Goal: Task Accomplishment & Management: Use online tool/utility

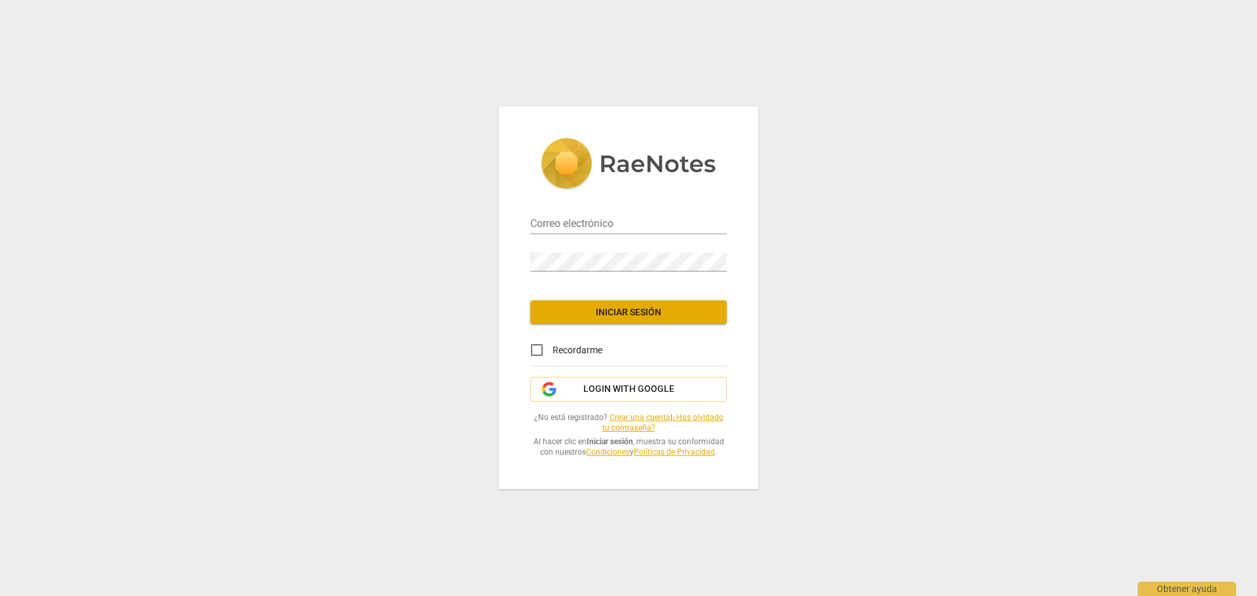
type input "[PERSON_NAME][EMAIL_ADDRESS][DOMAIN_NAME]"
click at [608, 314] on span "Iniciar sesión" at bounding box center [628, 312] width 175 height 13
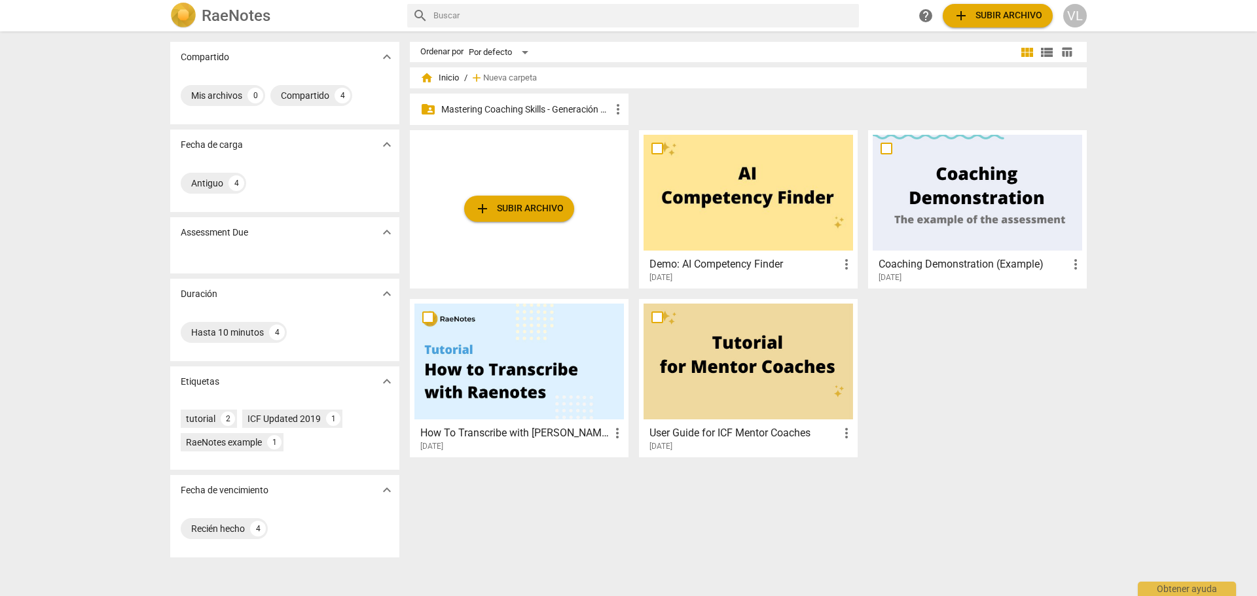
click at [555, 115] on p "Mastering Coaching Skills - Generación 32" at bounding box center [525, 110] width 169 height 14
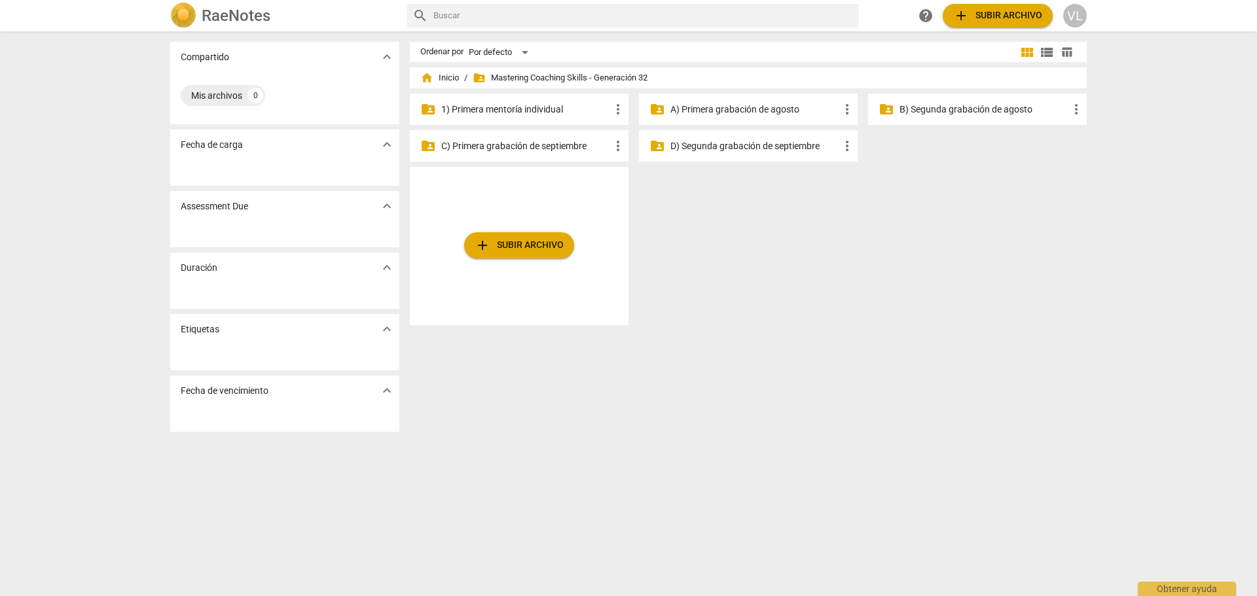
click at [555, 115] on p "1) Primera mentoría individual" at bounding box center [525, 110] width 169 height 14
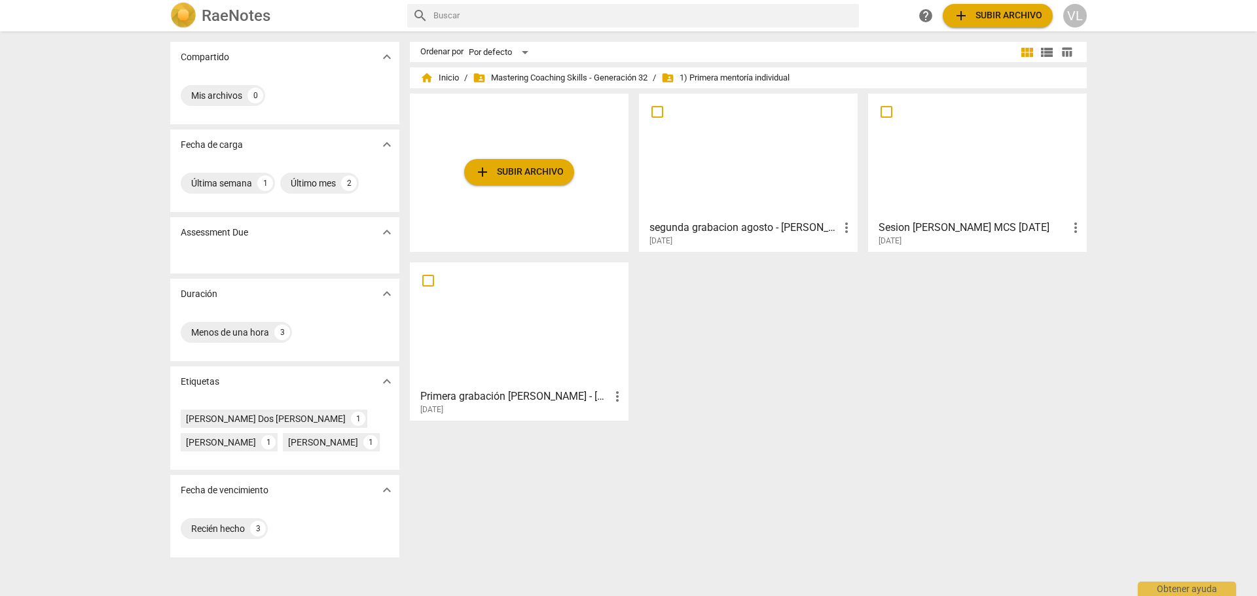
click at [487, 349] on div at bounding box center [519, 325] width 210 height 116
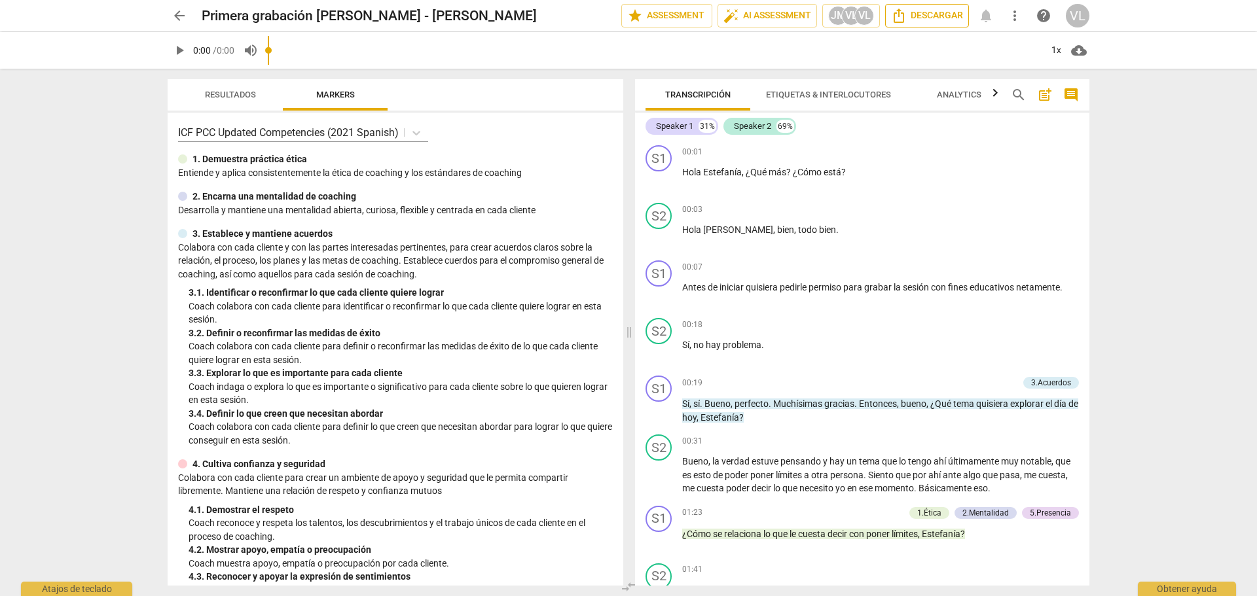
click at [951, 12] on span "Descargar" at bounding box center [927, 16] width 72 height 16
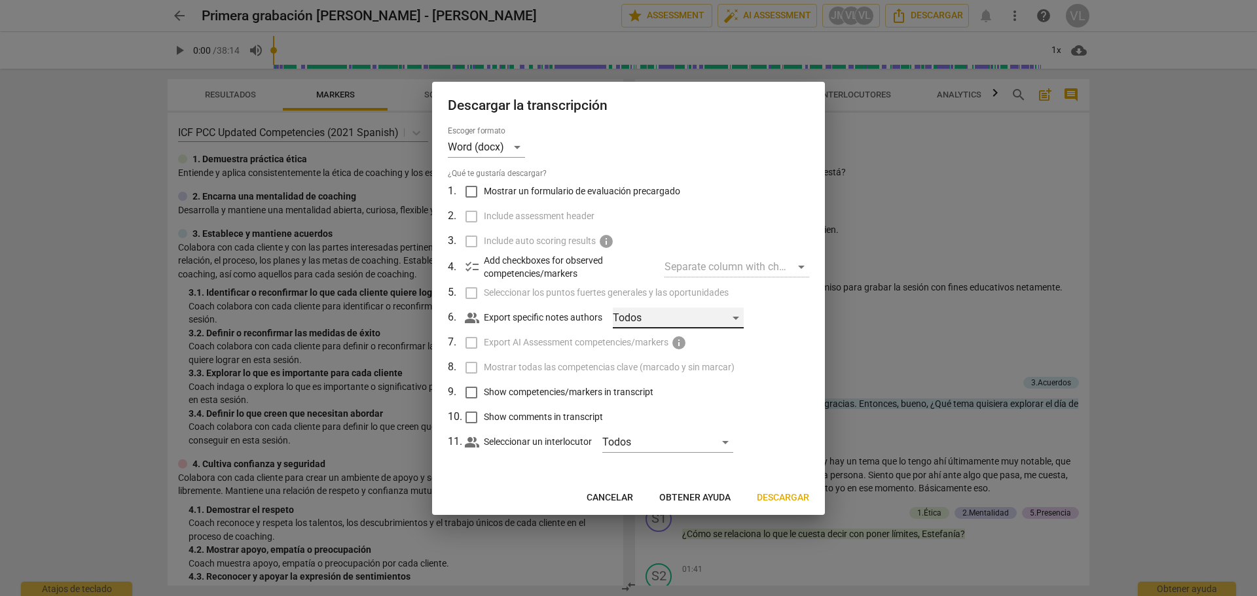
click at [706, 312] on div "Todos" at bounding box center [678, 318] width 131 height 21
click at [693, 388] on span "Valeria Lavorato" at bounding box center [689, 381] width 79 height 16
checkbox input "true"
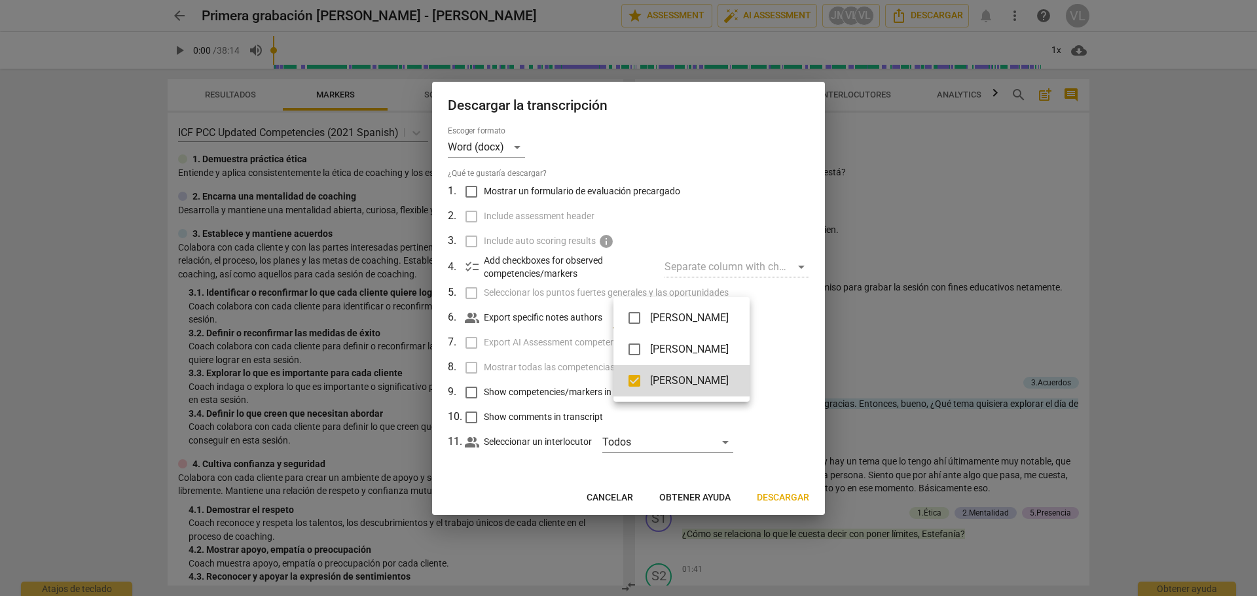
click at [655, 448] on div at bounding box center [628, 298] width 1257 height 596
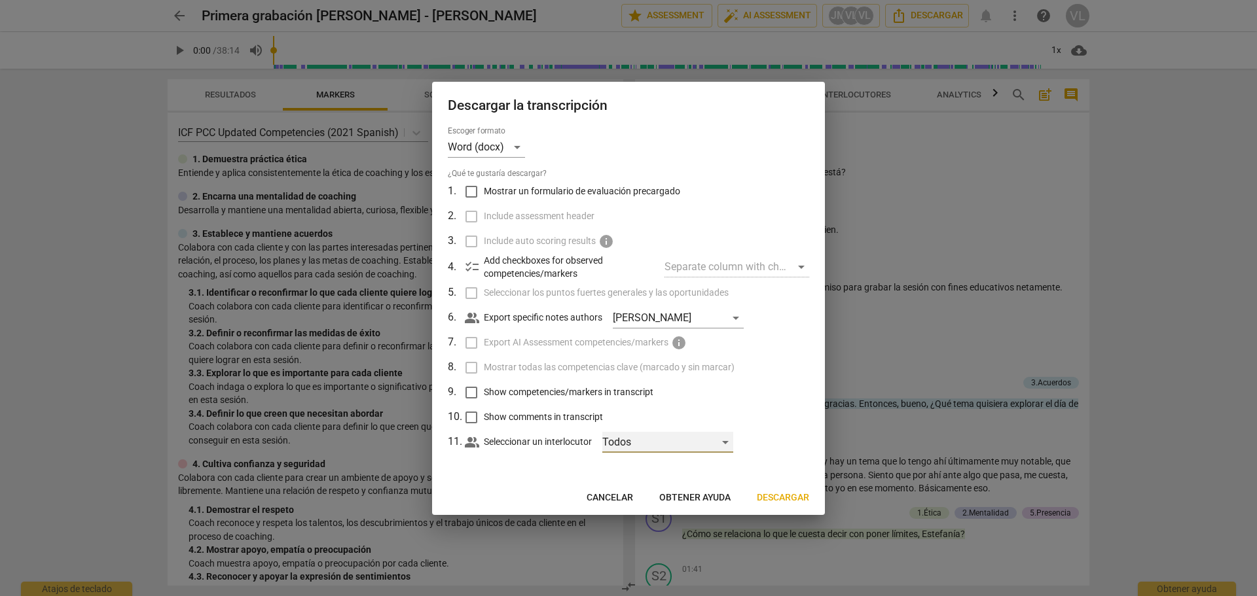
click at [659, 443] on div "Todos" at bounding box center [667, 442] width 131 height 21
click at [763, 446] on div at bounding box center [628, 298] width 1257 height 596
click at [795, 265] on div "Separate column with check marks" at bounding box center [737, 267] width 145 height 21
click at [790, 494] on span "Descargar" at bounding box center [783, 498] width 52 height 13
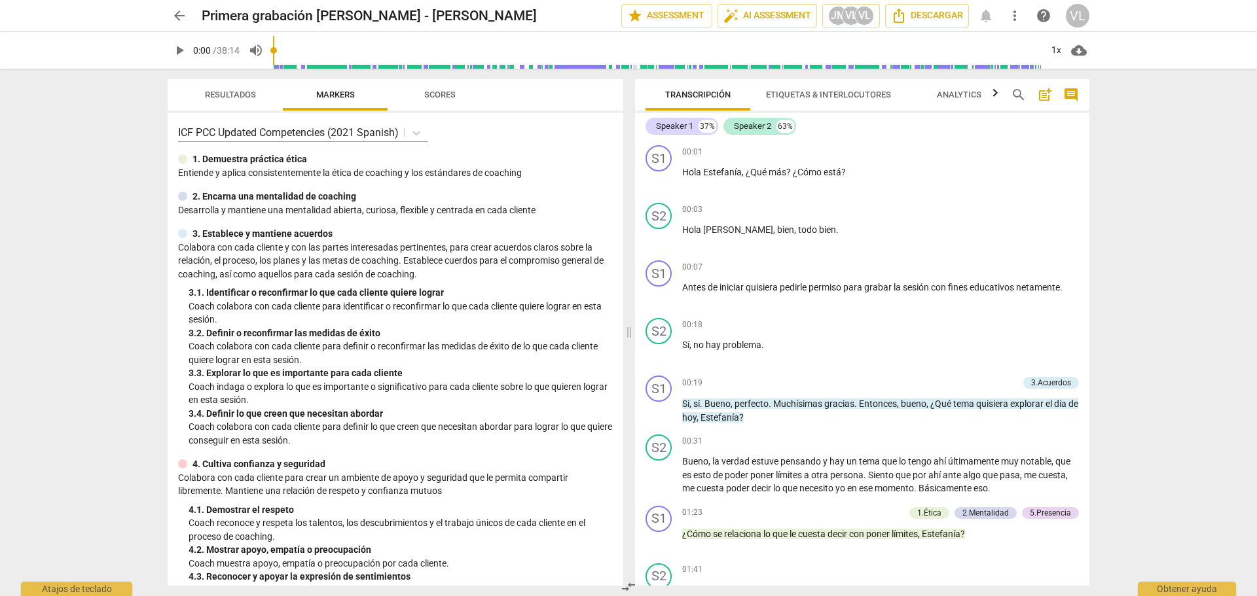
click at [183, 16] on span "arrow_back" at bounding box center [180, 16] width 16 height 16
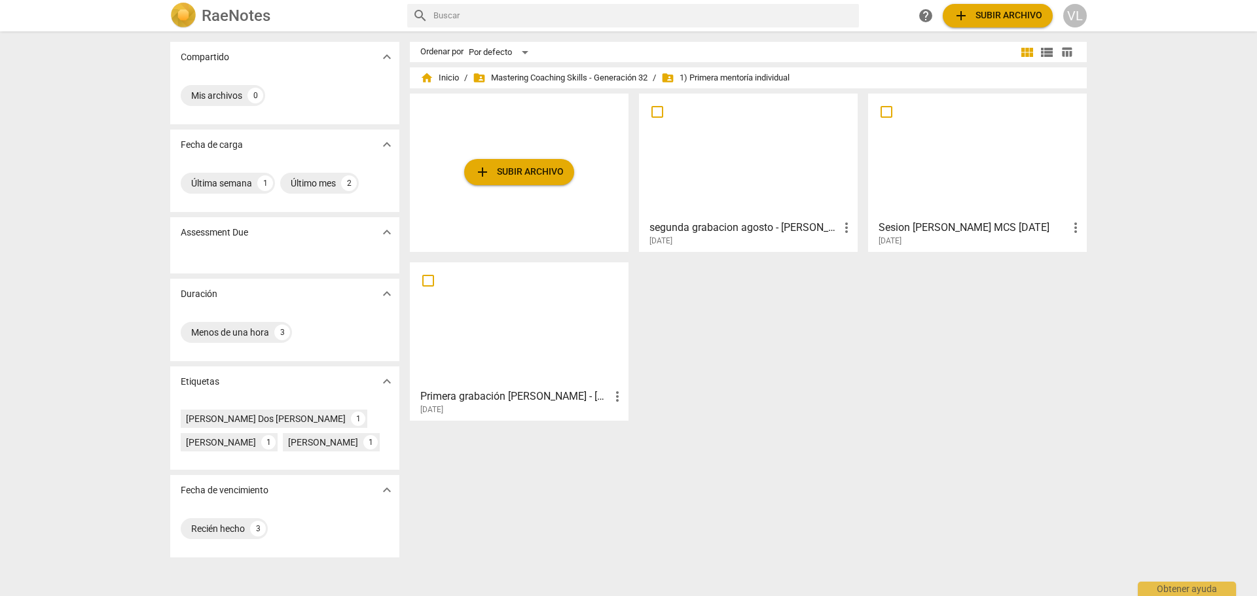
click at [615, 394] on span "more_vert" at bounding box center [618, 397] width 16 height 16
click at [540, 356] on div at bounding box center [628, 298] width 1257 height 596
click at [540, 356] on div at bounding box center [519, 325] width 210 height 116
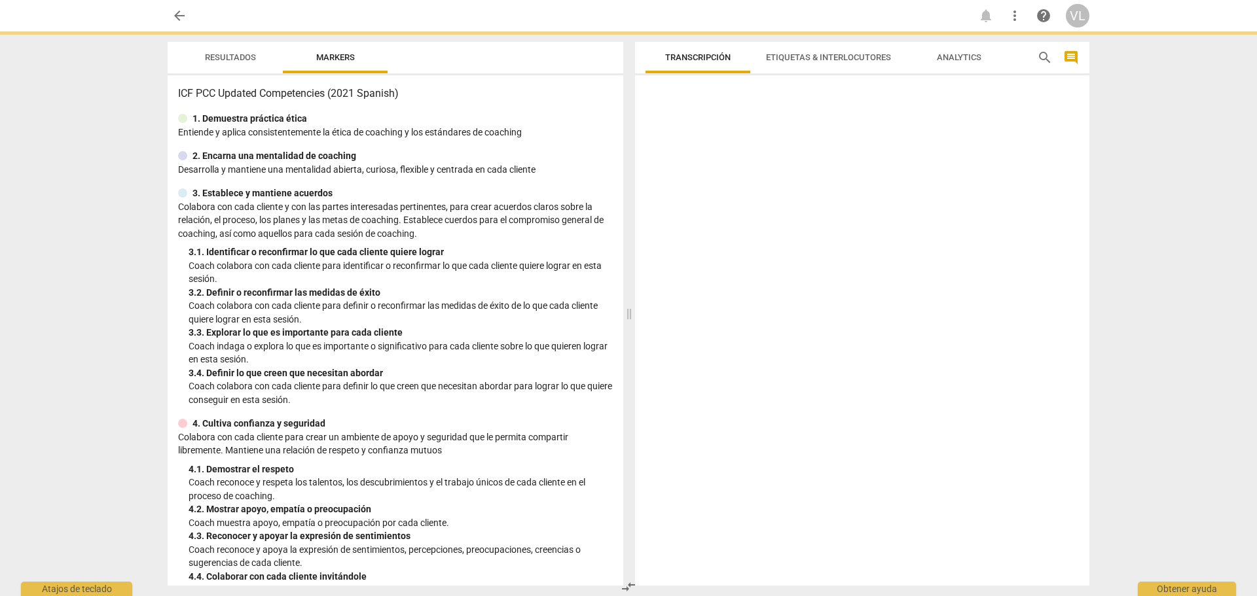
click at [540, 356] on p "Coach indaga o explora lo que es importante o significativo para cada cliente s…" at bounding box center [401, 353] width 424 height 27
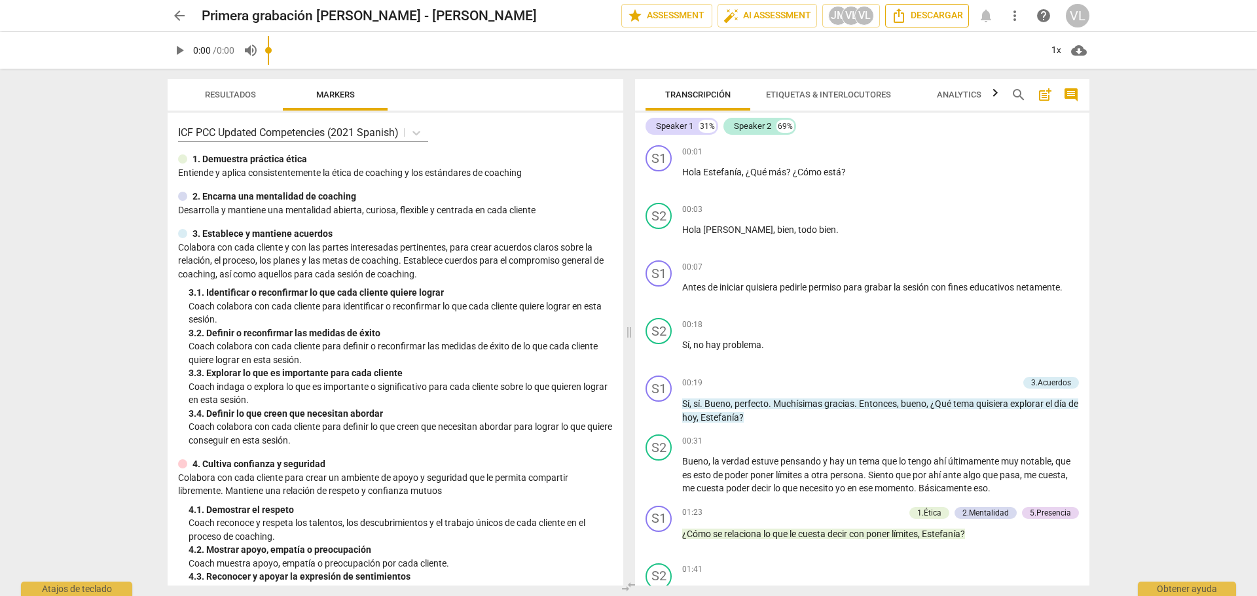
click at [909, 18] on span "Descargar" at bounding box center [927, 16] width 72 height 16
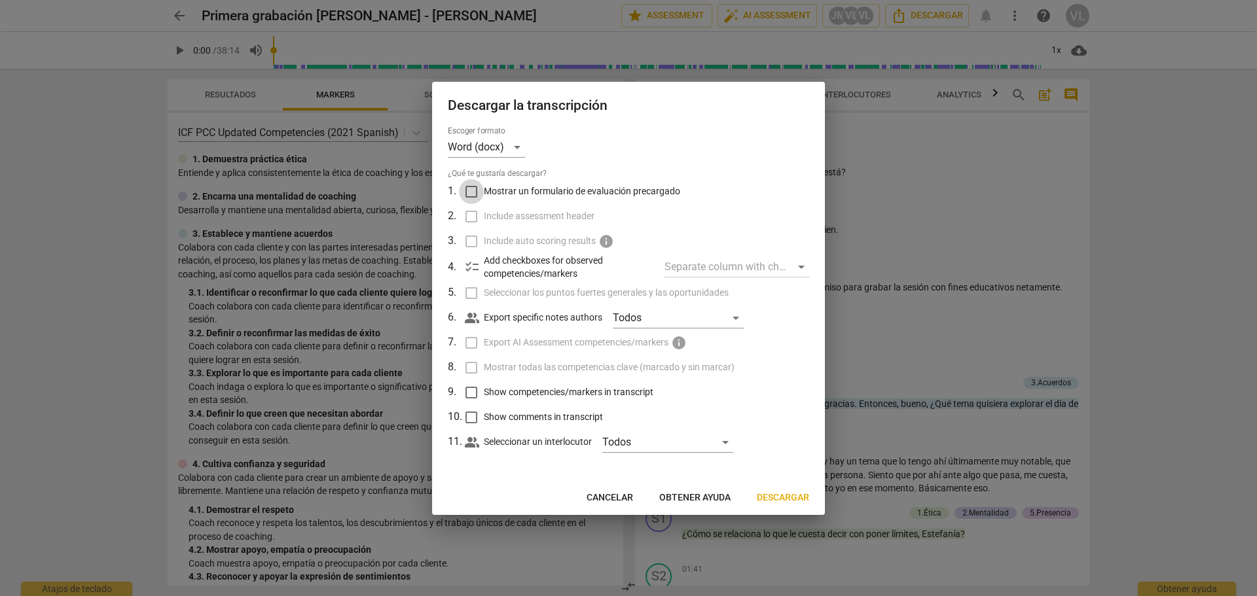
click at [473, 191] on input "Mostrar un formulario de evaluación precargado" at bounding box center [471, 191] width 25 height 25
checkbox input "true"
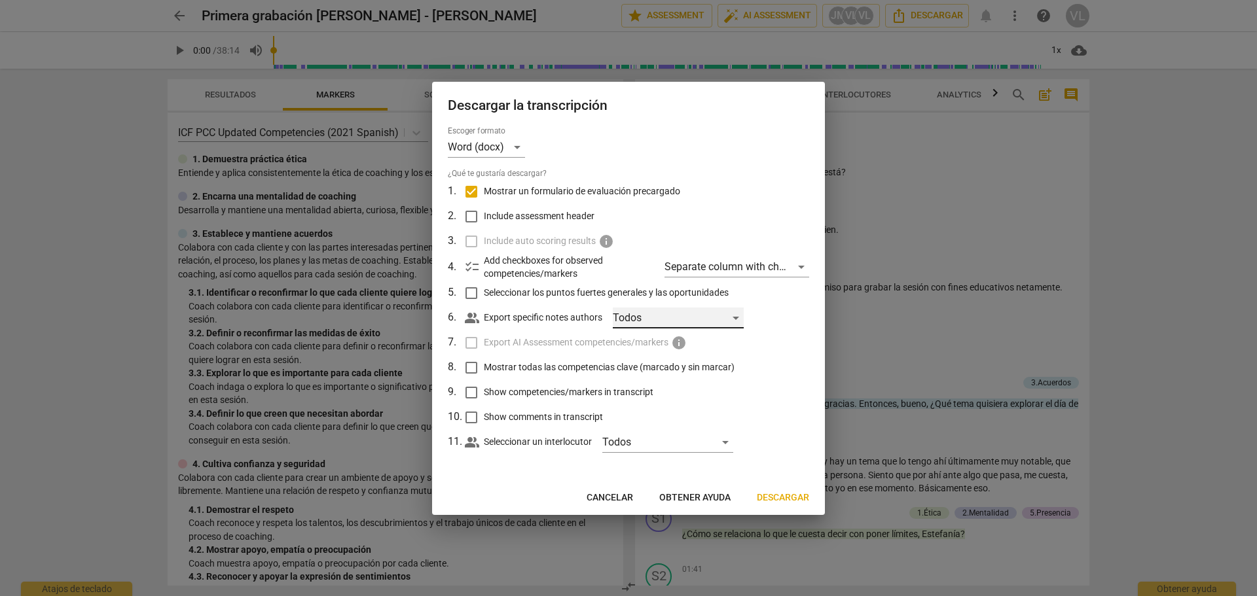
click at [734, 318] on div "Todos" at bounding box center [678, 318] width 131 height 21
click at [708, 373] on span "Valeria Lavorato" at bounding box center [689, 381] width 79 height 16
checkbox input "true"
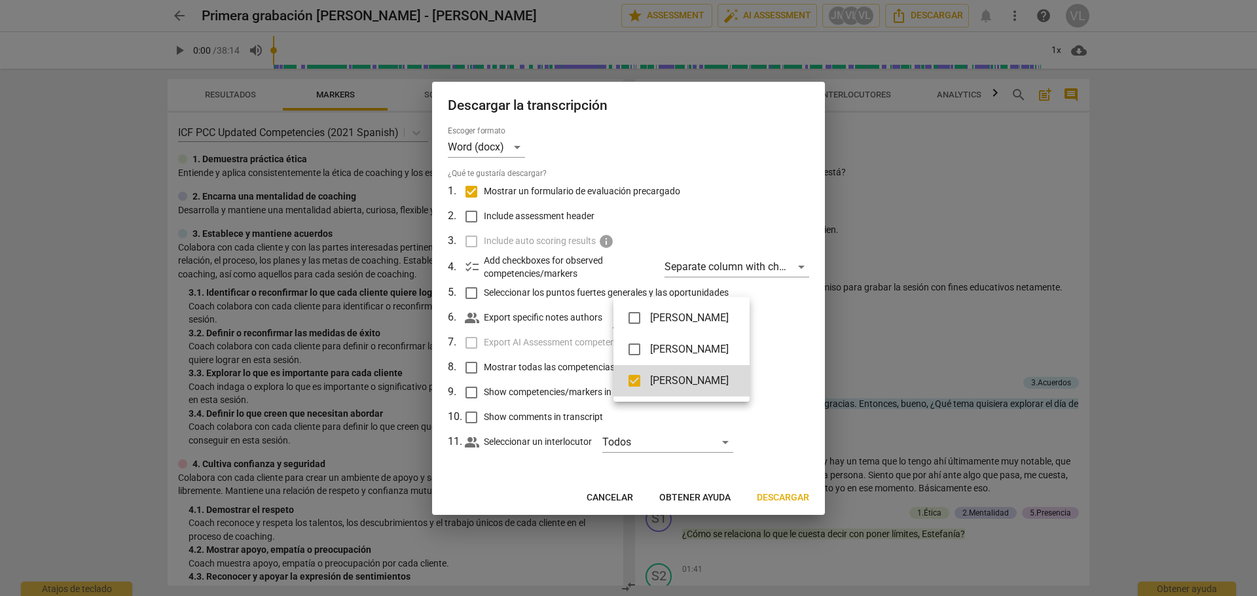
click at [495, 209] on div at bounding box center [628, 298] width 1257 height 596
click at [471, 213] on input "Include assessment header" at bounding box center [471, 216] width 25 height 25
checkbox input "true"
click at [794, 500] on span "Descargar" at bounding box center [783, 498] width 52 height 13
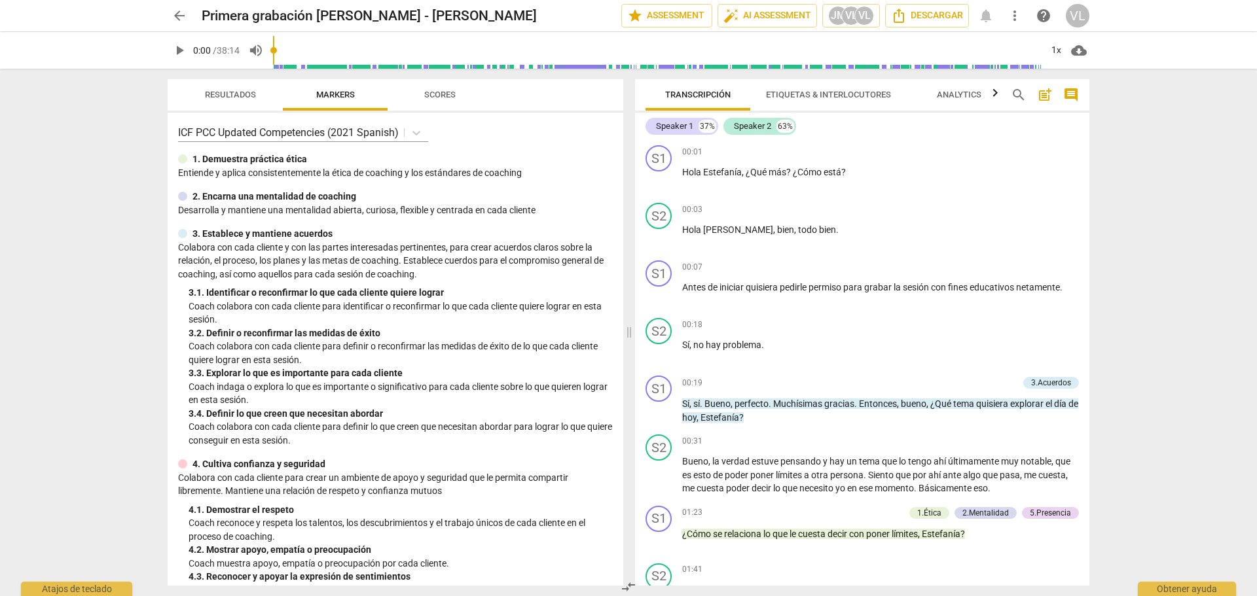
click at [191, 50] on span "play_arrow" at bounding box center [180, 51] width 24 height 16
click at [1057, 47] on div "1x" at bounding box center [1056, 50] width 25 height 21
click at [1056, 100] on li "1.25x" at bounding box center [1066, 102] width 44 height 25
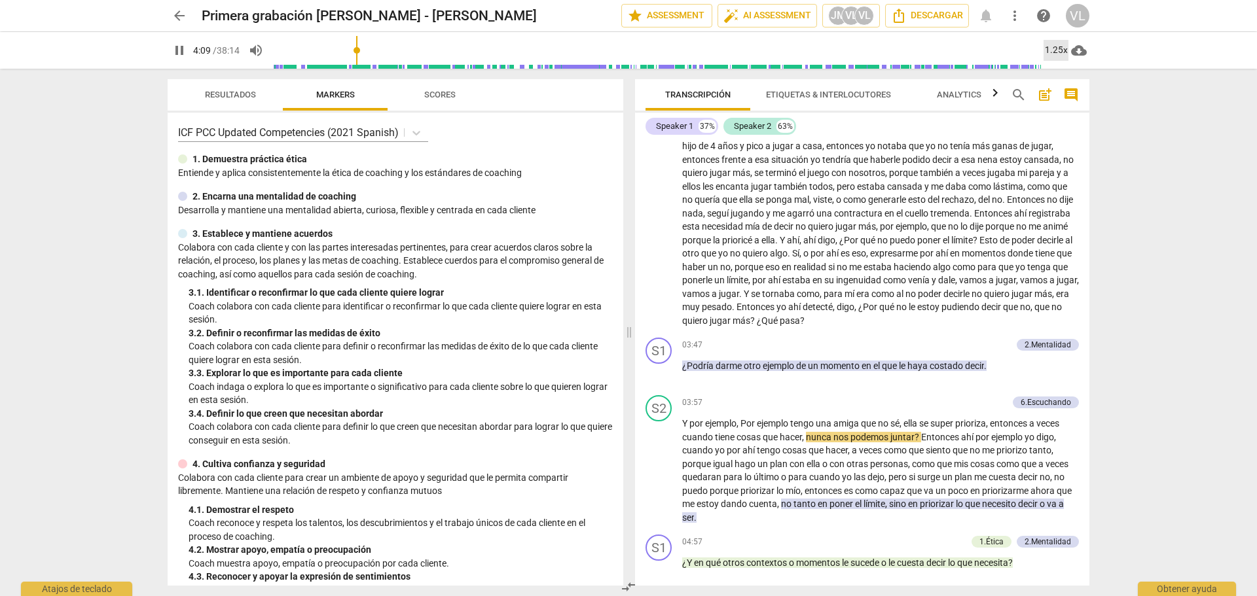
click at [1057, 45] on div "1.25x" at bounding box center [1056, 50] width 25 height 21
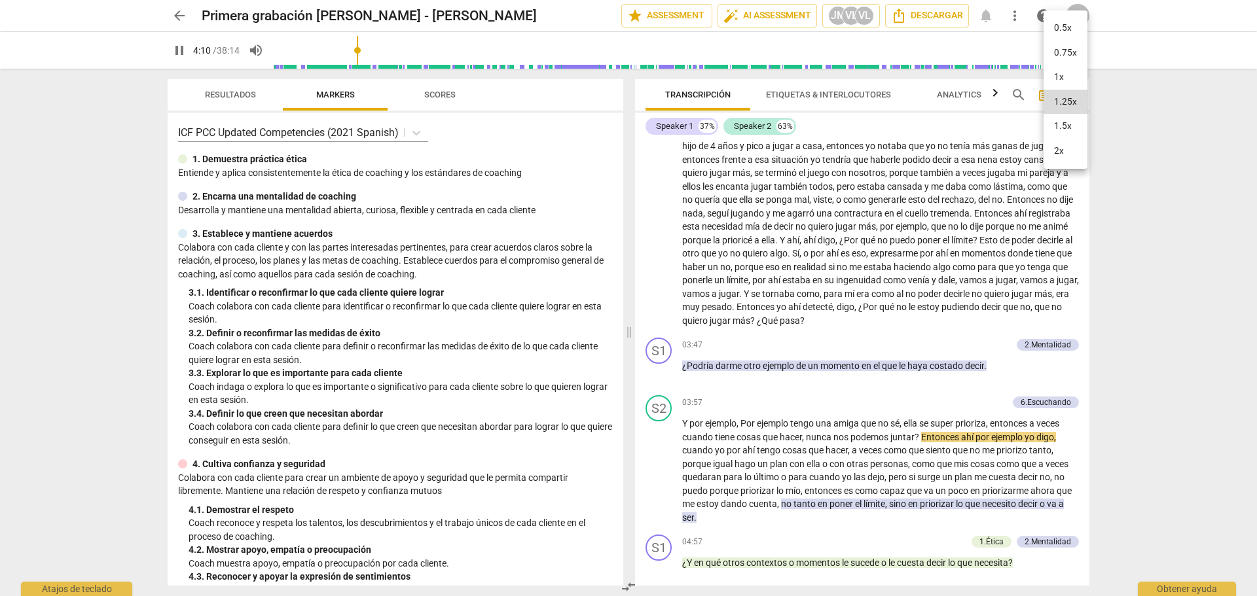
click at [1063, 124] on li "1.5x" at bounding box center [1066, 126] width 44 height 25
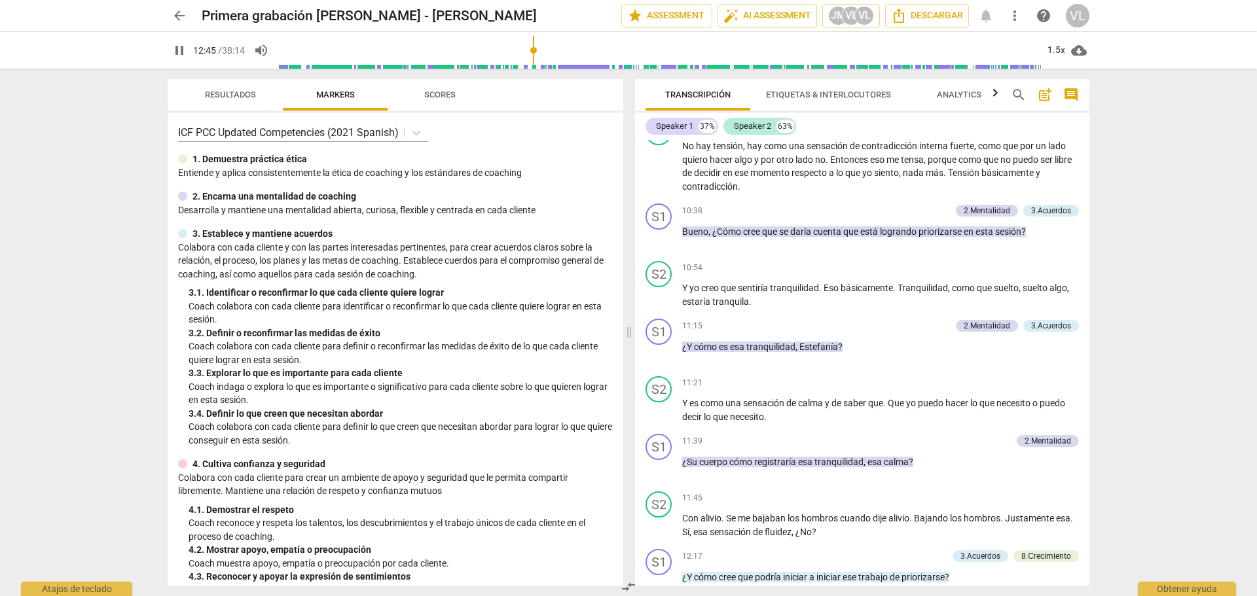
scroll to position [2380, 0]
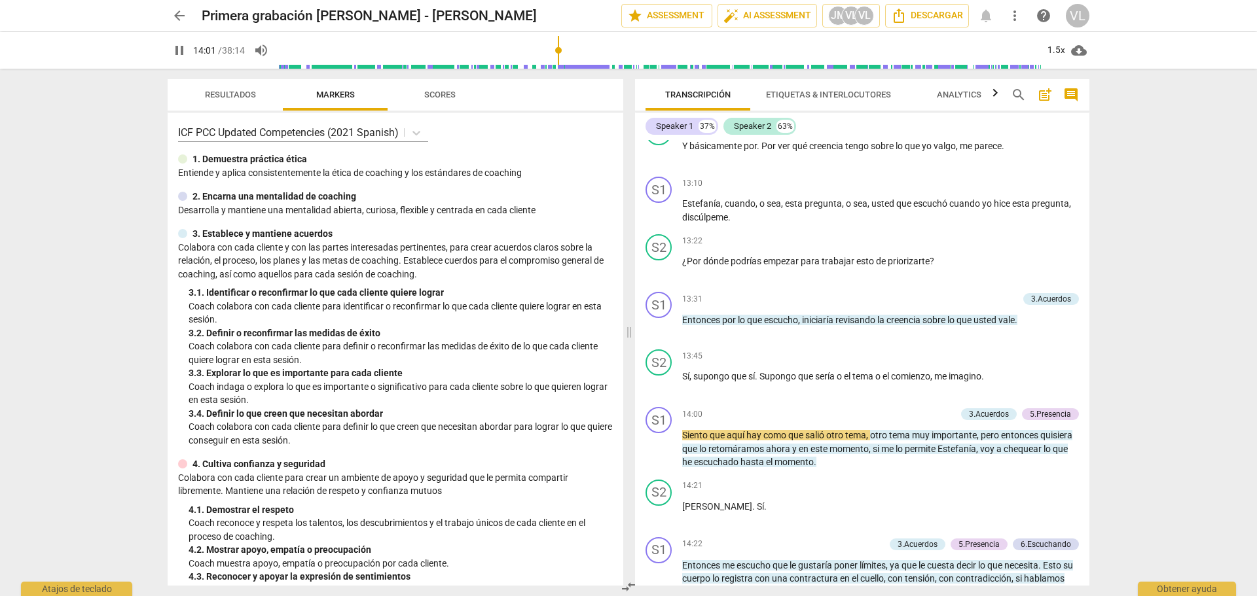
click at [181, 52] on span "pause" at bounding box center [180, 51] width 16 height 16
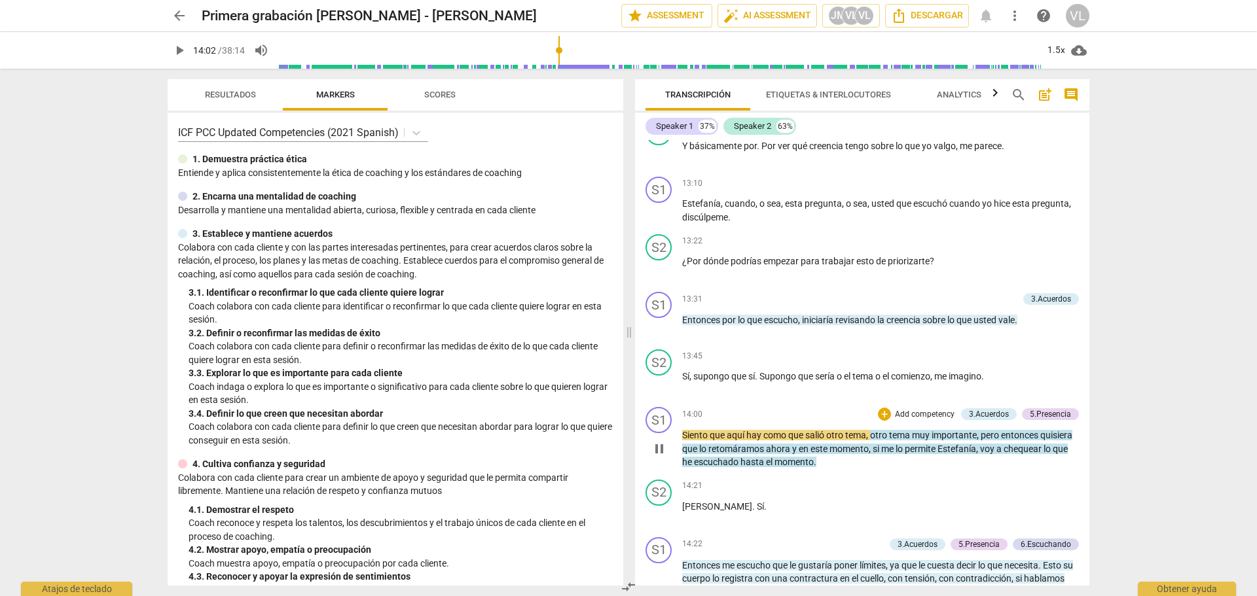
type input "842"
click at [1002, 414] on div "3.Acuerdos" at bounding box center [989, 415] width 40 height 12
click at [1039, 411] on div "S1 play_arrow pause 14:00 + Add competency 3.Acuerdos 5.Presencia keyboard_arro…" at bounding box center [862, 438] width 454 height 73
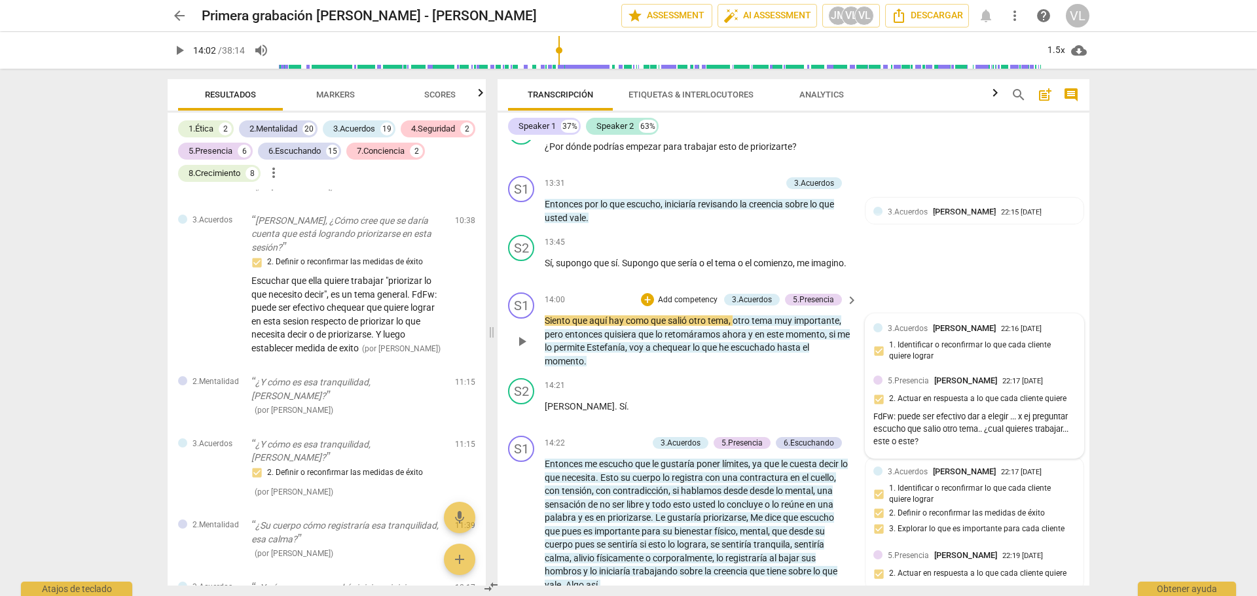
scroll to position [2789, 0]
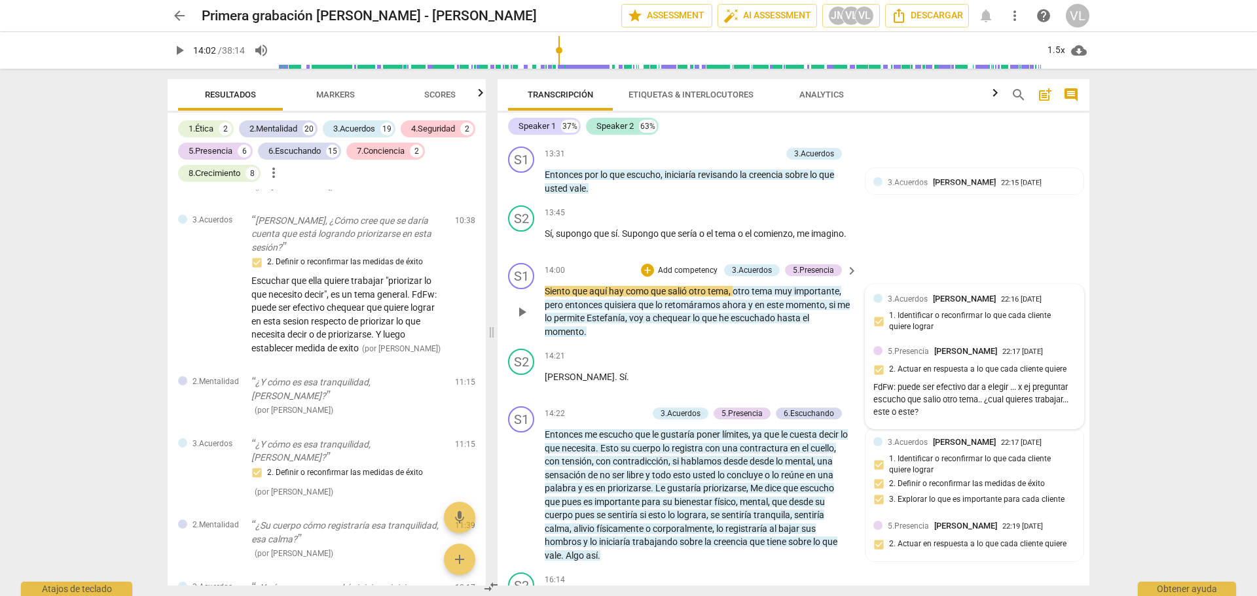
click at [964, 413] on div "FdFw: puede ser efectivo dar a elegir ... x ej preguntar escucho que salio otro…" at bounding box center [974, 400] width 202 height 37
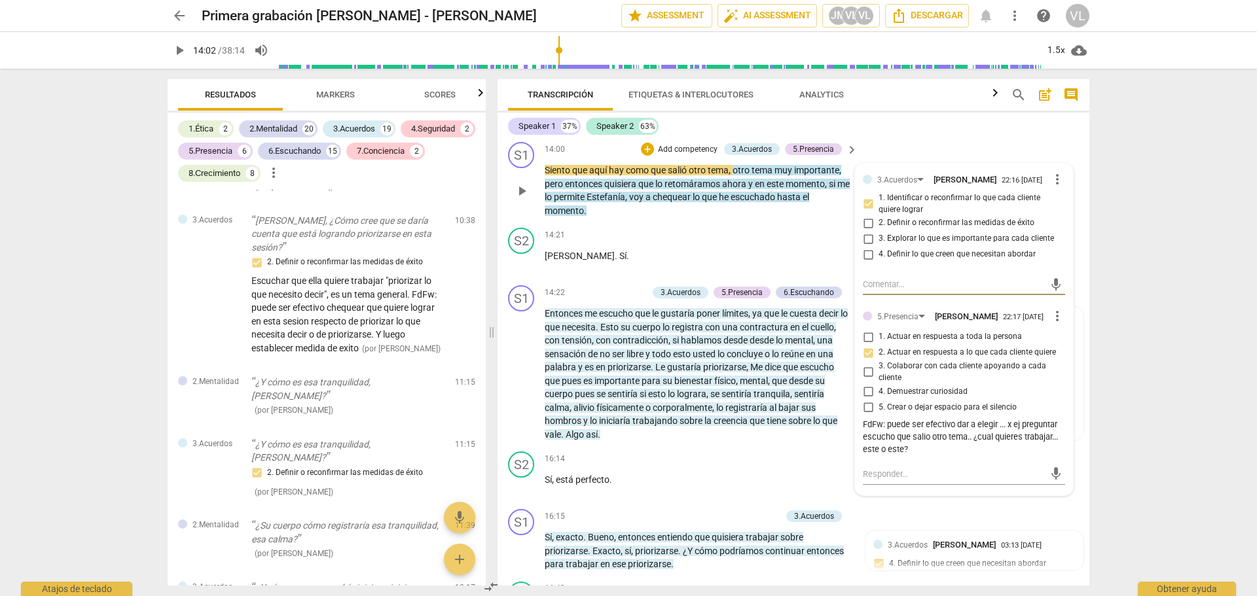
scroll to position [2920, 0]
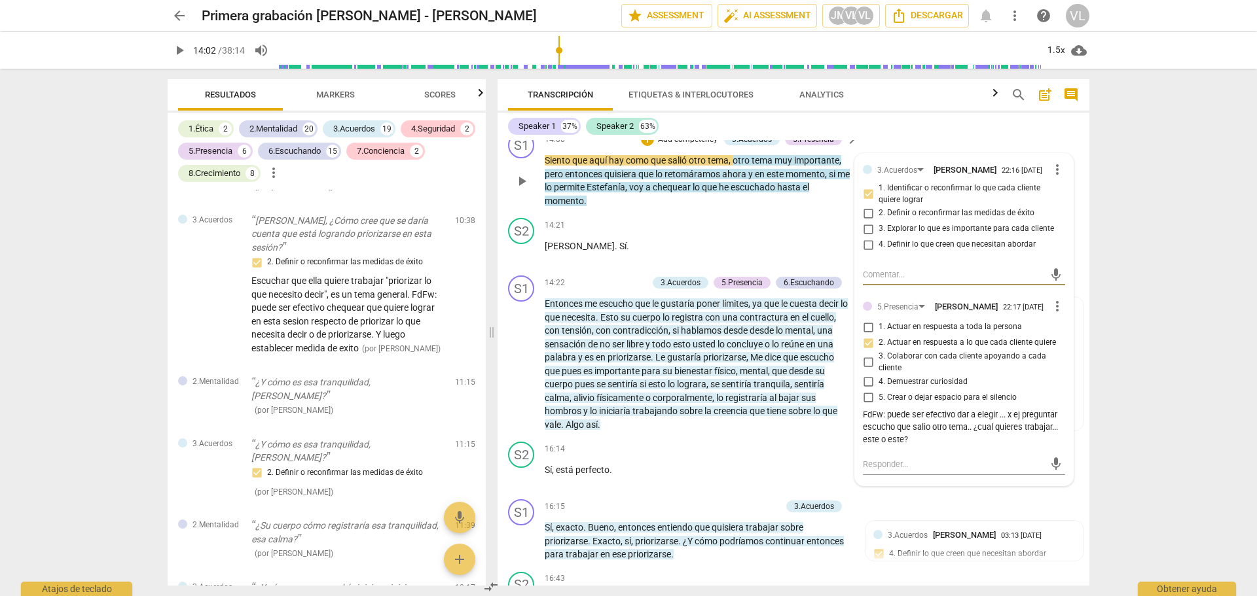
click at [935, 446] on div "FdFw: puede ser efectivo dar a elegir ... x ej preguntar escucho que salio otro…" at bounding box center [964, 427] width 202 height 37
click at [999, 440] on div "FdFw: puede ser efectivo dar a elegir ... x ej preguntar escucho que salio otro…" at bounding box center [964, 427] width 202 height 37
click at [1058, 314] on span "more_vert" at bounding box center [1058, 307] width 16 height 16
click at [1059, 338] on li "Editar" at bounding box center [1068, 330] width 46 height 25
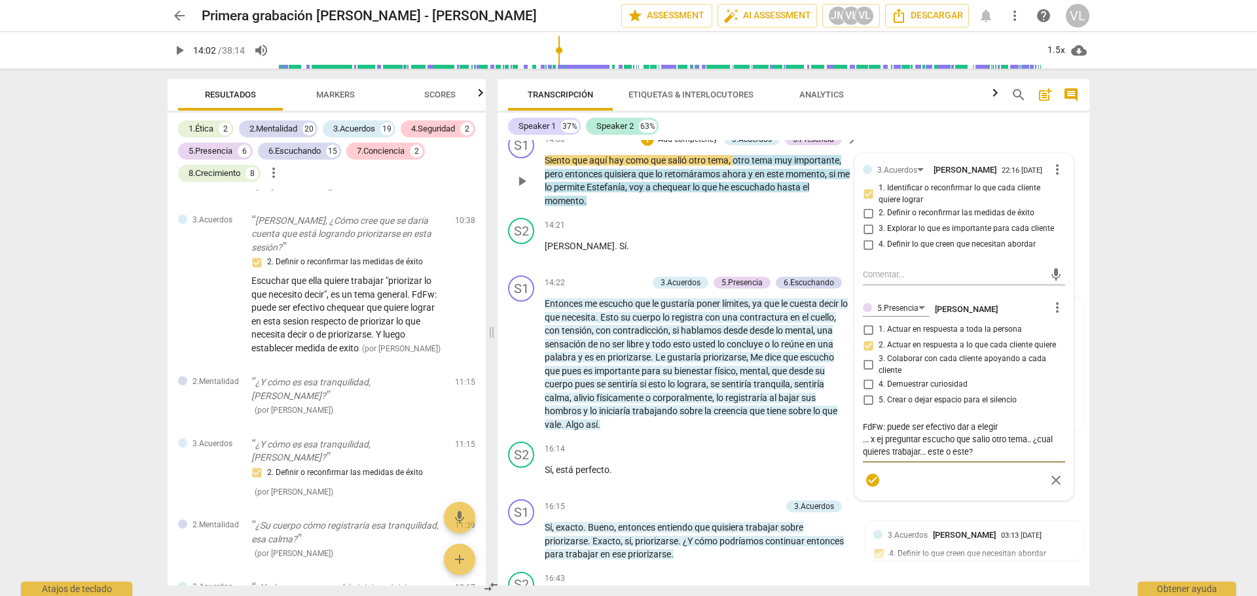
click at [1002, 450] on textarea "FdFw: puede ser efectivo dar a elegir ... x ej preguntar escucho que salio otro…" at bounding box center [964, 439] width 202 height 37
click at [863, 448] on textarea "FdFw: puede ser efectivo dar a elegir ... x ej preguntar escucho que salio otro…" at bounding box center [964, 439] width 202 height 37
type textarea "EFdFw: puede ser efectivo dar a elegir ... x ej preguntar escucho que salio otr…"
type textarea "EsFdFw: puede ser efectivo dar a elegir ... x ej preguntar escucho que salio ot…"
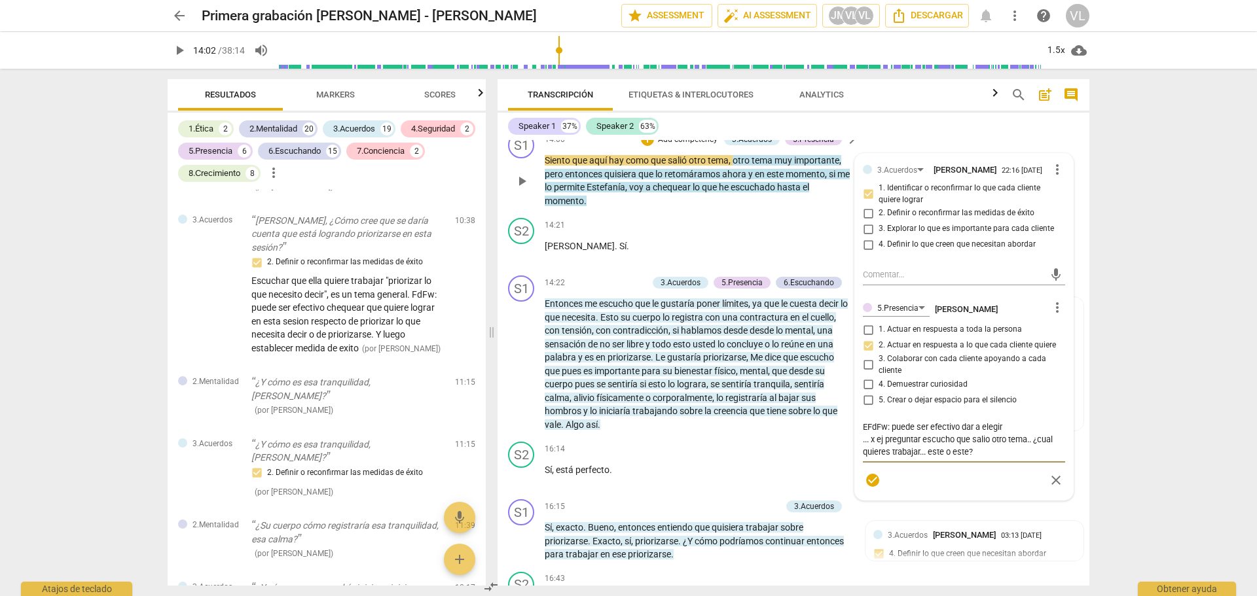
type textarea "EsFdFw: puede ser efectivo dar a elegir ... x ej preguntar escucho que salio ot…"
type textarea "EstFdFw: puede ser efectivo dar a elegir ... x ej preguntar escucho que salio o…"
type textarea "EsteFdFw: puede ser efectivo dar a elegir ... x ej preguntar escucho que salio …"
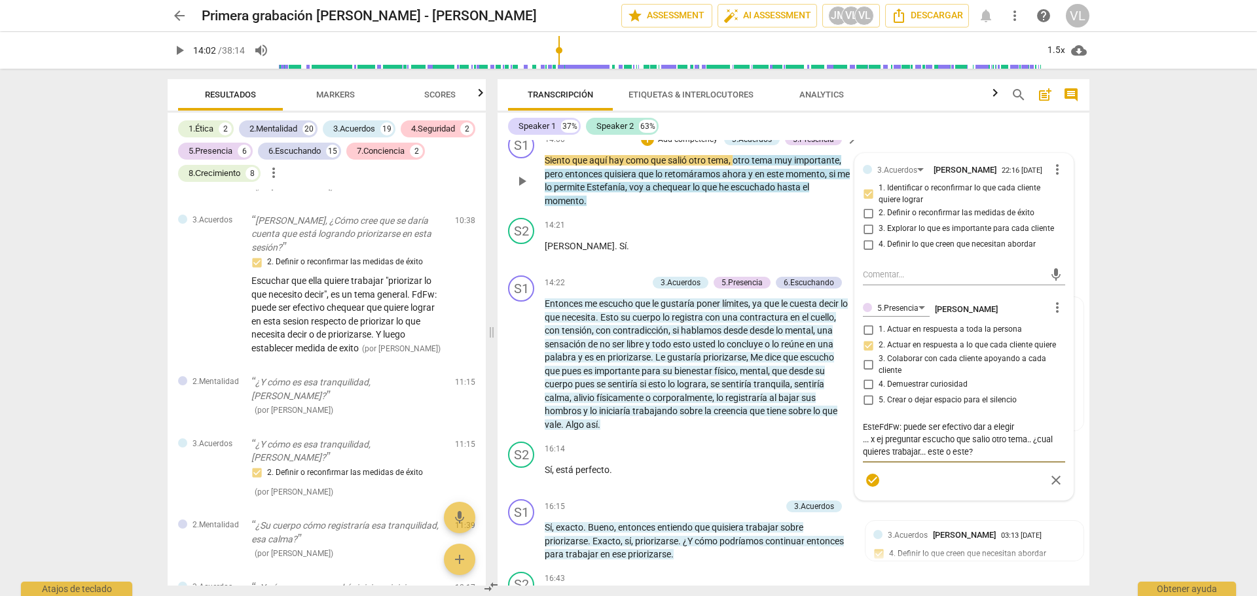
type textarea "Este FdFw: puede ser efectivo dar a elegir ... x ej preguntar escucho que salio…"
type textarea "Este nFdFw: puede ser efectivo dar a elegir ... x ej preguntar escucho que sali…"
type textarea "Este noFdFw: puede ser efectivo dar a elegir ... x ej preguntar escucho que sal…"
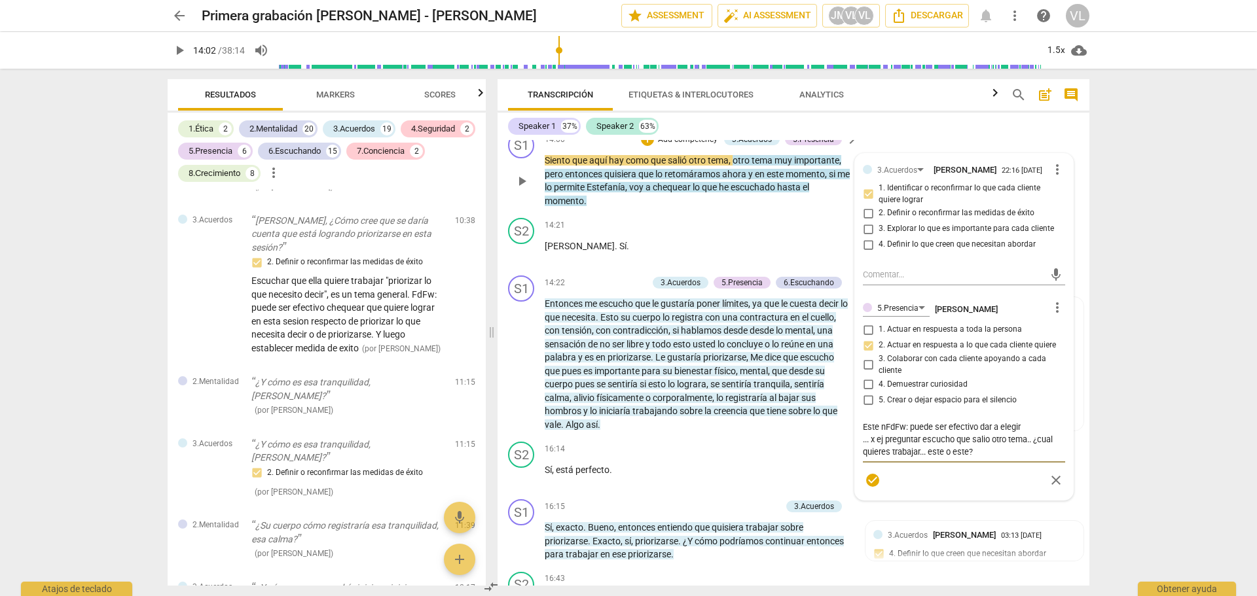
type textarea "Este noFdFw: puede ser efectivo dar a elegir ... x ej preguntar escucho que sal…"
type textarea "Este no FdFw: puede ser efectivo dar a elegir ... x ej preguntar escucho que sa…"
type textarea "Este no eFdFw: puede ser efectivo dar a elegir ... x ej preguntar escucho que s…"
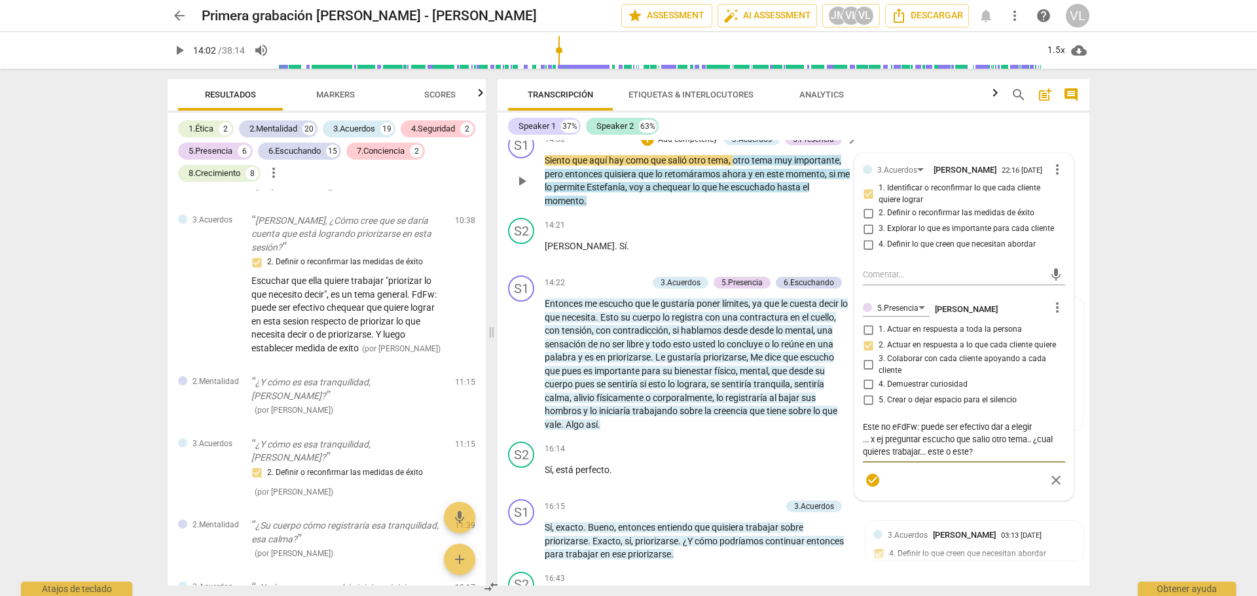
type textarea "Este no esFdFw: puede ser efectivo dar a elegir ... x ej preguntar escucho que …"
type textarea "Este no es FdFw: puede ser efectivo dar a elegir ... x ej preguntar escucho que…"
type textarea "Este no es oFdFw: puede ser efectivo dar a elegir ... x ej preguntar escucho qu…"
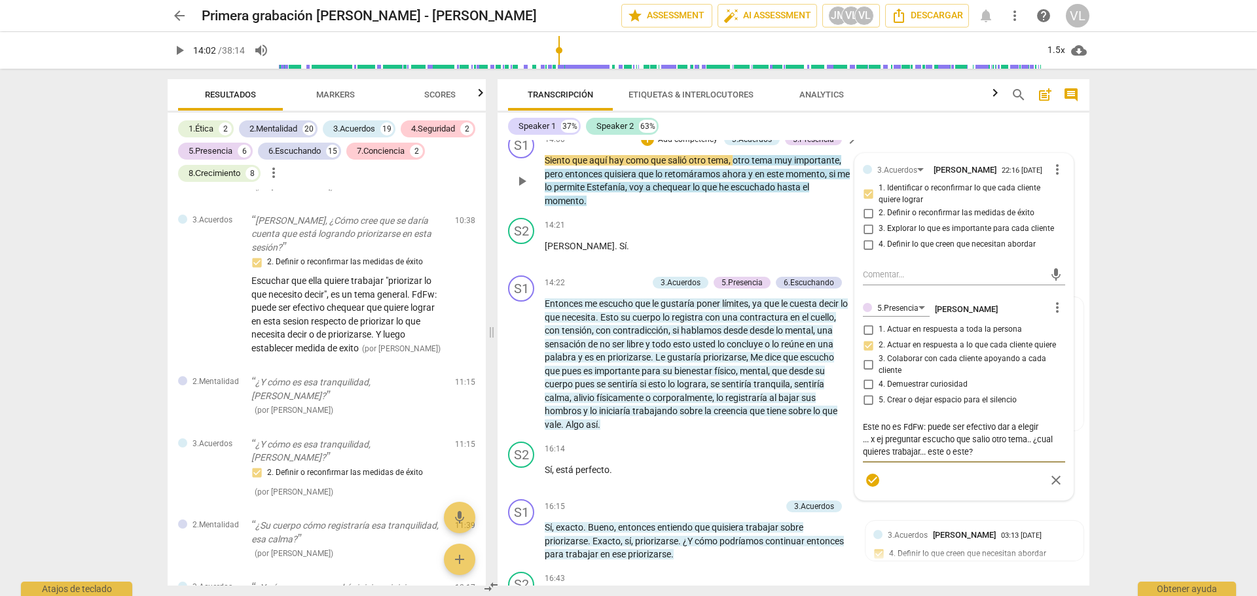
type textarea "Este no es oFdFw: puede ser efectivo dar a elegir ... x ej preguntar escucho qu…"
type textarea "Este no es otFdFw: puede ser efectivo dar a elegir ... x ej preguntar escucho q…"
type textarea "Este no es otrFdFw: puede ser efectivo dar a elegir ... x ej preguntar escucho …"
type textarea "Este no es otroFdFw: puede ser efectivo dar a elegir ... x ej preguntar escucho…"
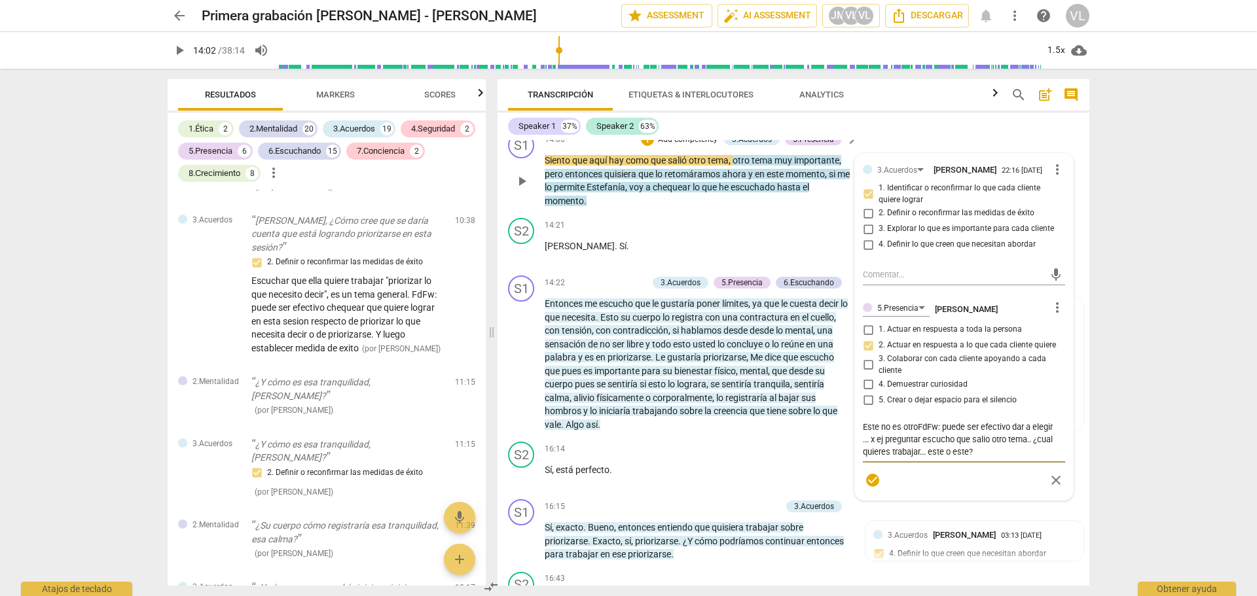
type textarea "Este no es otro FdFw: puede ser efectivo dar a elegir ... x ej preguntar escuch…"
type textarea "Este no es otro tFdFw: puede ser efectivo dar a elegir ... x ej preguntar escuc…"
type textarea "Este no es otro teFdFw: puede ser efectivo dar a elegir ... x ej preguntar escu…"
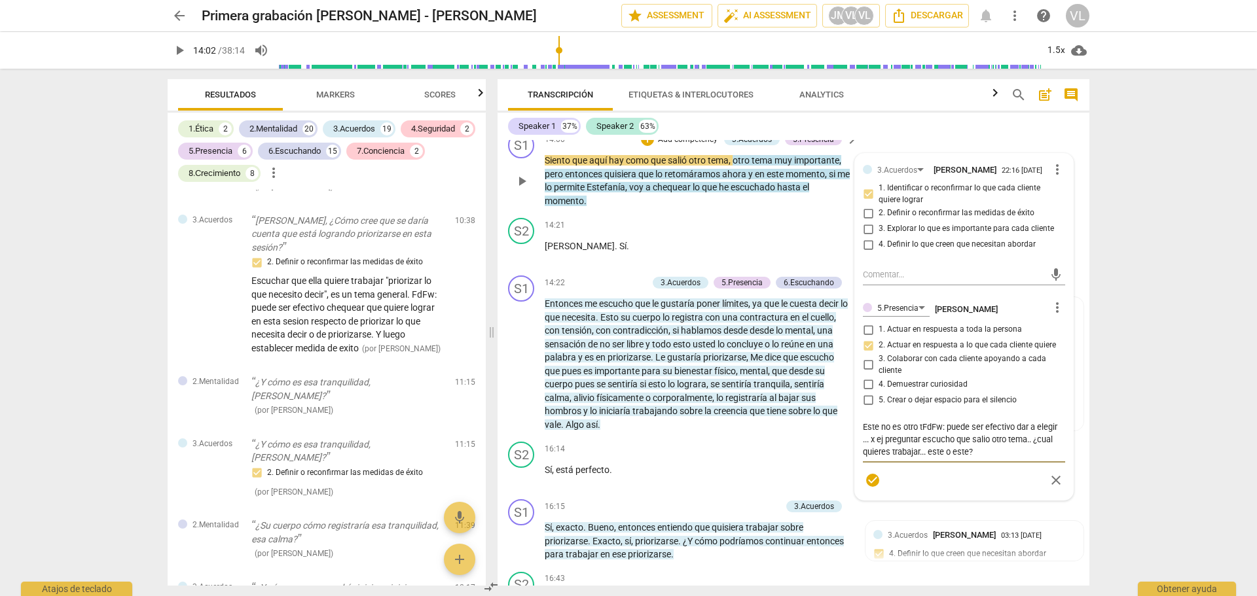
type textarea "Este no es otro teFdFw: puede ser efectivo dar a elegir ... x ej preguntar escu…"
type textarea "Este no es otro temFdFw: puede ser efectivo dar a elegir ... x ej preguntar esc…"
type textarea "Este no es otro temaFdFw: puede ser efectivo dar a elegir ... x ej preguntar es…"
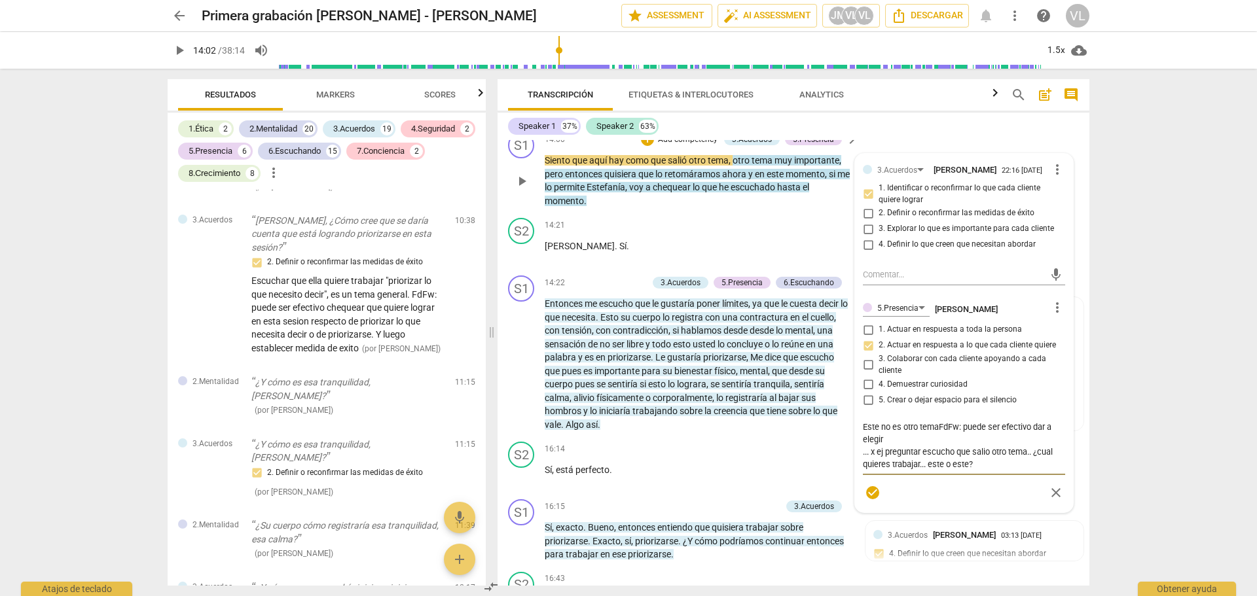
type textarea "Este no es otro tema,FdFw: puede ser efectivo dar a elegir ... x ej preguntar e…"
type textarea "Este no es otro tema, FdFw: puede ser efectivo dar a elegir ... x ej preguntar …"
type textarea "Este no es otro tema, sFdFw: puede ser efectivo dar a elegir ... x ej preguntar…"
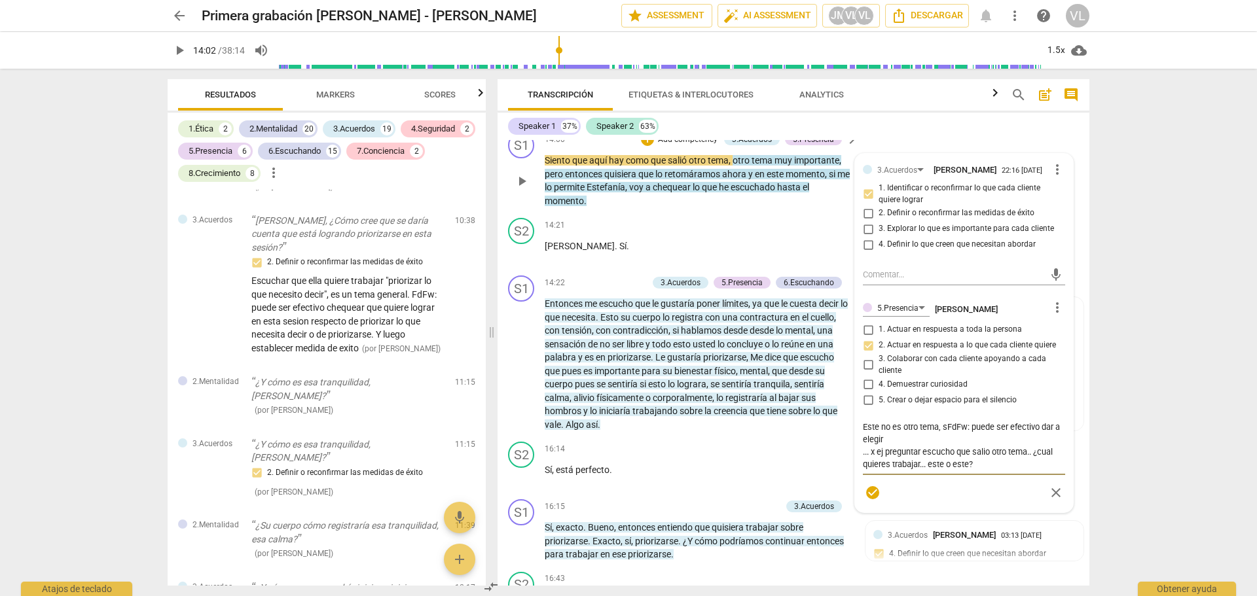
type textarea "Este no es otro tema, siFdFw: puede ser efectivo dar a elegir ... x ej pregunta…"
type textarea "Este no es otro tema, sinFdFw: puede ser efectivo dar a elegir ... x ej pregunt…"
type textarea "Este no es otro tema, sinoFdFw: puede ser efectivo dar a elegir ... x ej pregun…"
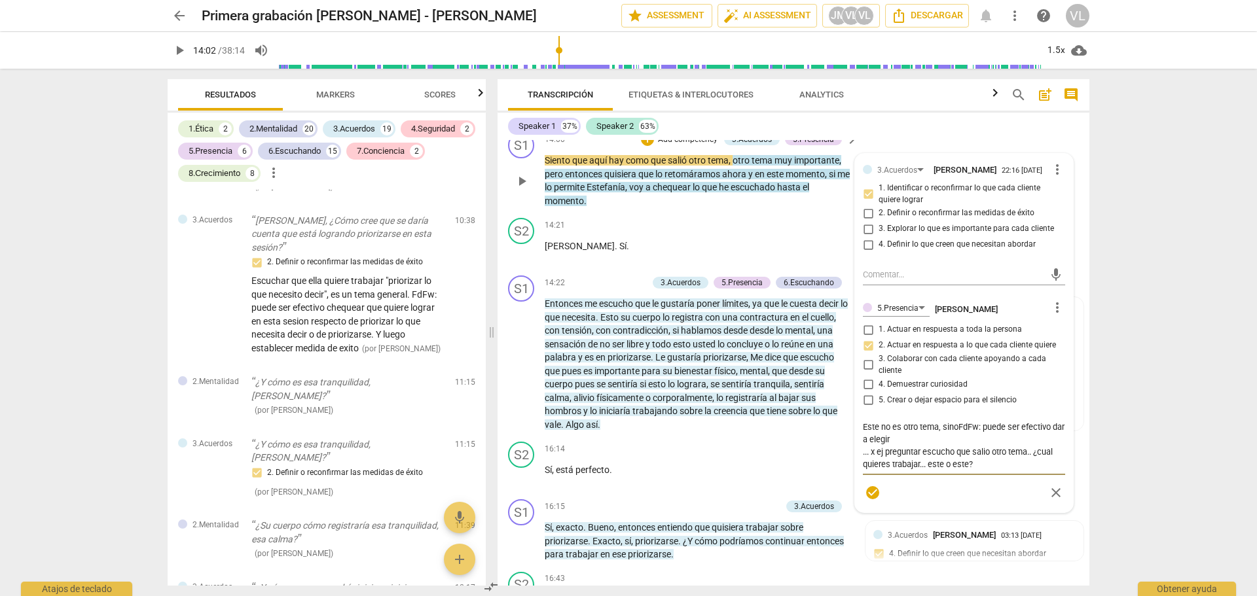
type textarea "Este no es otro tema, sino FdFw: puede ser efectivo dar a elegir ... x ej pregu…"
type textarea "Este no es otro tema, sino eFdFw: puede ser efectivo dar a elegir ... x ej preg…"
type textarea "Este no es otro tema, sino elFdFw: puede ser efectivo dar a elegir ... x ej pre…"
type textarea "Este no es otro tema, sino el FdFw: puede ser efectivo dar a elegir ... x ej pr…"
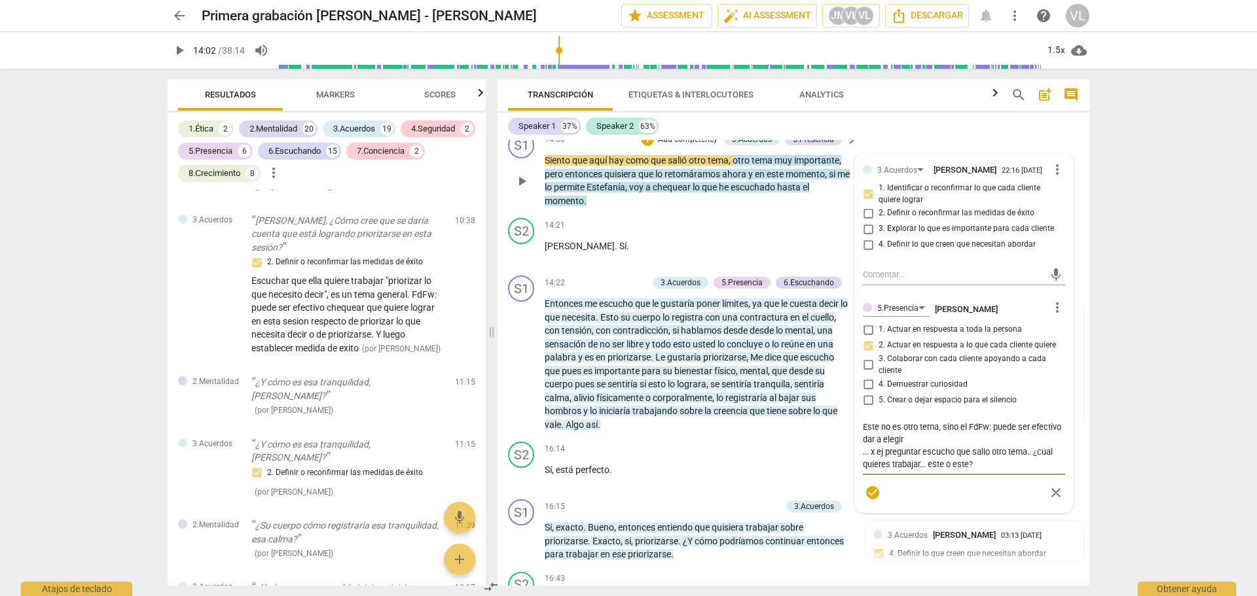
type textarea "Este no es otro tema, sino el tFdFw: puede ser efectivo dar a elegir ... x ej p…"
type textarea "Este no es otro tema, sino el teFdFw: puede ser efectivo dar a elegir ... x ej …"
type textarea "Este no es otro tema, sino el temFdFw: puede ser efectivo dar a elegir ... x ej…"
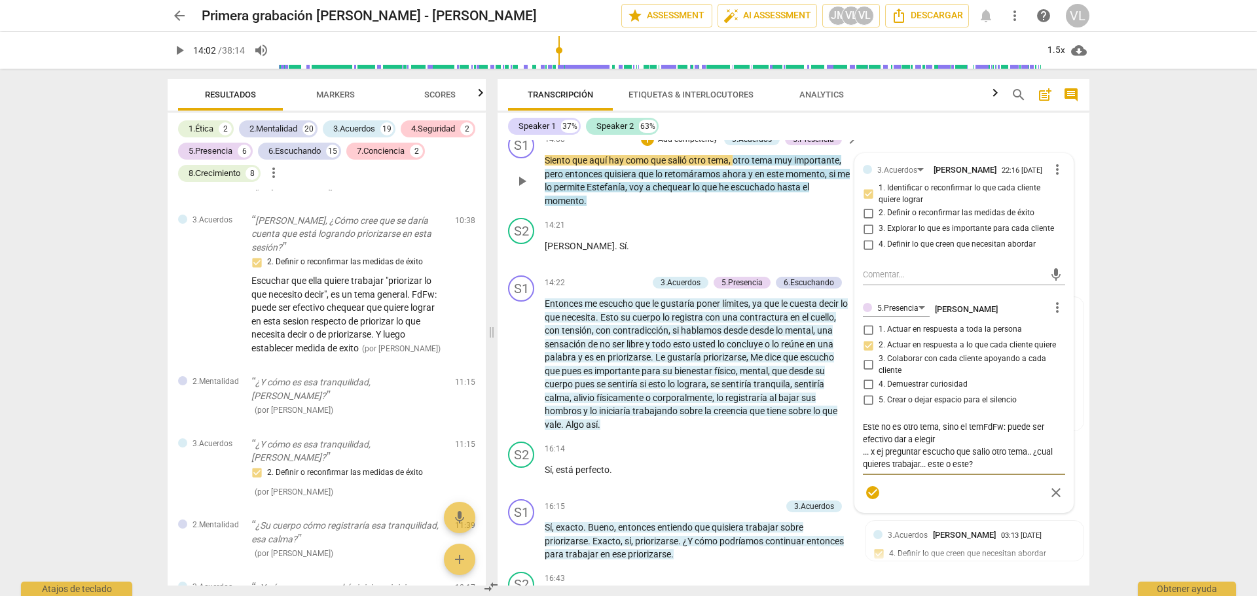
type textarea "Este no es otro tema, sino el temaFdFw: puede ser efectivo dar a elegir ... x e…"
type textarea "Este no es otro tema, sino el tema FdFw: puede ser efectivo dar a elegir ... x …"
type textarea "Este no es otro tema, sino el tema dFdFw: puede ser efectivo dar a elegir ... x…"
type textarea "Este no es otro tema, sino el tema deFdFw: puede ser efectivo dar a elegir ... …"
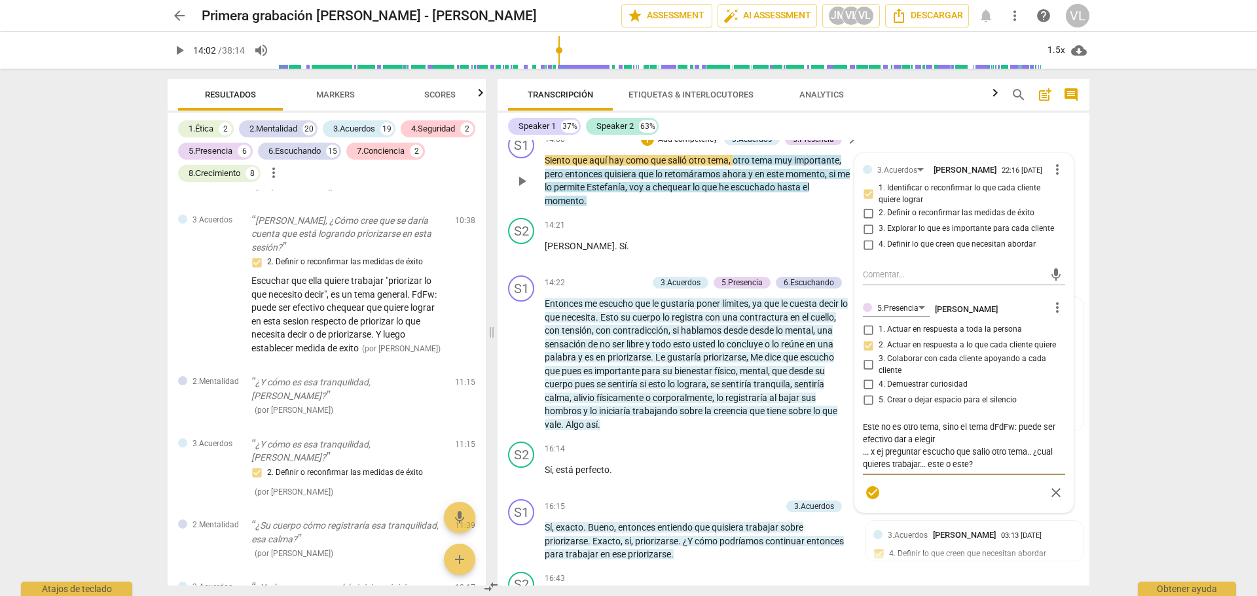
type textarea "Este no es otro tema, sino el tema deFdFw: puede ser efectivo dar a elegir ... …"
type textarea "Este no es otro tema, sino el tema detFdFw: puede ser efectivo dar a elegir ...…"
type textarea "Este no es otro tema, sino el tema detrFdFw: puede ser efectivo dar a elegir ..…"
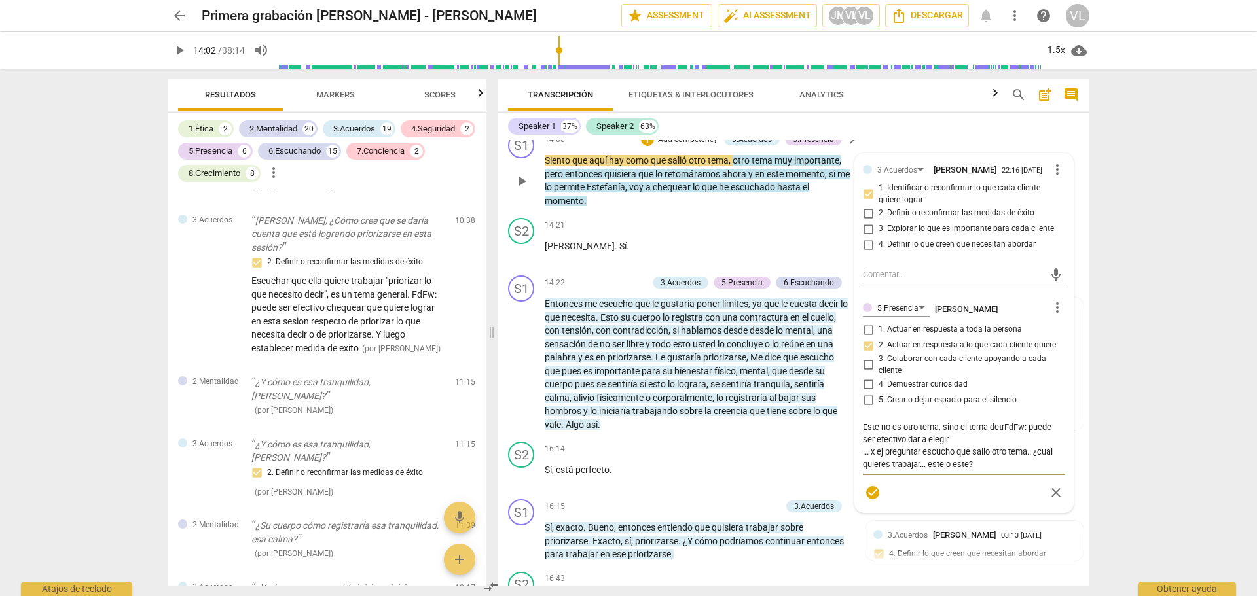
type textarea "Este no es otro tema, sino el tema detraFdFw: puede ser efectivo dar a elegir .…"
type textarea "Este no es otro tema, sino el tema detrasFdFw: puede ser efectivo dar a elegir …"
type textarea "Este no es otro tema, sino el tema detras FdFw: puede ser efectivo dar a elegir…"
type textarea "Este no es otro tema, sino el tema detras dFdFw: puede ser efectivo dar a elegi…"
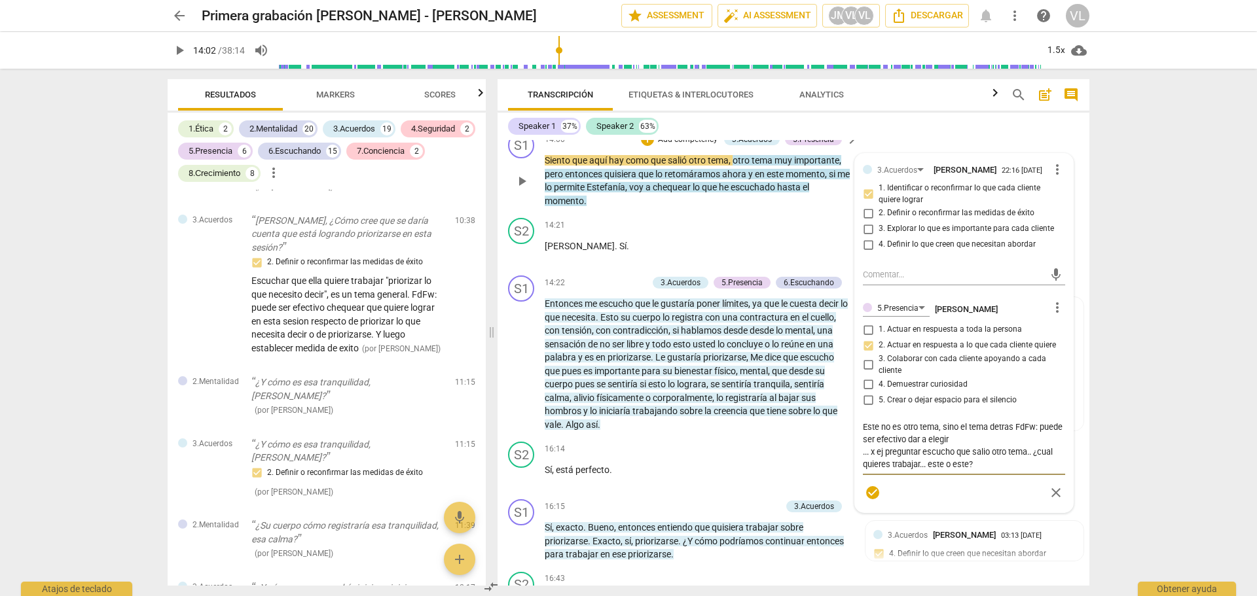
type textarea "Este no es otro tema, sino el tema detras dFdFw: puede ser efectivo dar a elegi…"
type textarea "Este no es otro tema, sino el tema detras deFdFw: puede ser efectivo dar a eleg…"
type textarea "Este no es otro tema, sino el tema detras delFdFw: puede ser efectivo dar a ele…"
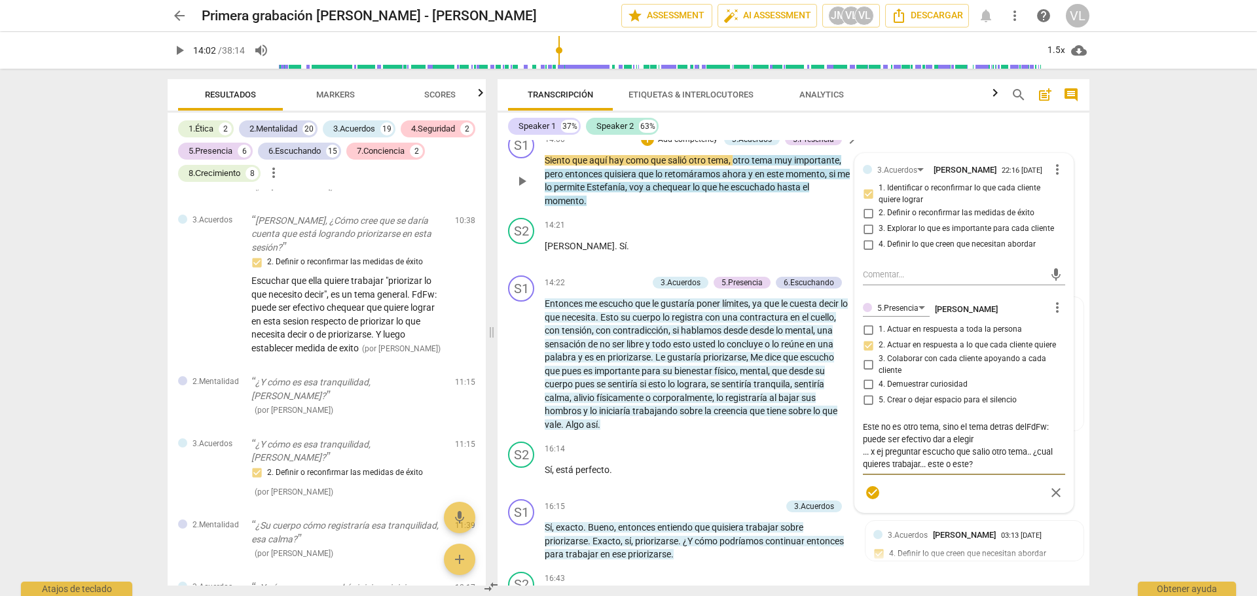
type textarea "Este no es otro tema, sino el tema detras del FdFw: puede ser efectivo dar a el…"
type textarea "Este no es otro tema, sino el tema detras del tFdFw: puede ser efectivo dar a e…"
type textarea "Este no es otro tema, sino el tema detras del teFdFw: puede ser efectivo dar a …"
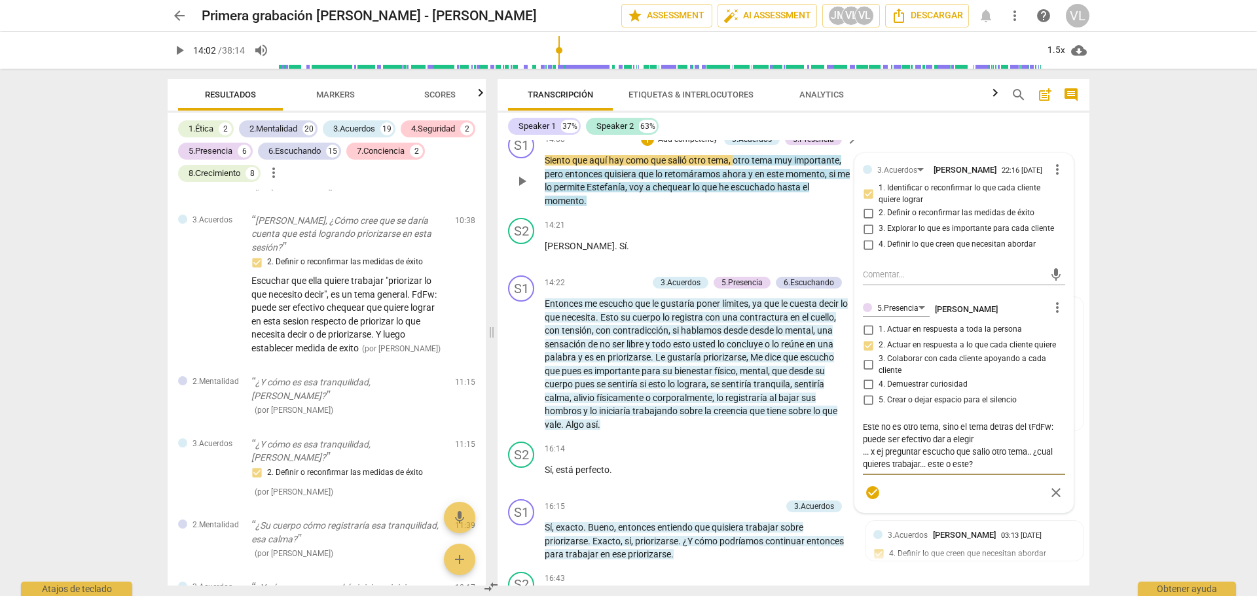
type textarea "Este no es otro tema, sino el tema detras del teFdFw: puede ser efectivo dar a …"
type textarea "Este no es otro tema, sino el tema detras del temFdFw: puede ser efectivo dar a…"
type textarea "Este no es otro tema, sino el tema detras del temaFdFw: puede ser efectivo dar …"
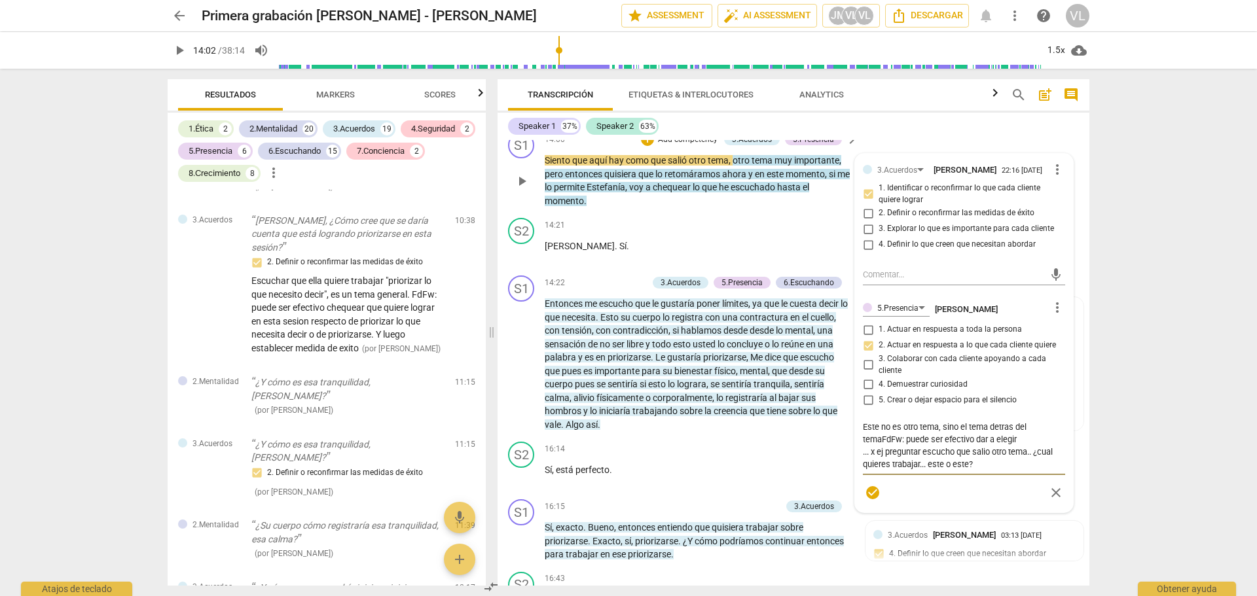
type textarea "Este no es otro tema, sino el tema detras del tema.FdFw: puede ser efectivo dar…"
type textarea "Este no es otro tema, sino el tema detras del tema. FdFw: puede ser efectivo da…"
type textarea "Este no es otro tema, sino el tema detras del tema. LFdFw: puede ser efectivo d…"
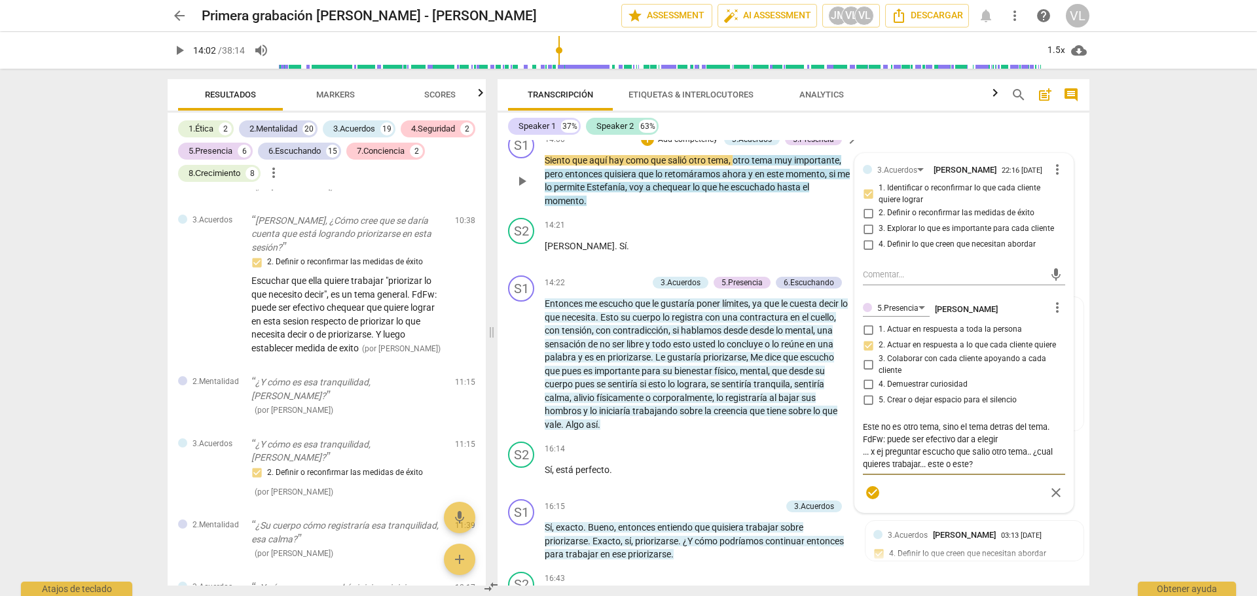
type textarea "Este no es otro tema, sino el tema detras del tema. LFdFw: puede ser efectivo d…"
type textarea "Este no es otro tema, sino el tema detras del tema. LoFdFw: puede ser efectivo …"
type textarea "Este no es otro tema, sino el tema detras del tema. Lo FdFw: puede ser efectivo…"
type textarea "Este no es otro tema, sino el tema detras del tema. Lo qFdFw: puede ser efectiv…"
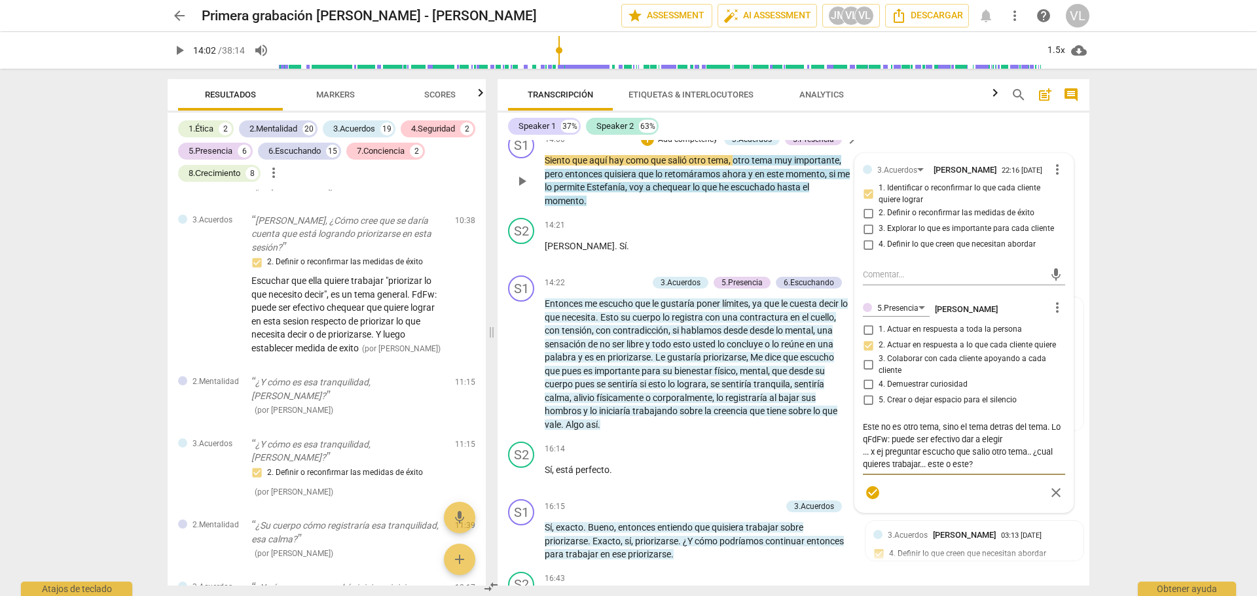
type textarea "Este no es otro tema, sino el tema detras del tema. Lo quFdFw: puede ser efecti…"
type textarea "Este no es otro tema, sino el tema detras del tema. Lo queFdFw: puede ser efect…"
type textarea "Este no es otro tema, sino el tema detras del tema. Lo que FdFw: puede ser efec…"
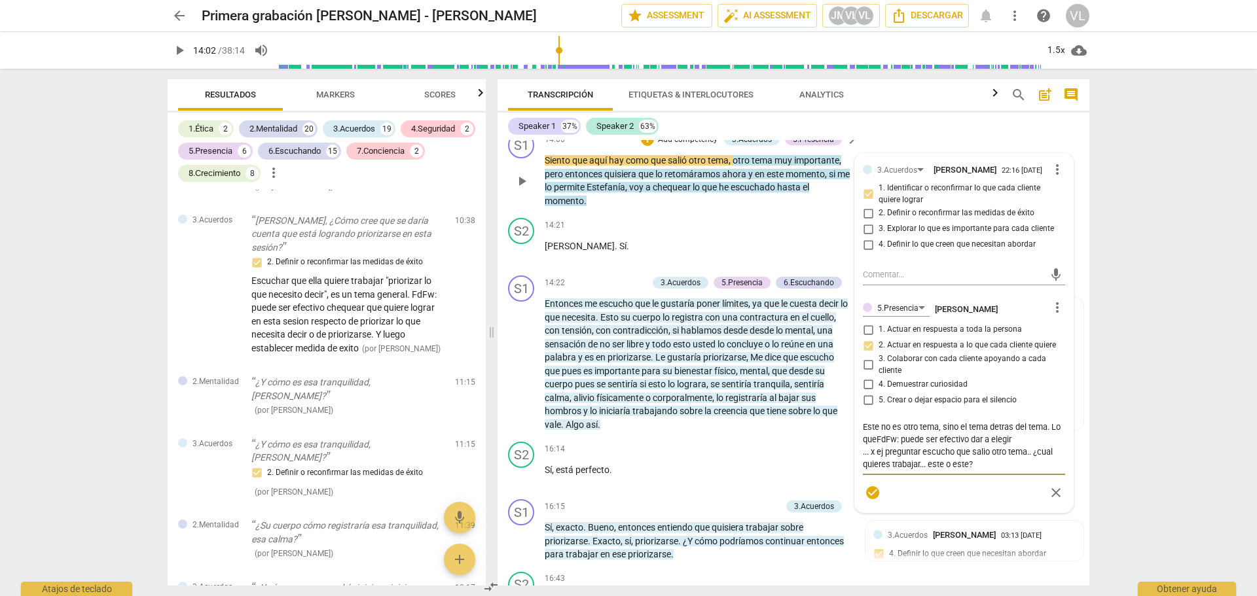
type textarea "Este no es otro tema, sino el tema detras del tema. Lo que FdFw: puede ser efec…"
type textarea "Este no es otro tema, sino el tema detras del tema. Lo que hFdFw: puede ser efe…"
type textarea "Este no es otro tema, sino el tema detras del tema. Lo que haFdFw: puede ser ef…"
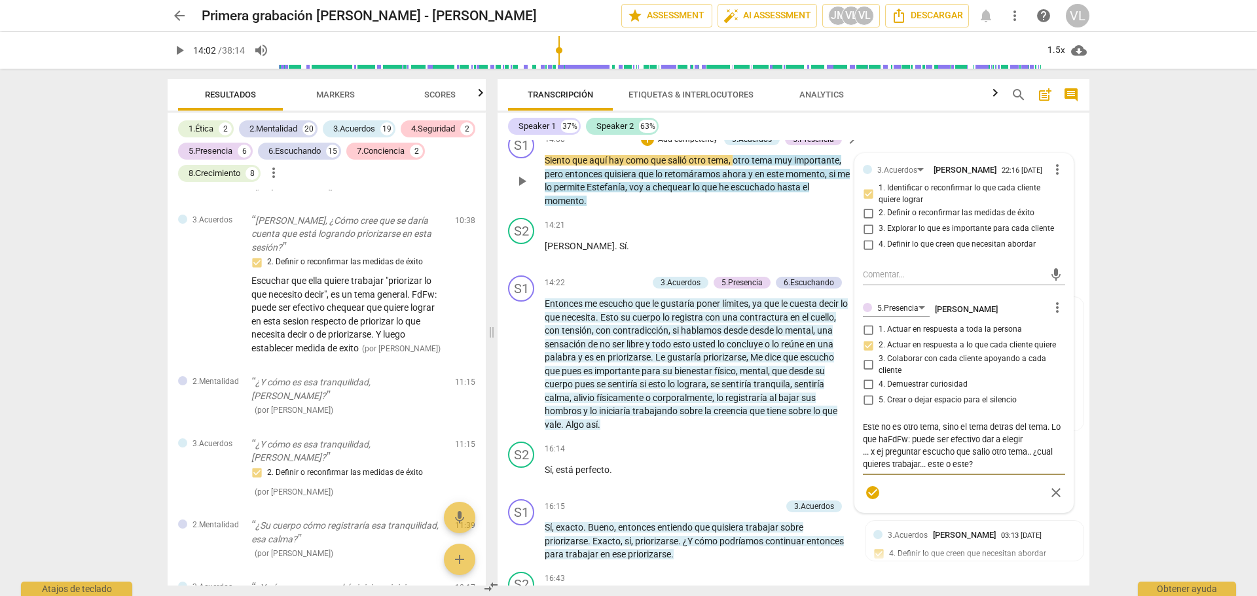
type textarea "Este no es otro tema, sino el tema detras del tema. Lo que hauFdFw: puede ser e…"
type textarea "Este no es otro tema, sino el tema detras del tema. Lo que haFdFw: puede ser ef…"
type textarea "Este no es otro tema, sino el tema detras del tema. Lo que hauFdFw: puede ser e…"
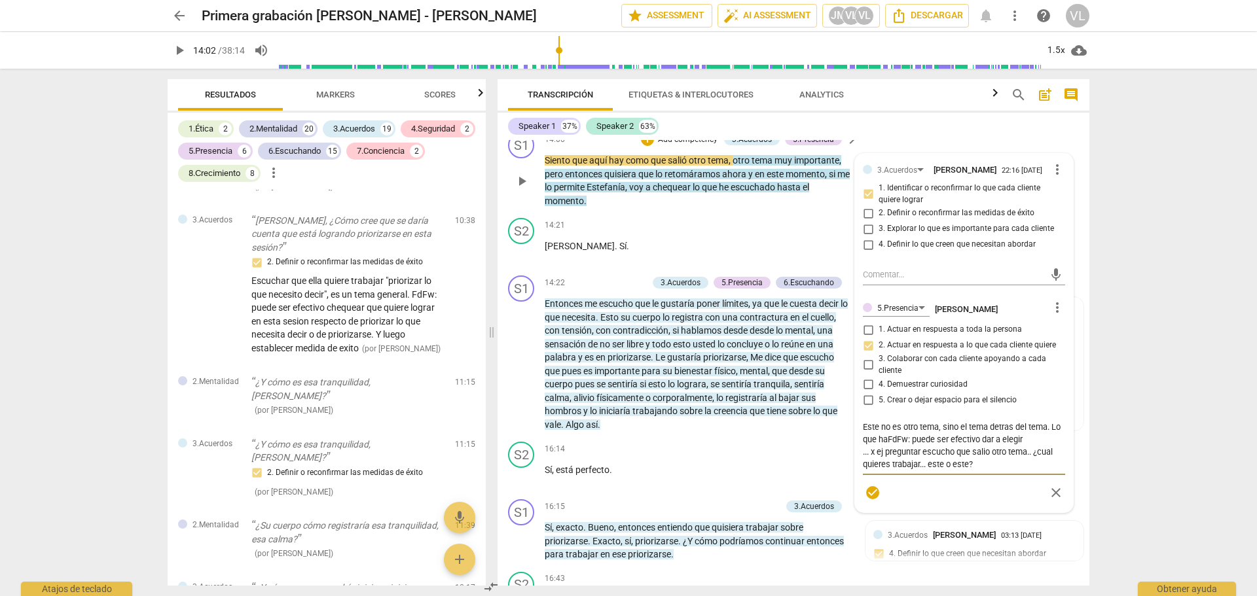
type textarea "Este no es otro tema, sino el tema detras del tema. Lo que hauFdFw: puede ser e…"
type textarea "Este no es otro tema, sino el tema detras del tema. Lo que haFdFw: puede ser ef…"
type textarea "Este no es otro tema, sino el tema detras del tema. Lo que hayFdFw: puede ser e…"
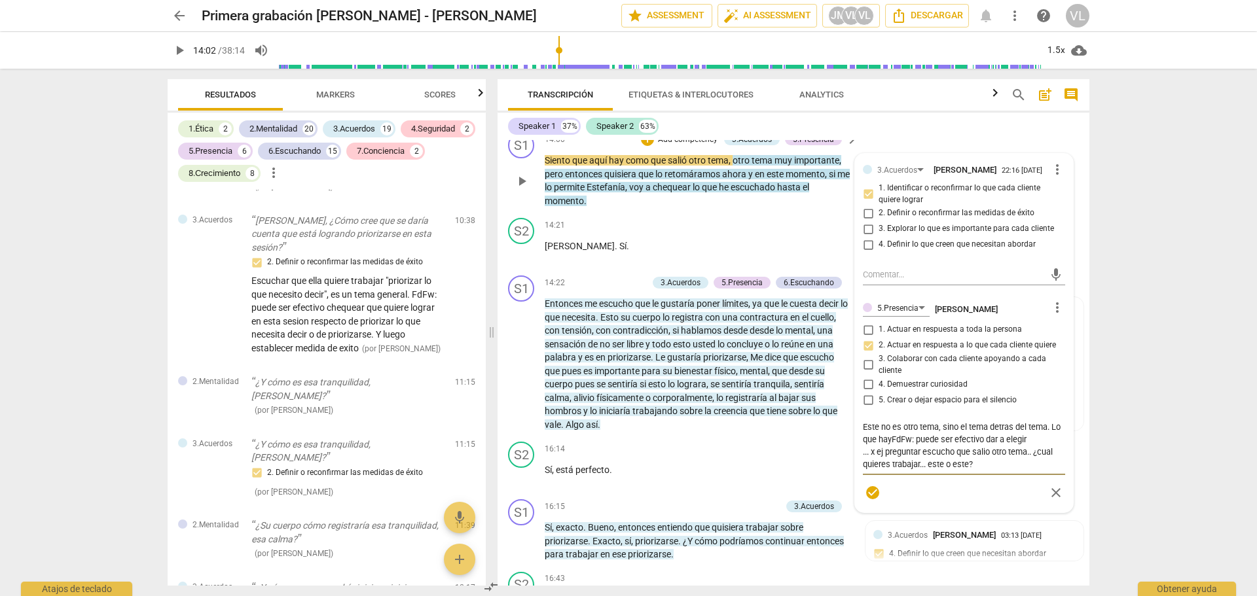
type textarea "Este no es otro tema, sino el tema detras del tema. Lo que hay FdFw: puede ser …"
type textarea "Este no es otro tema, sino el tema detras del tema. Lo que hay qFdFw: puede ser…"
type textarea "Este no es otro tema, sino el tema detras del tema. Lo que hay quFdFw: puede se…"
type textarea "Este no es otro tema, sino el tema detras del tema. Lo que hay queFdFw: puede s…"
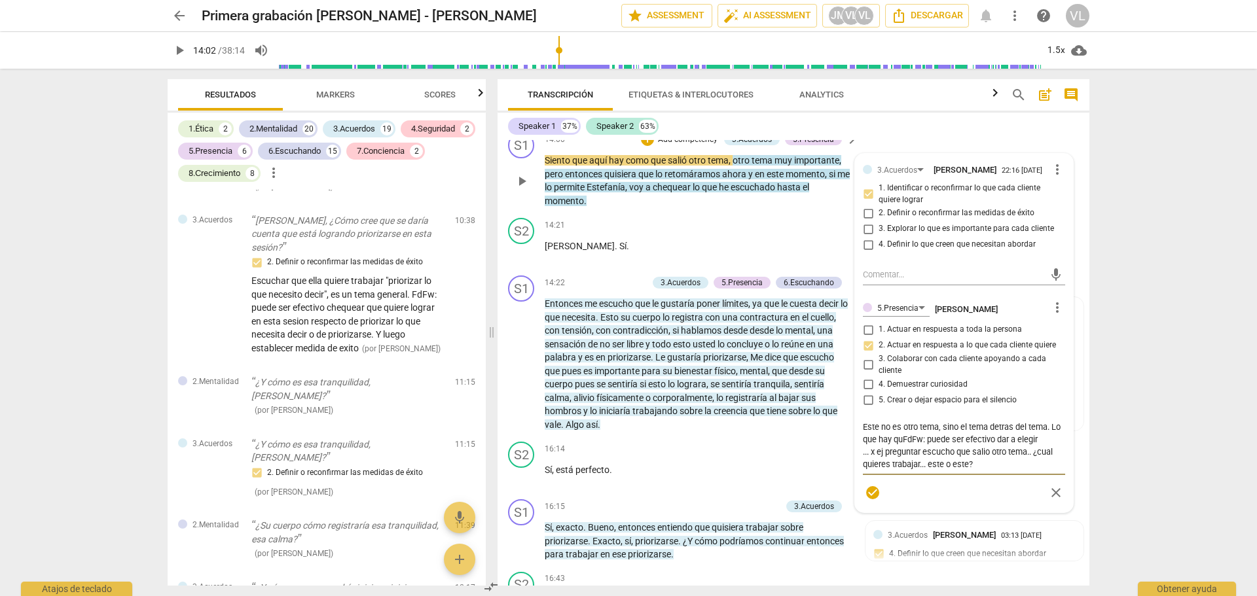
type textarea "Este no es otro tema, sino el tema detras del tema. Lo que hay queFdFw: puede s…"
type textarea "Este no es otro tema, sino el tema detras del tema. Lo que hay que FdFw: puede …"
type textarea "Este no es otro tema, sino el tema detras del tema. Lo que hay que aFdFw: puede…"
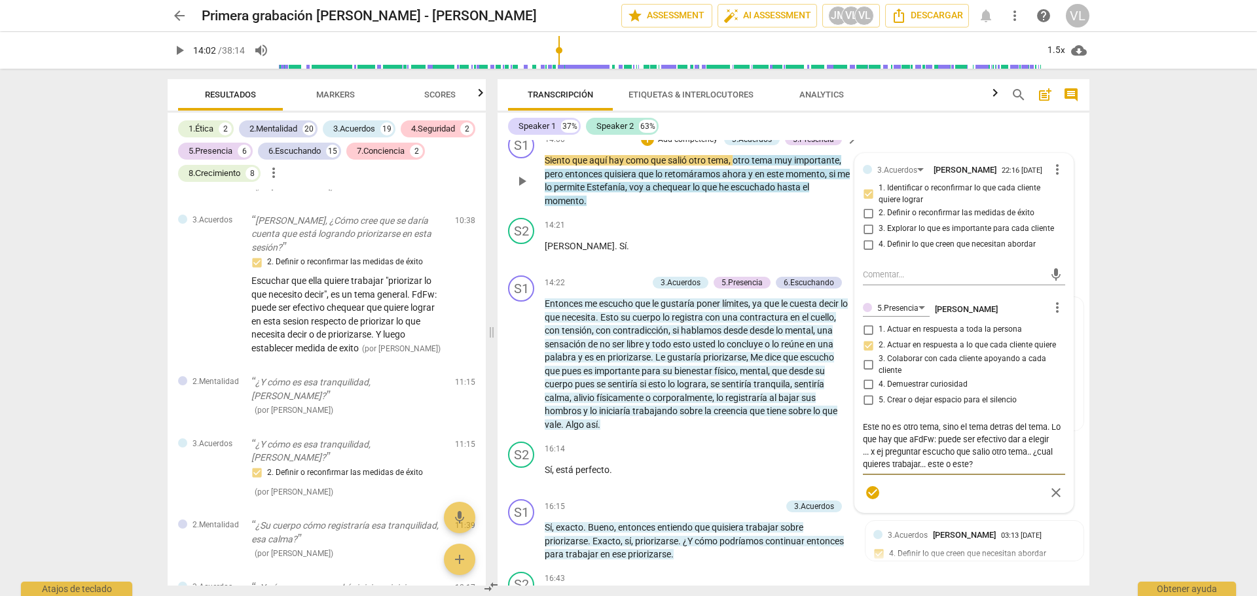
type textarea "Este no es otro tema, sino el tema detras del tema. Lo que hay que abFdFw: pued…"
type textarea "Este no es otro tema, sino el tema detras del tema. Lo que hay que aboFdFw: pue…"
type textarea "Este no es otro tema, sino el tema detras del tema. Lo que hay que aborFdFw: pu…"
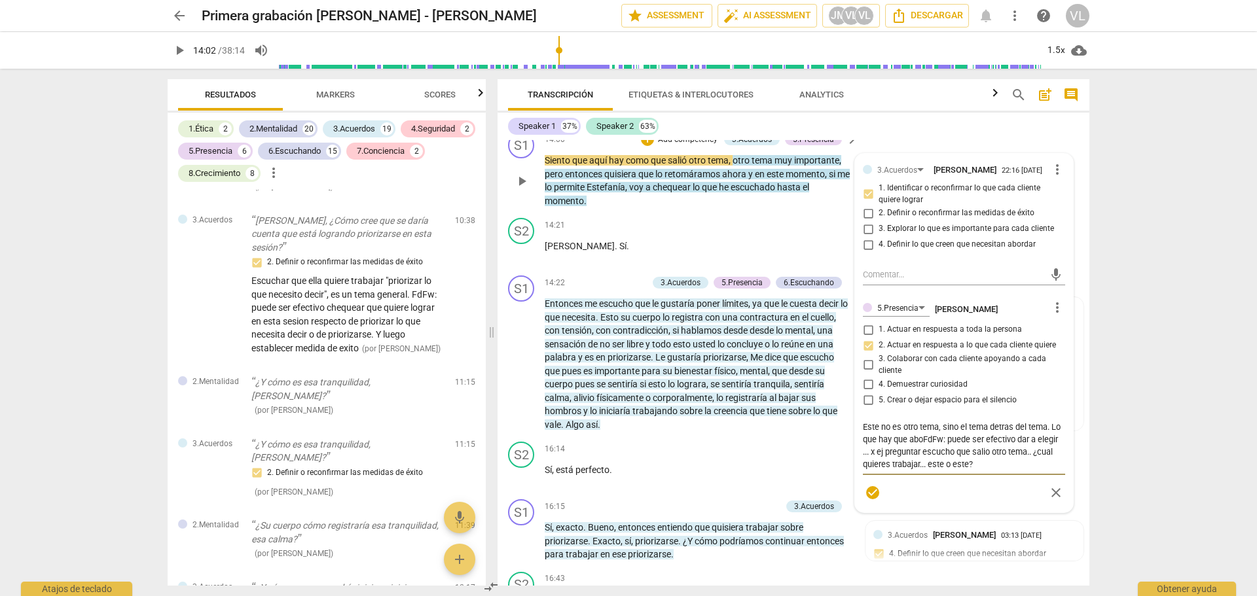
type textarea "Este no es otro tema, sino el tema detras del tema. Lo que hay que aborFdFw: pu…"
type textarea "Este no es otro tema, sino el tema detras del tema. Lo que hay que abordFdFw: p…"
type textarea "Este no es otro tema, sino el tema detras del tema. Lo que hay que abordaFdFw: …"
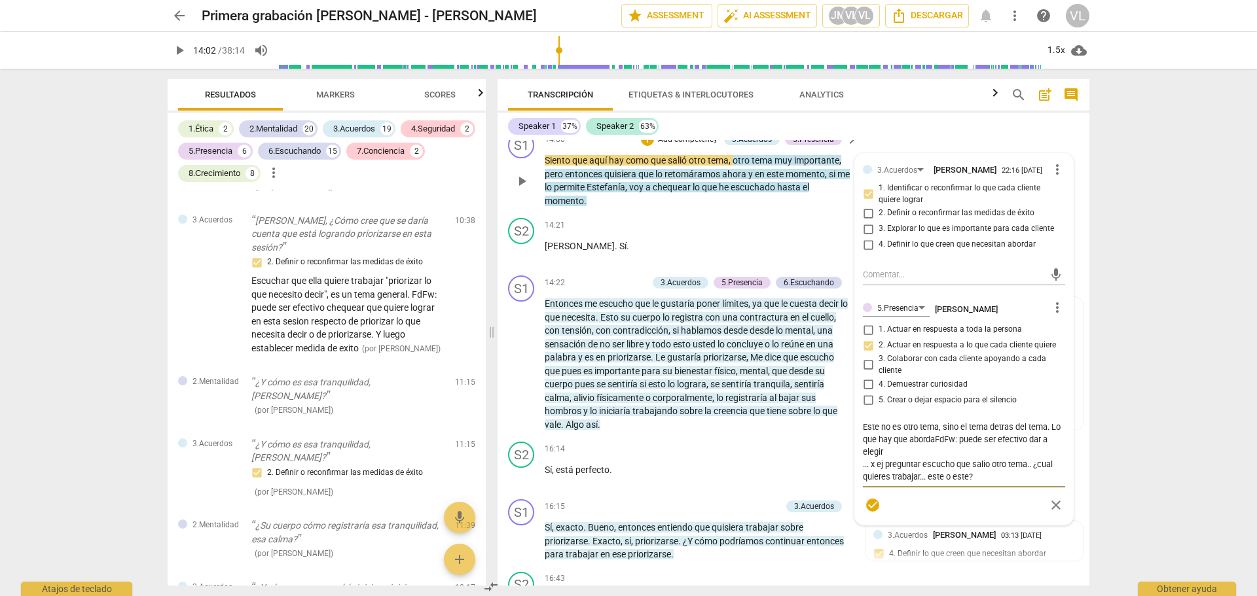
type textarea "Este no es otro tema, sino el tema detras del tema. Lo que hay que abordarFdFw:…"
type textarea "Este no es otro tema, sino el tema detras del tema. Lo que hay que abordar FdFw…"
type textarea "Este no es otro tema, sino el tema detras del tema. Lo que hay que abordar pFdF…"
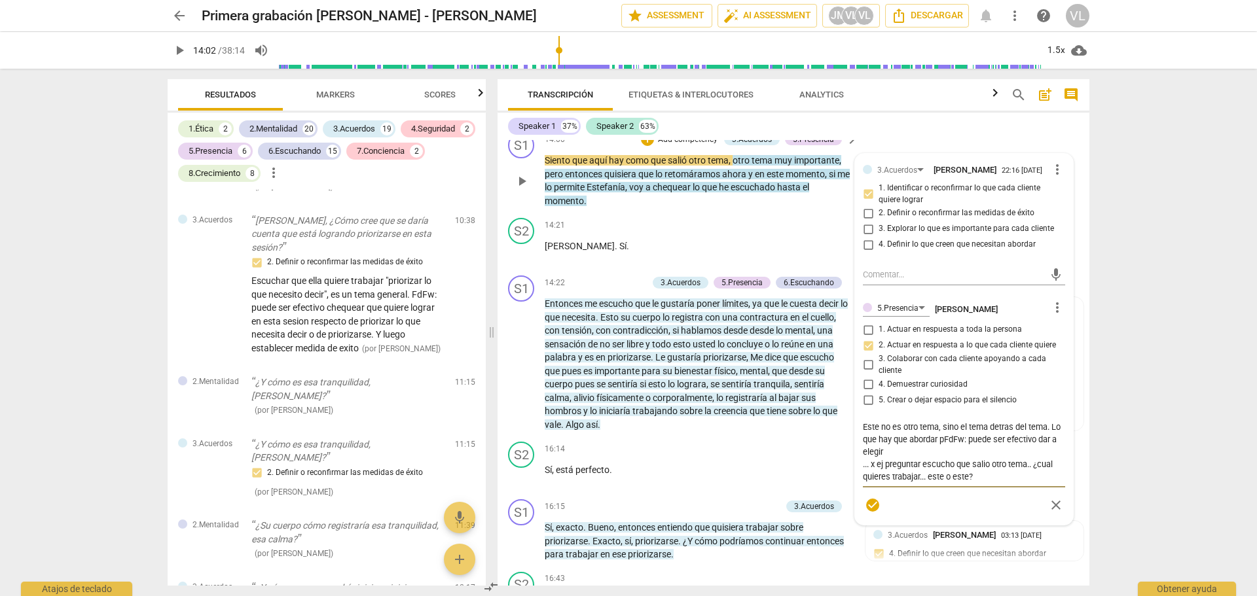
type textarea "Este no es otro tema, sino el tema detras del tema. Lo que hay que abordar paFd…"
type textarea "Este no es otro tema, sino el tema detras del tema. Lo que hay que abordar parF…"
type textarea "Este no es otro tema, sino el tema detras del tema. Lo que hay que abordar para…"
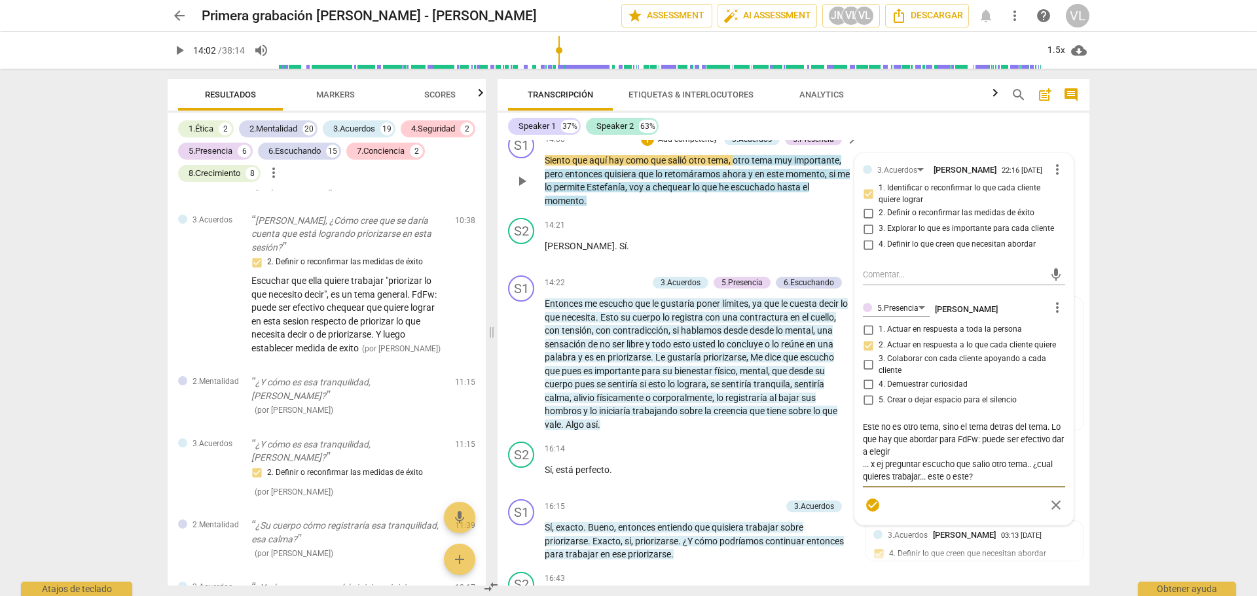
type textarea "Este no es otro tema, sino el tema detras del tema. Lo que hay que abordar para…"
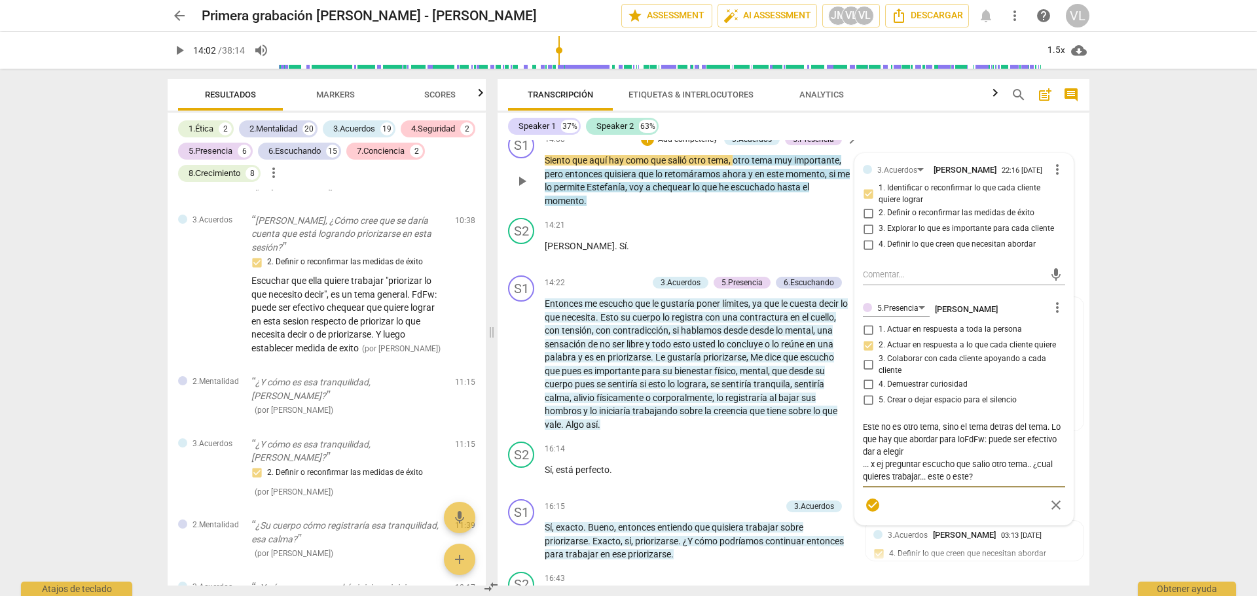
type textarea "Este no es otro tema, sino el tema detras del tema. Lo que hay que abordar para…"
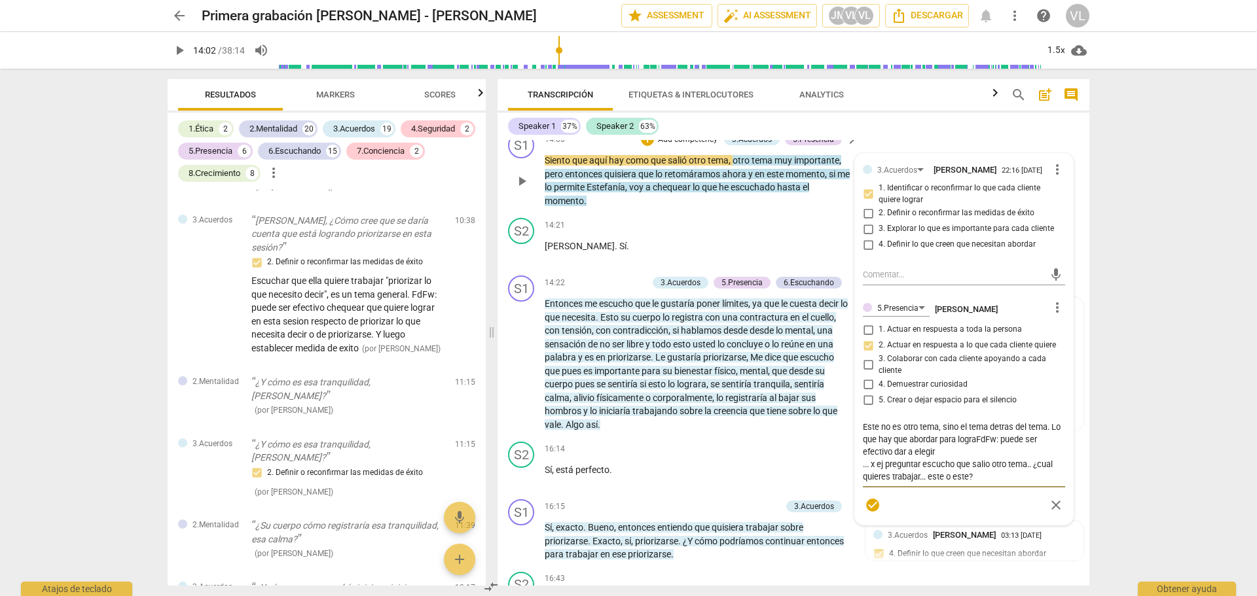
type textarea "Este no es otro tema, sino el tema detras del tema. Lo que hay que abordar para…"
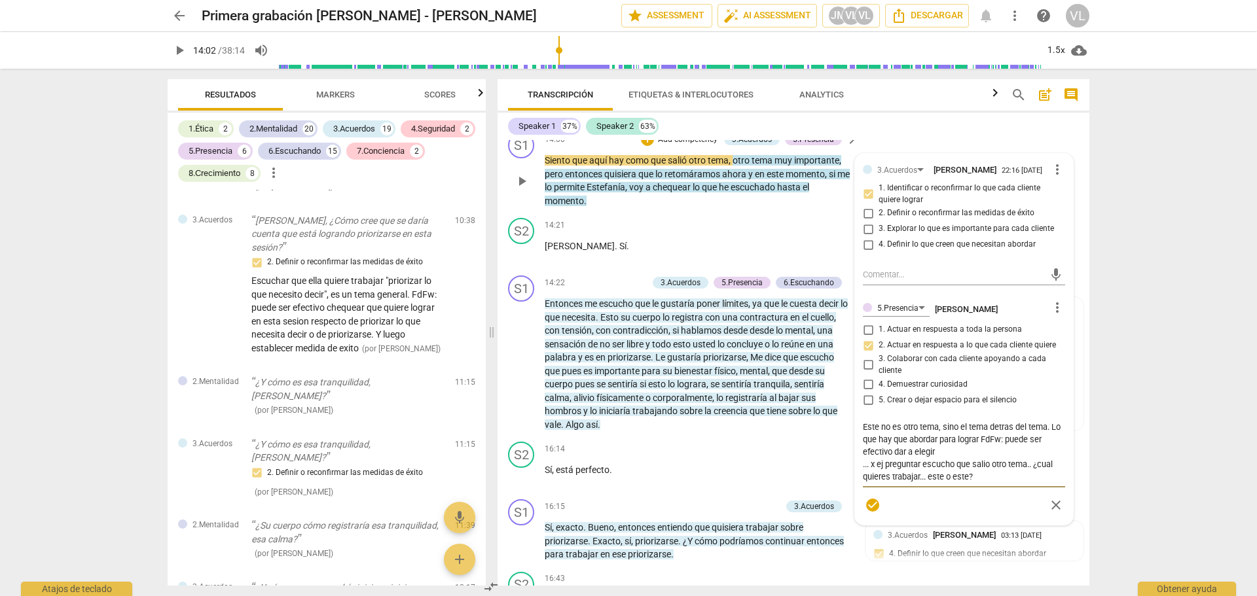
type textarea "Este no es otro tema, sino el tema detras del tema. Lo que hay que abordar para…"
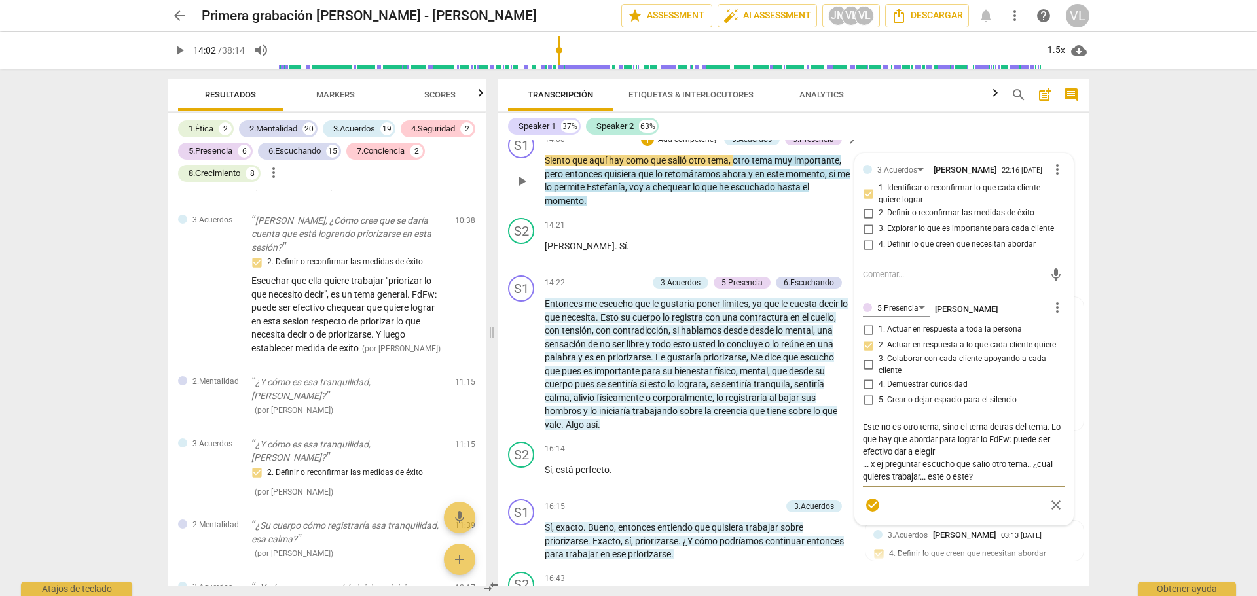
type textarea "Este no es otro tema, sino el tema detras del tema. Lo que hay que abordar para…"
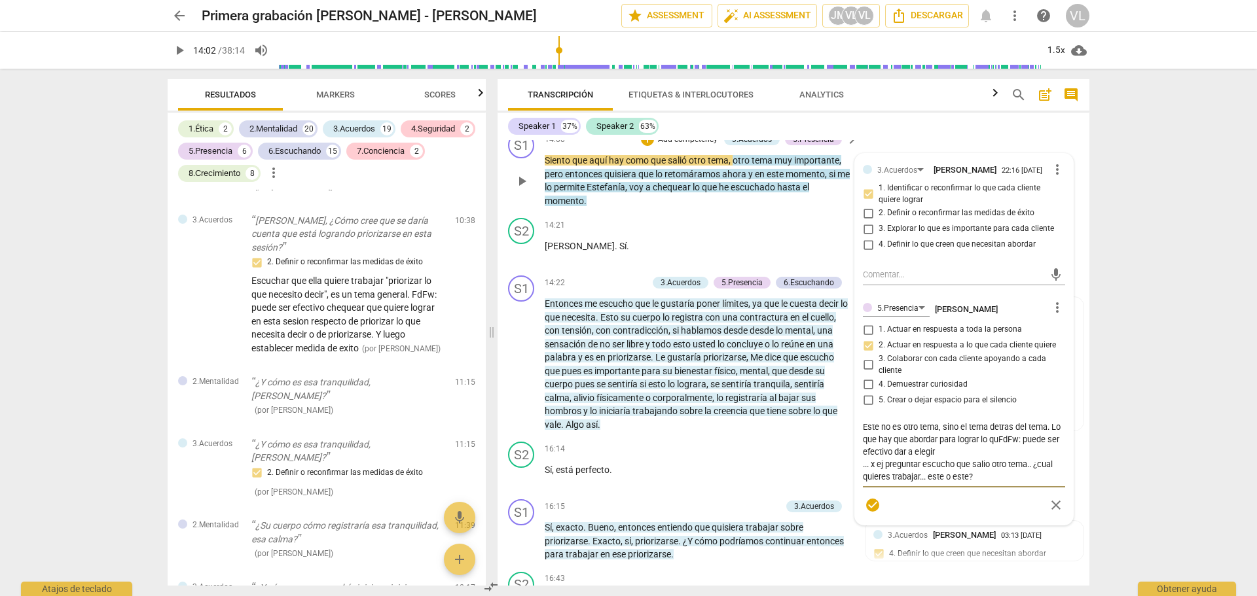
type textarea "Este no es otro tema, sino el tema detras del tema. Lo que hay que abordar para…"
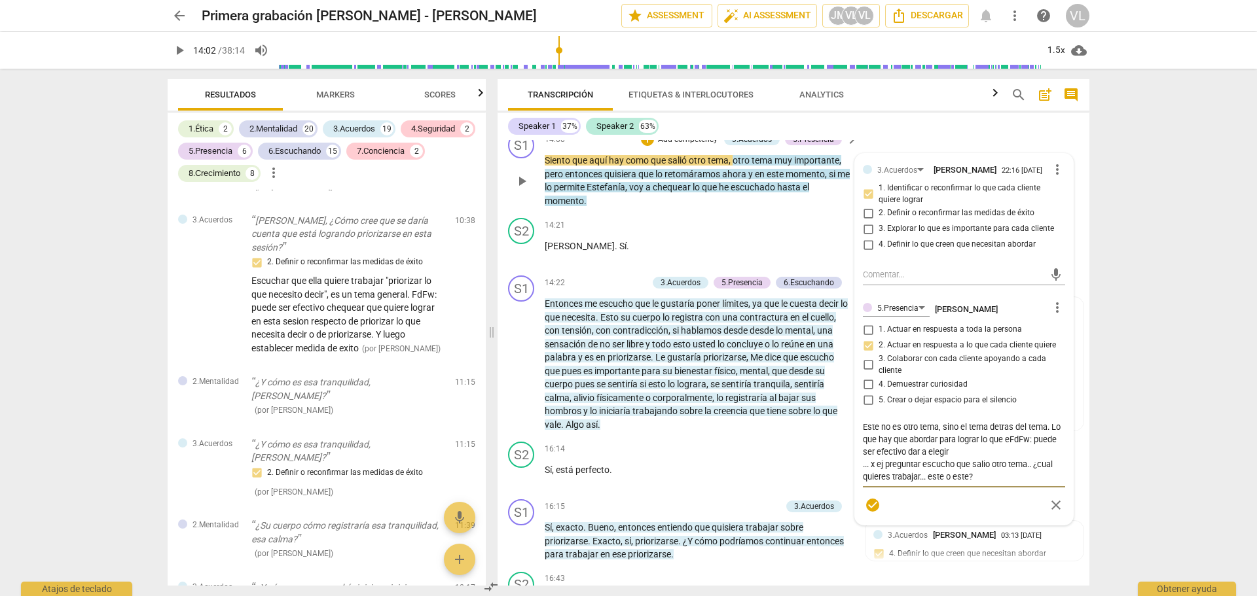
type textarea "Este no es otro tema, sino el tema detras del tema. Lo que hay que abordar para…"
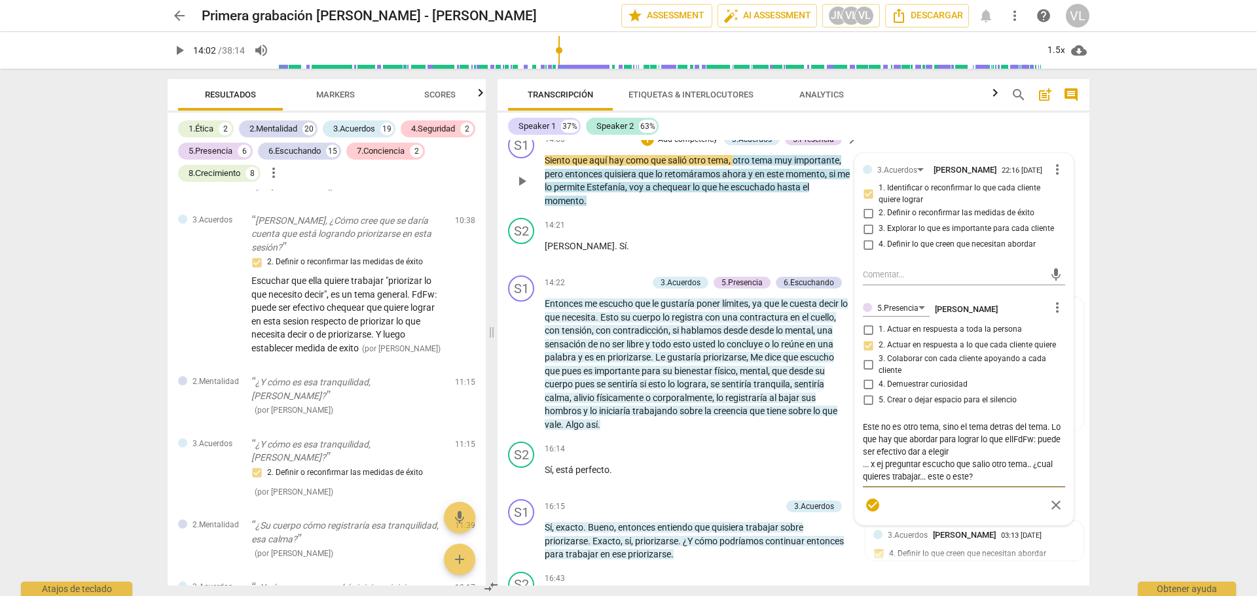
type textarea "Este no es otro tema, sino el tema detras del tema. Lo que hay que abordar para…"
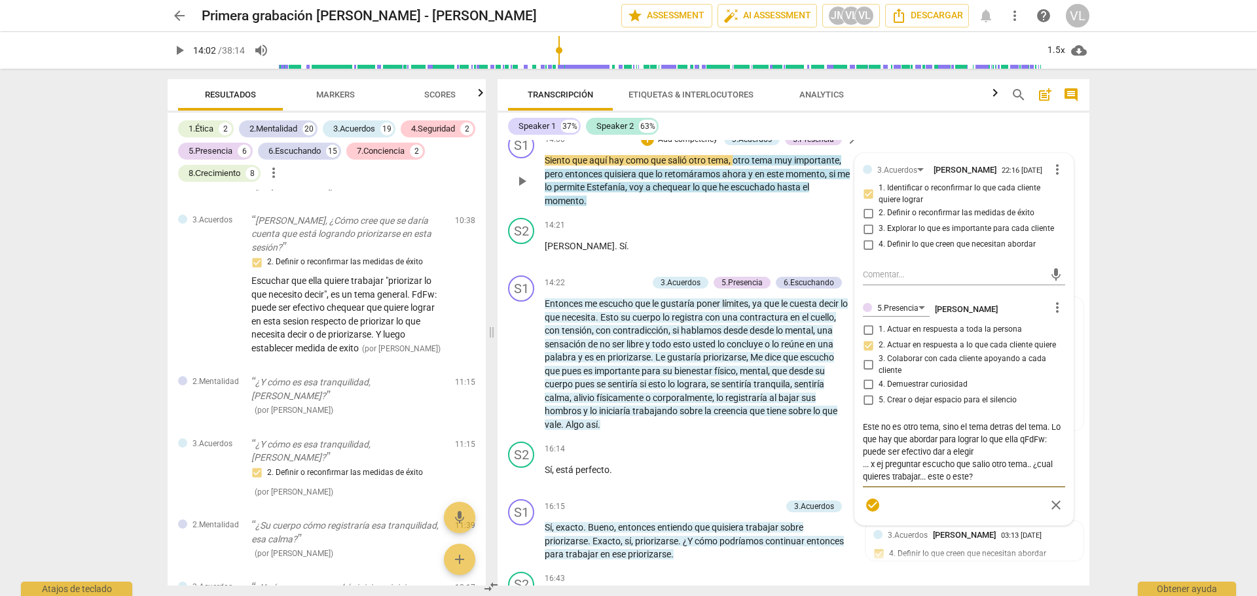
type textarea "Este no es otro tema, sino el tema detras del tema. Lo que hay que abordar para…"
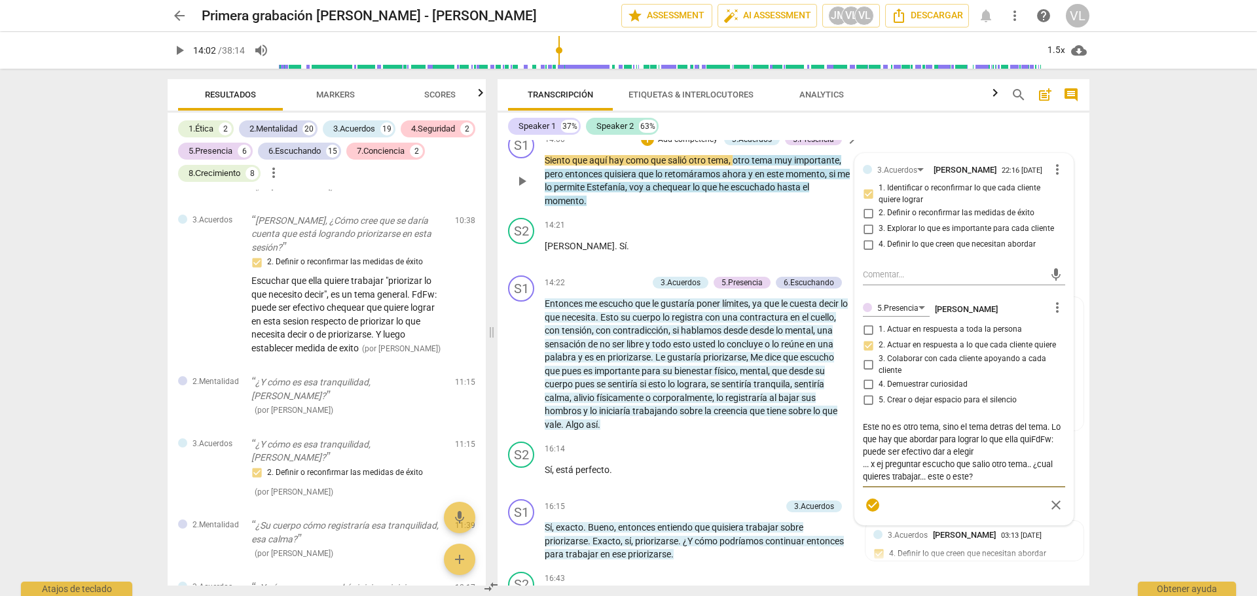
type textarea "Este no es otro tema, sino el tema detras del tema. Lo que hay que abordar para…"
click at [1158, 471] on div "arrow_back Primera grabación de Agosto - Johana Montoya Ruiz edit star Assessme…" at bounding box center [628, 298] width 1257 height 596
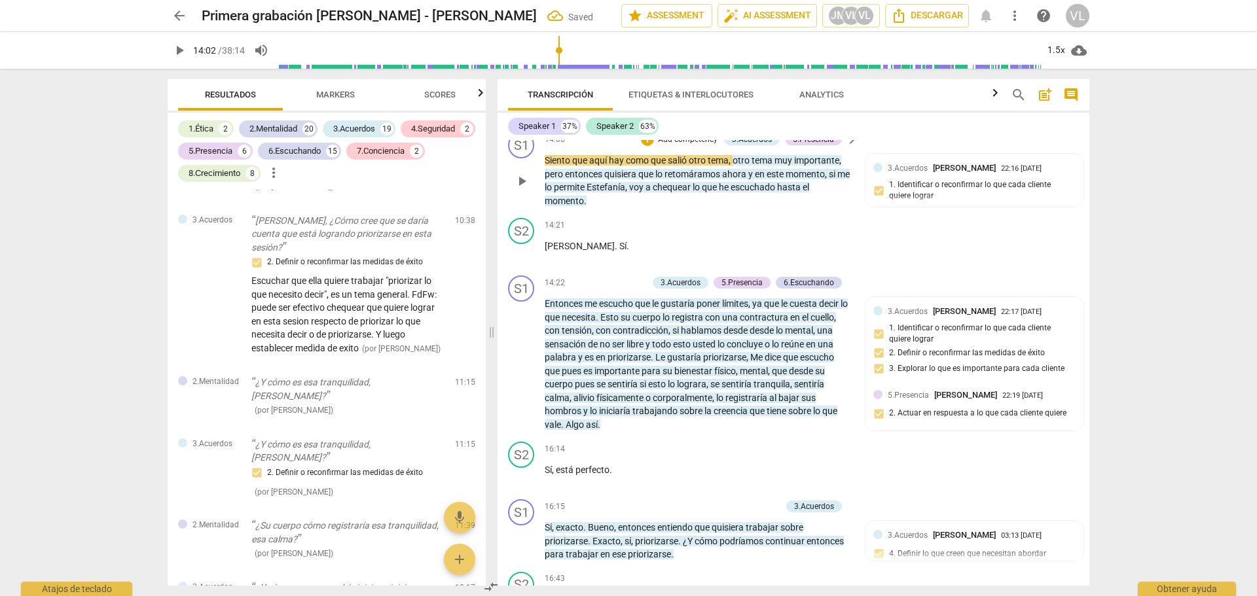
click at [532, 189] on span "play_arrow" at bounding box center [521, 182] width 21 height 16
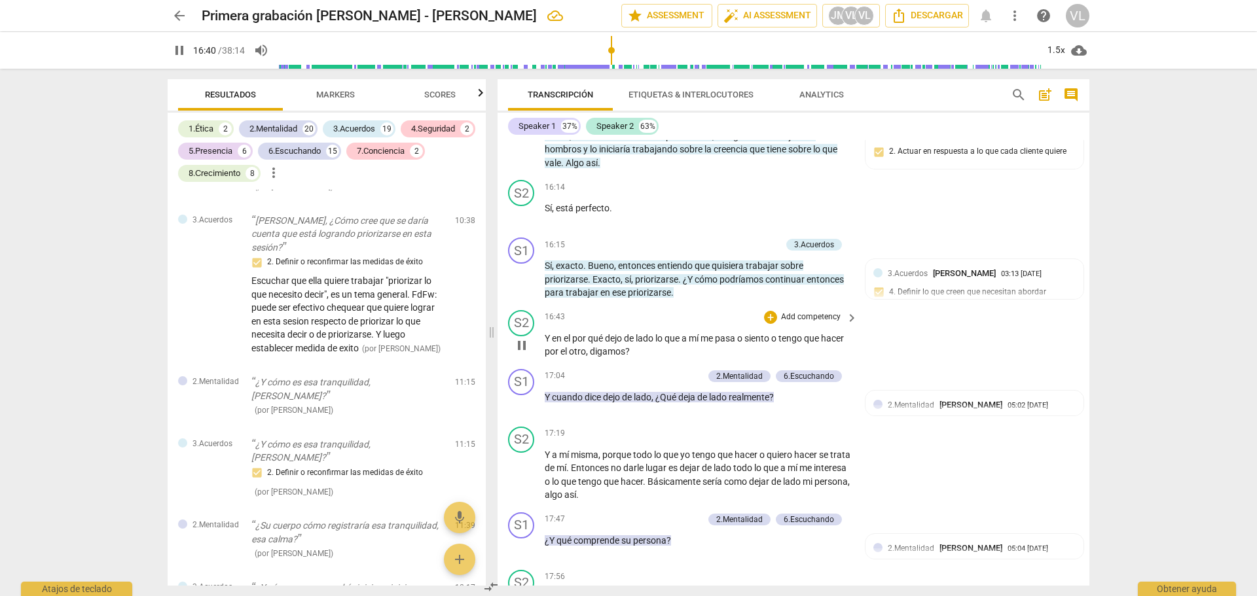
scroll to position [3247, 0]
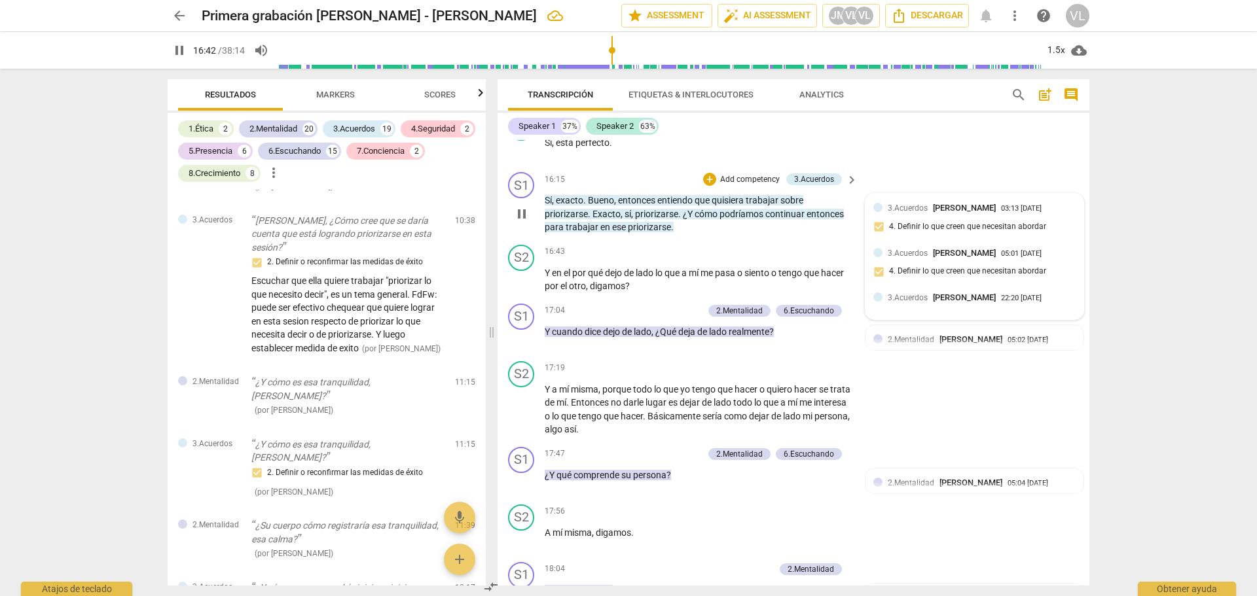
click at [932, 230] on div "3.Acuerdos Johana Montoya 03:13 08-26-2025 4. Definir lo que creen que necesita…" at bounding box center [974, 222] width 202 height 40
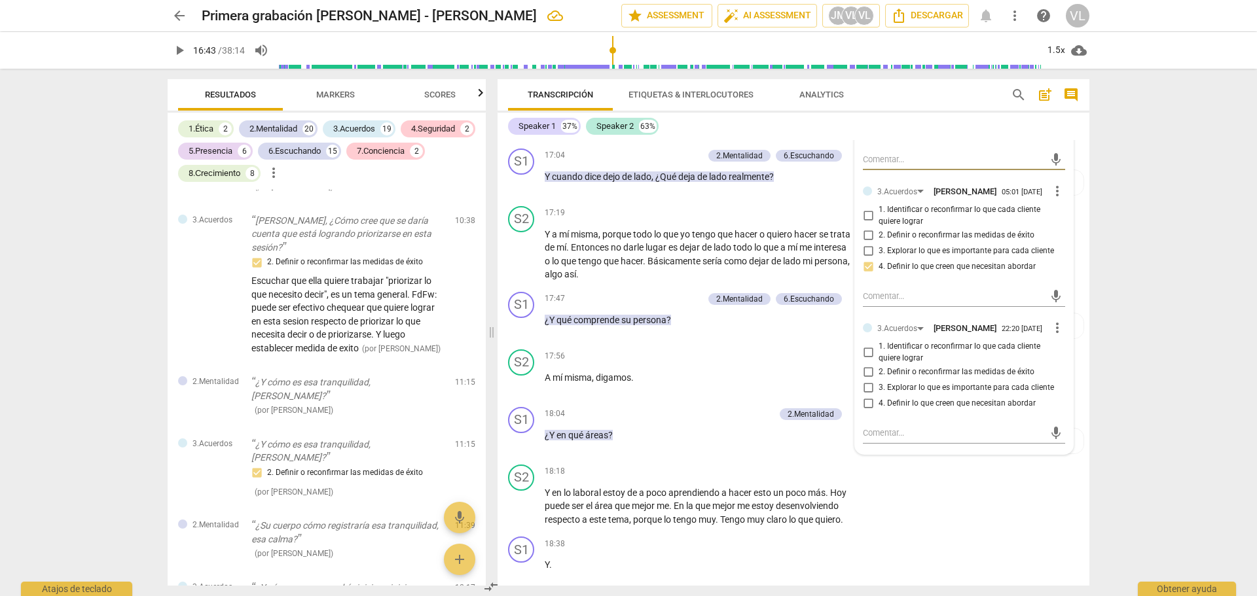
scroll to position [3444, 0]
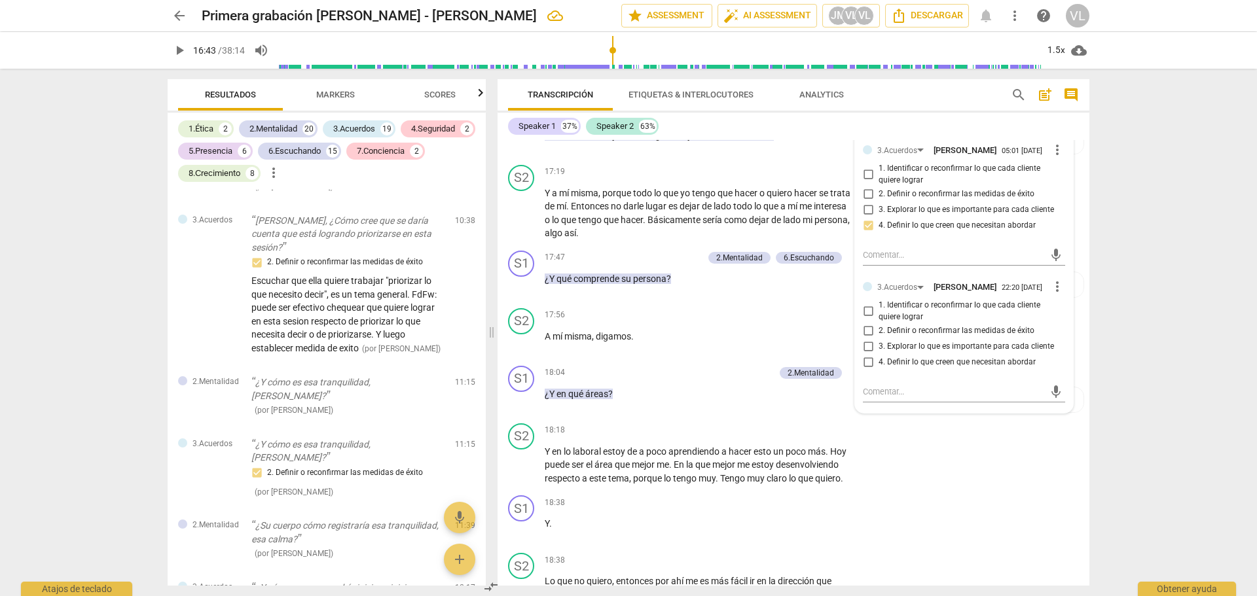
click at [864, 370] on input "4. Definir lo que creen que necesitan abordar" at bounding box center [868, 362] width 21 height 16
click at [888, 398] on textarea at bounding box center [953, 392] width 181 height 12
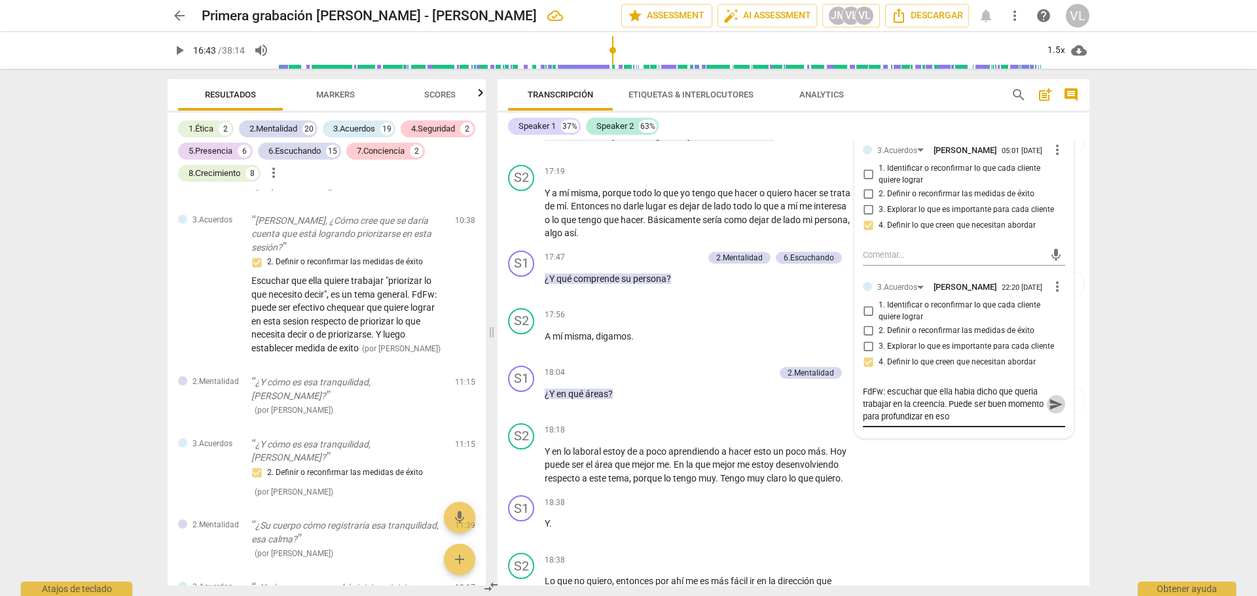
click at [1050, 412] on span "send" at bounding box center [1056, 404] width 14 height 14
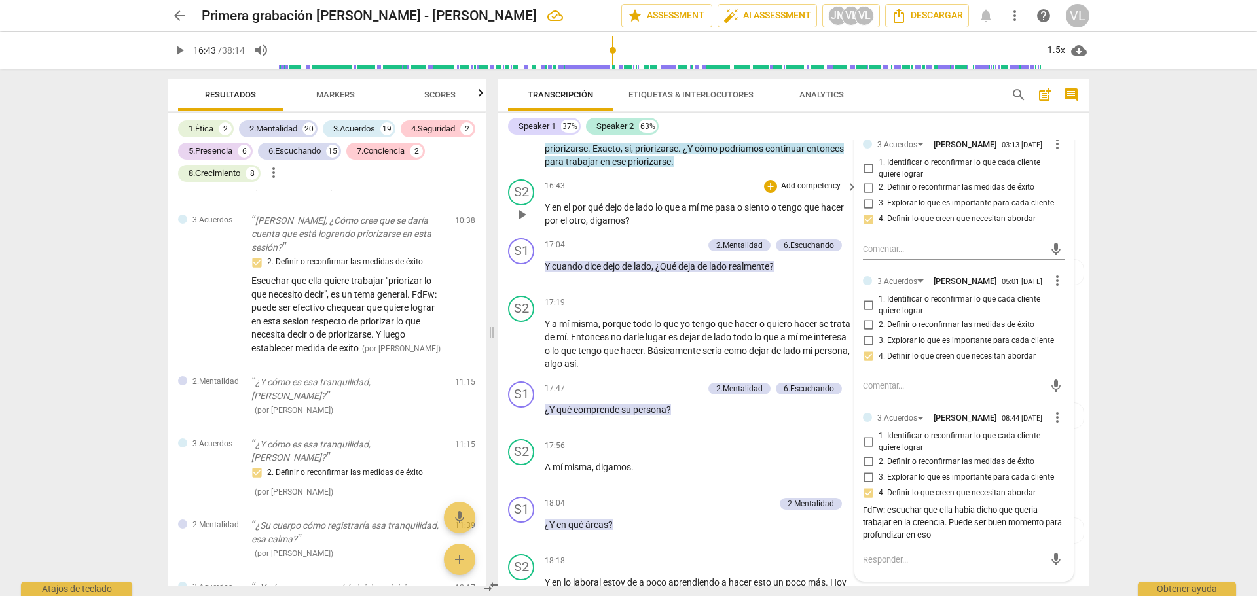
scroll to position [3247, 0]
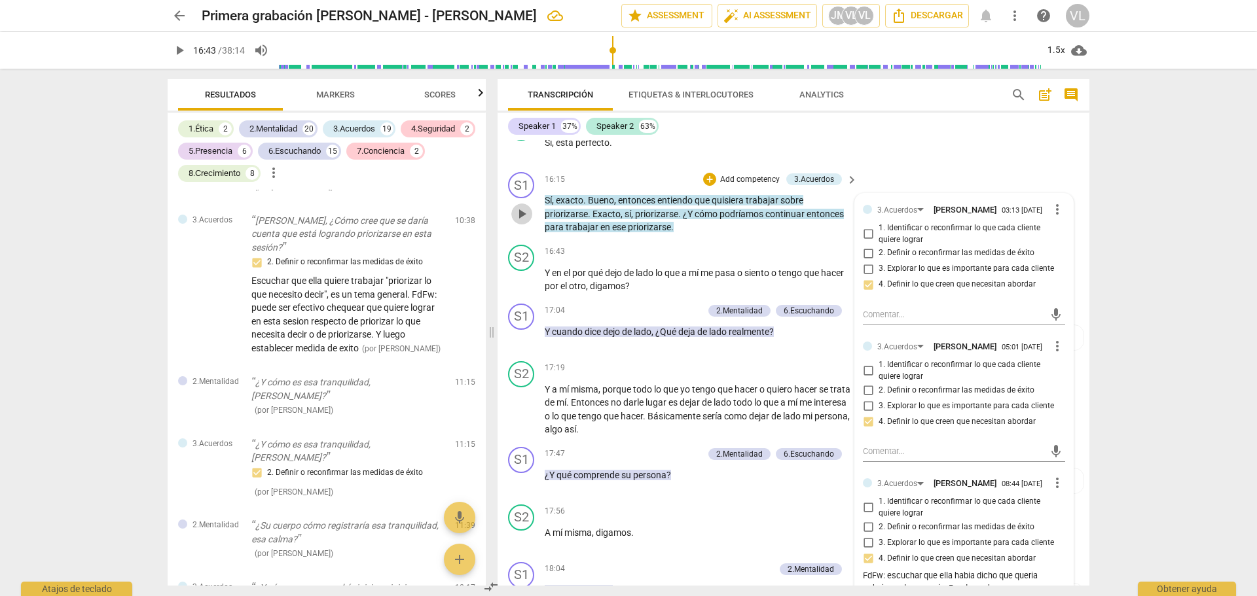
click at [524, 222] on span "play_arrow" at bounding box center [522, 214] width 16 height 16
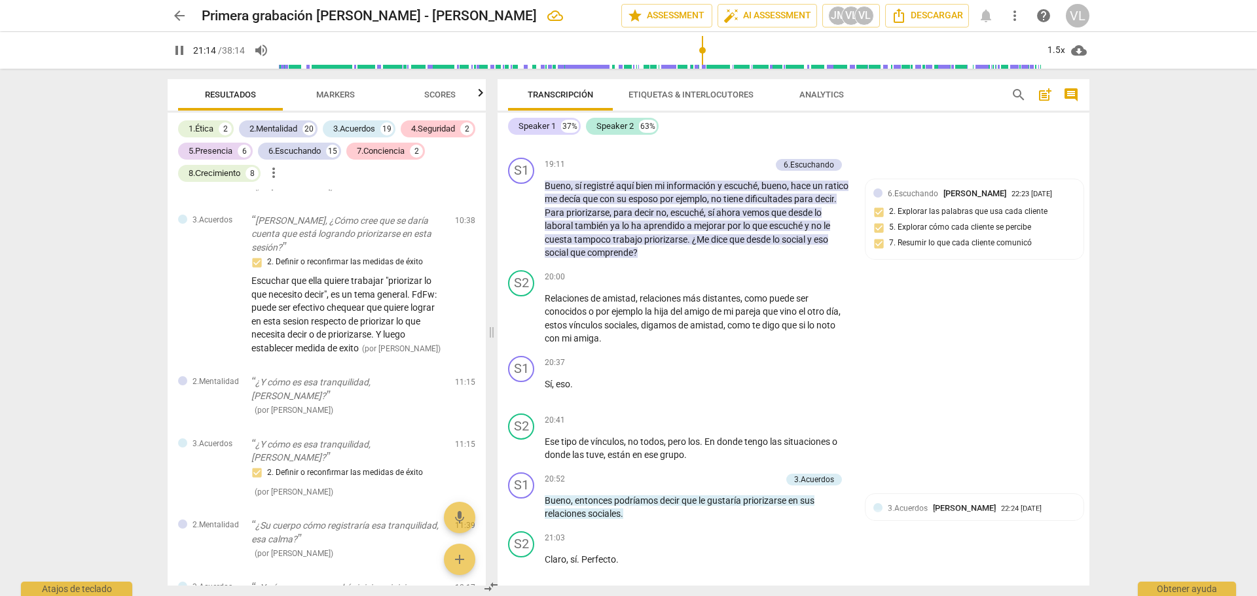
scroll to position [4528, 0]
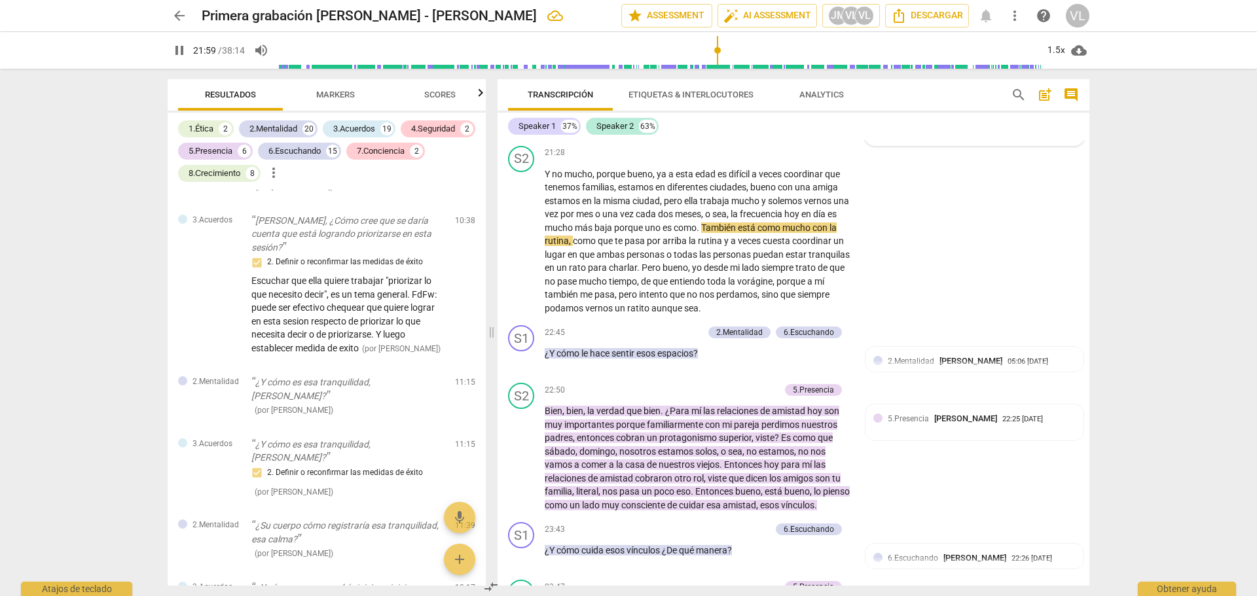
click at [906, 129] on span "2.Mentalidad" at bounding box center [911, 124] width 46 height 9
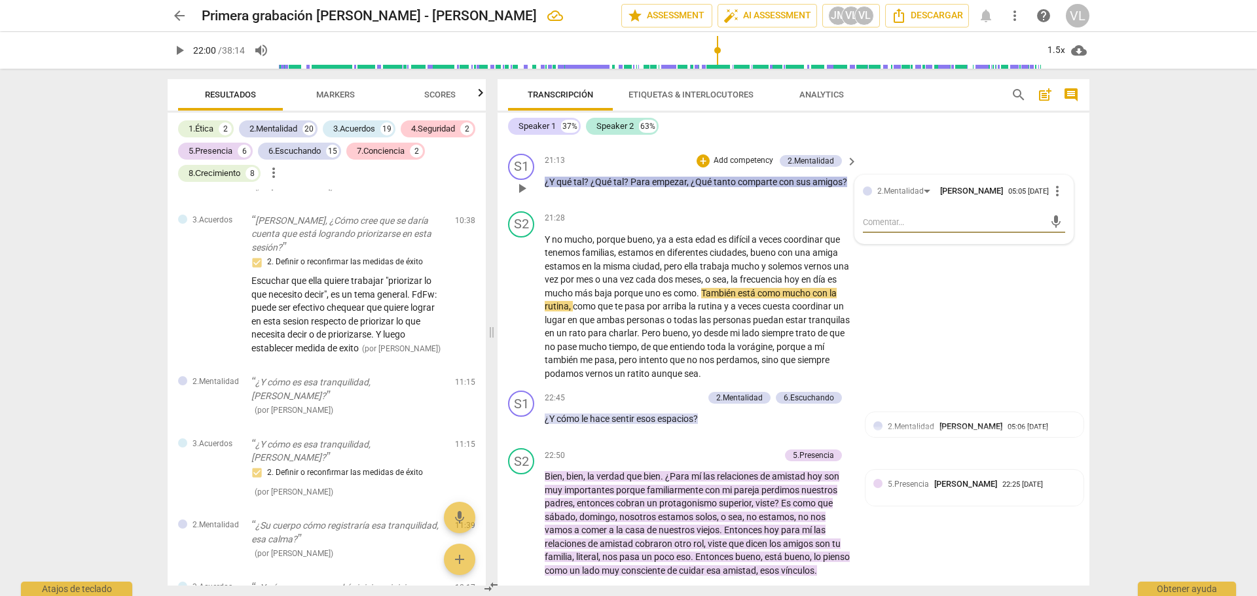
click at [754, 167] on p "Add competency" at bounding box center [743, 161] width 62 height 12
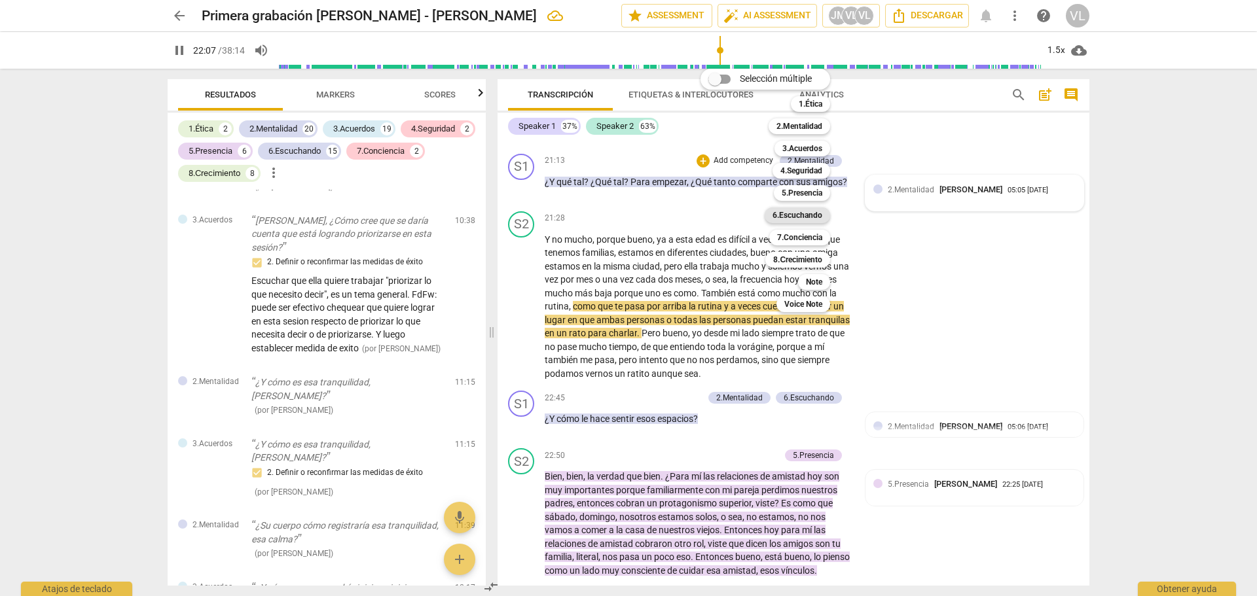
click at [813, 222] on b "6.Escuchando" at bounding box center [798, 216] width 50 height 16
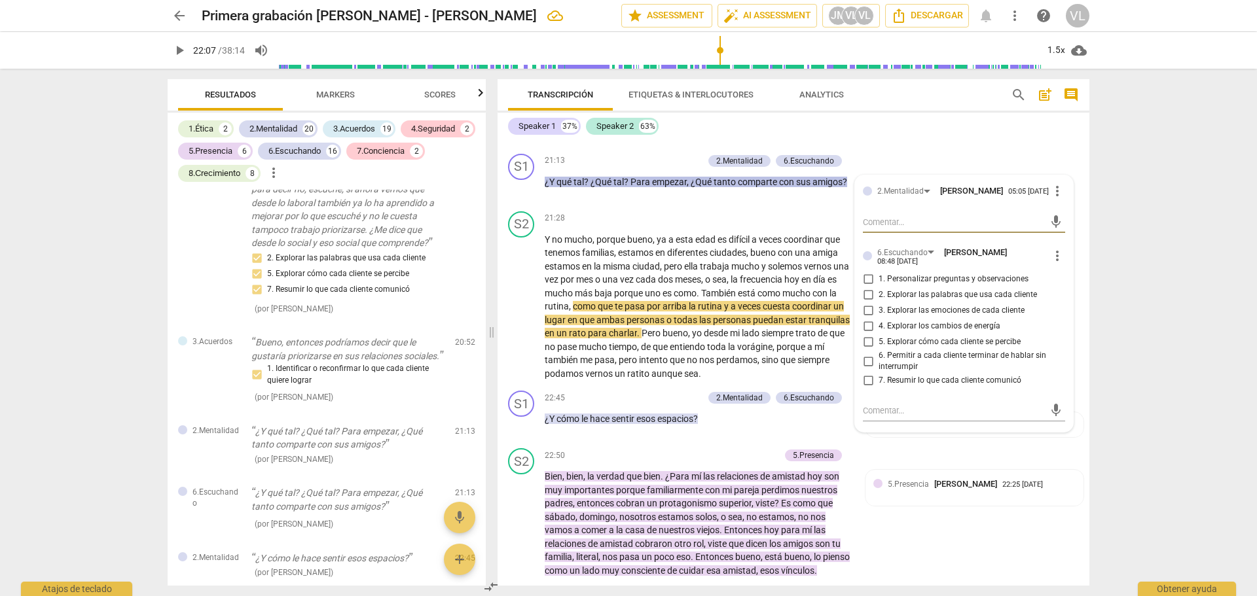
scroll to position [4397, 0]
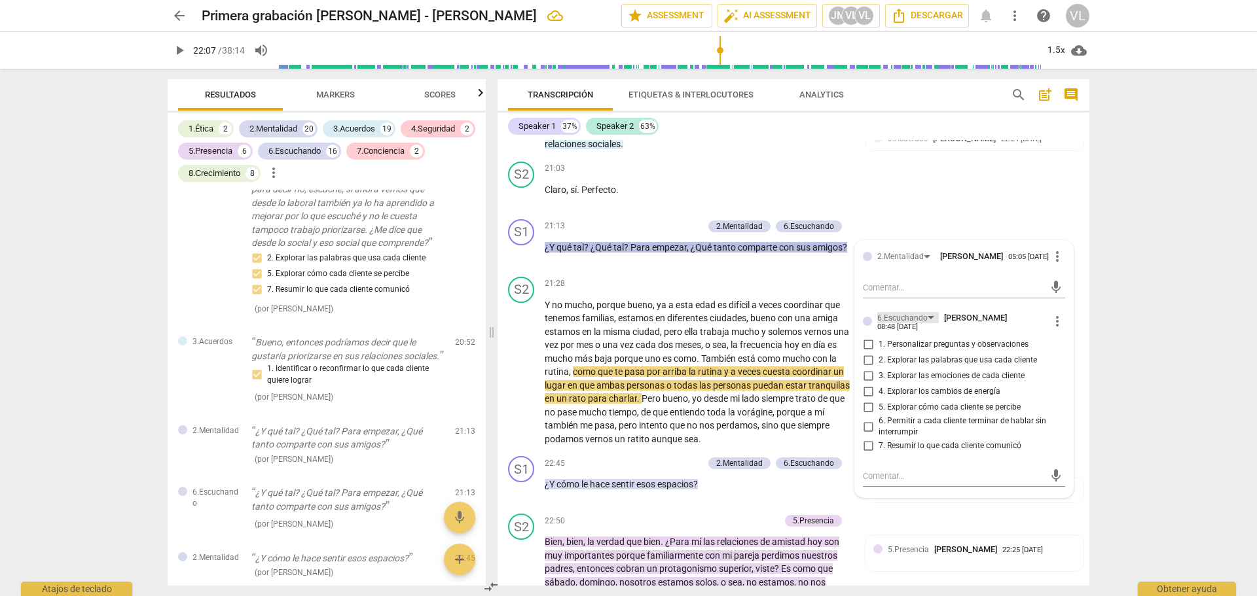
click at [926, 323] on div "6.Escuchando" at bounding box center [908, 317] width 62 height 11
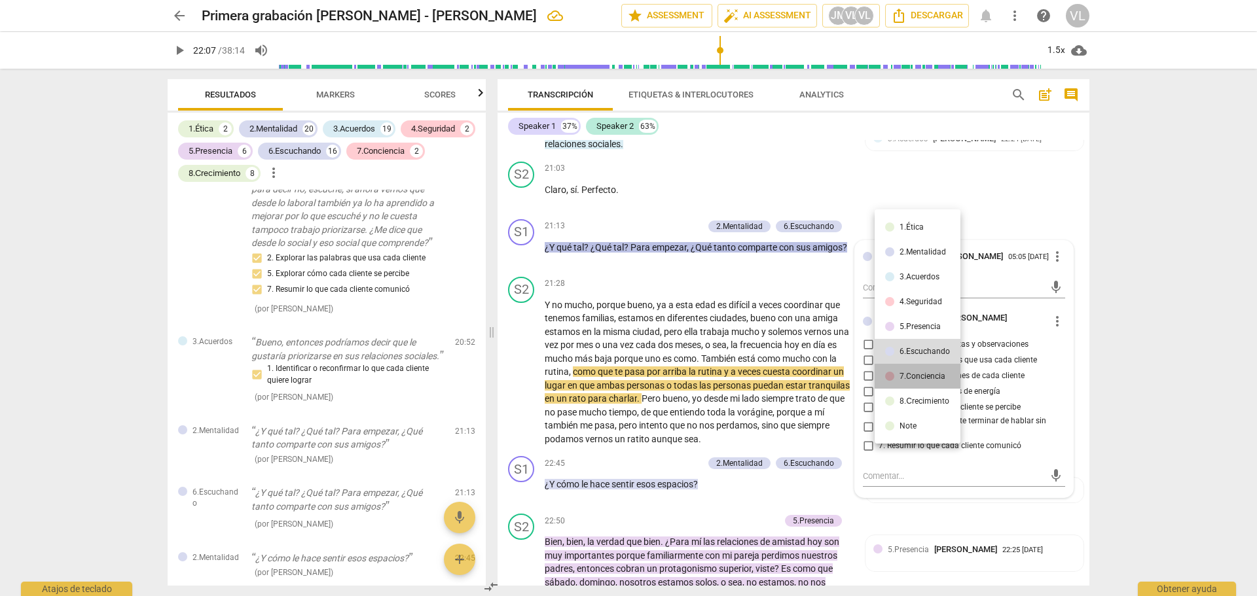
click at [930, 380] on div "7.Conciencia" at bounding box center [923, 377] width 46 height 8
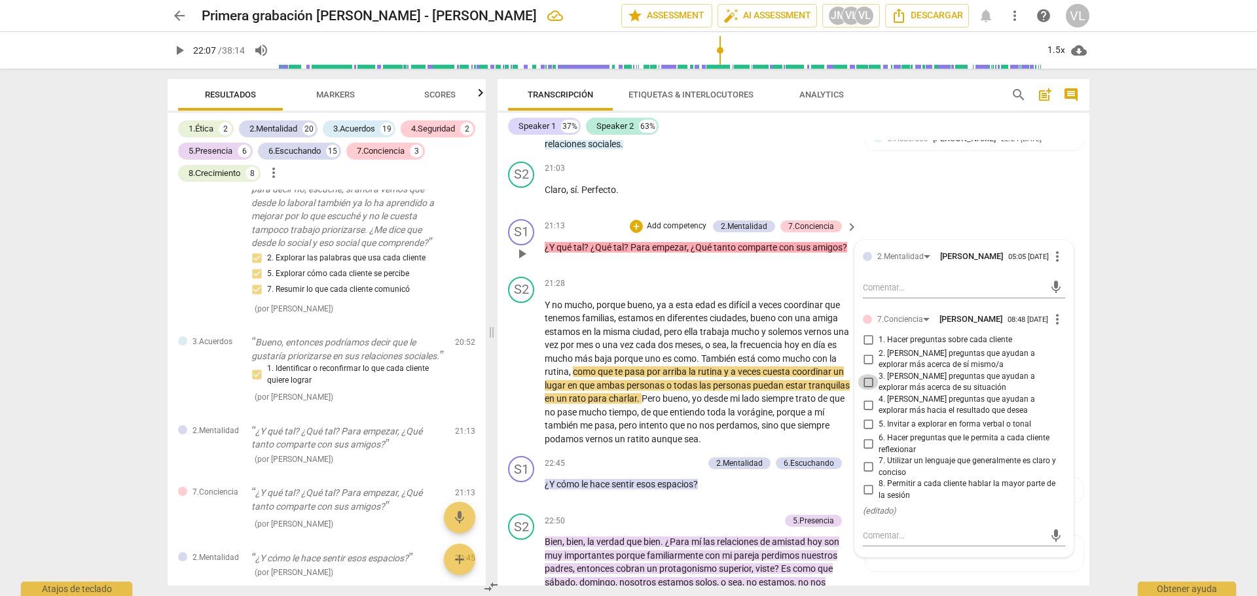
click at [873, 390] on input "3. Hacer preguntas que ayudan a explorar más acerca de su situación" at bounding box center [868, 383] width 21 height 16
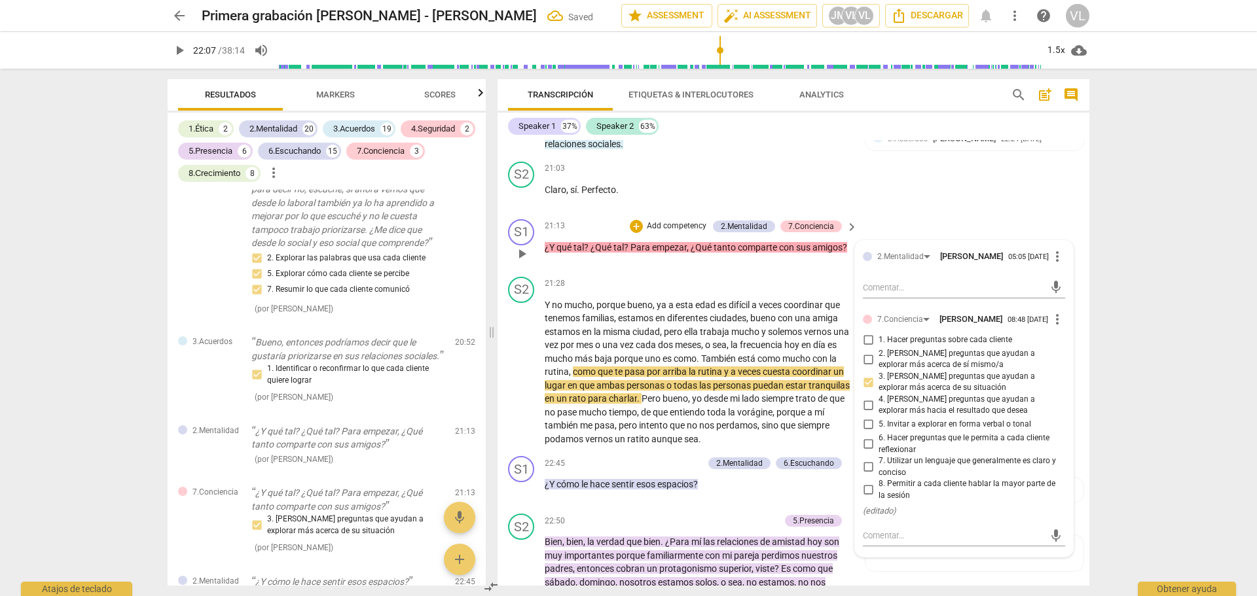
click at [941, 249] on div "S1 play_arrow pause 21:13 + Add competency 2.Mentalidad 7.Conciencia keyboard_a…" at bounding box center [794, 243] width 592 height 58
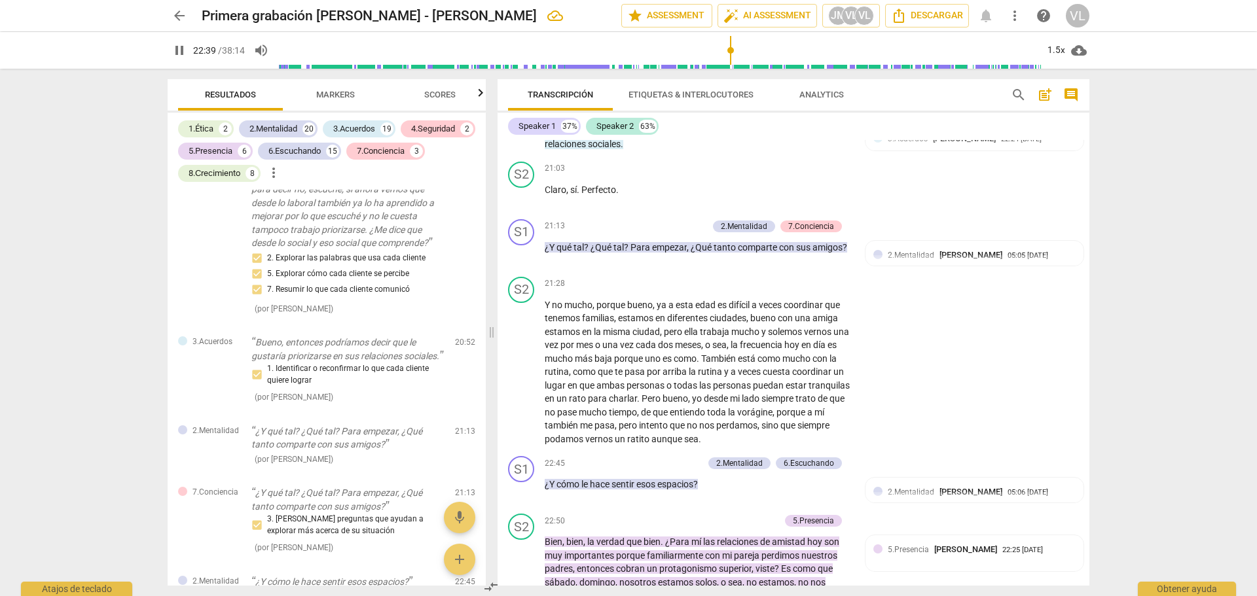
click at [875, 331] on div "7.Conciencia Valeria Lavorato 08:48 09-10-2025 3. Hacer preguntas que ayudan a …" at bounding box center [974, 303] width 202 height 59
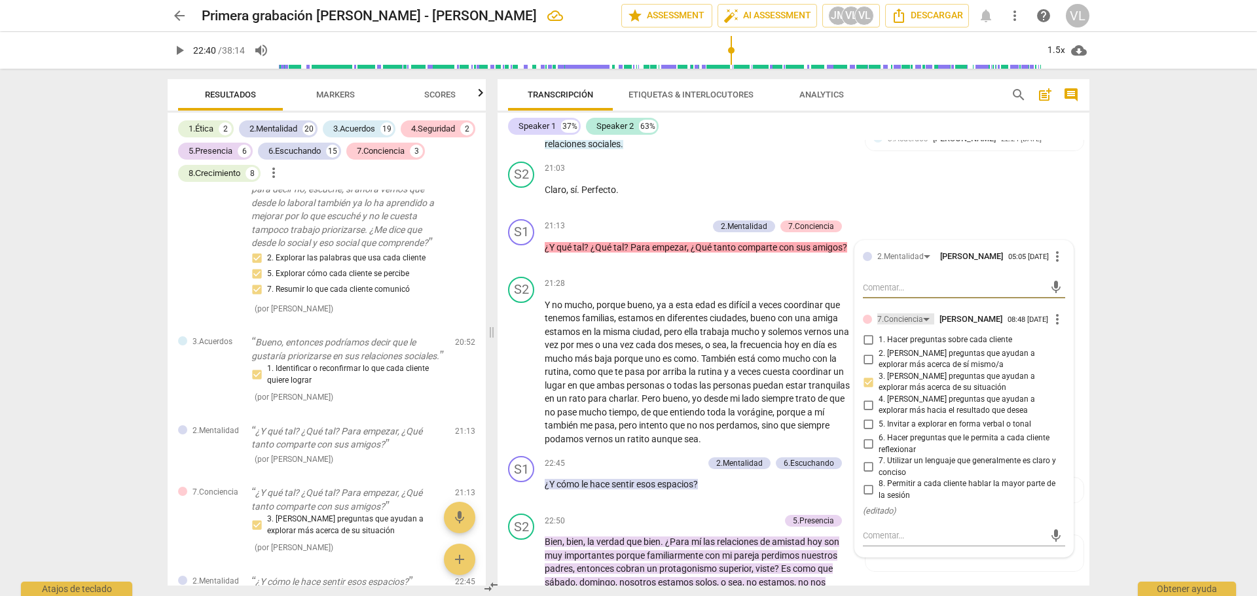
click at [921, 325] on div "7.Conciencia" at bounding box center [905, 319] width 57 height 11
click at [1052, 352] on div at bounding box center [628, 298] width 1257 height 596
click at [1051, 327] on span "more_vert" at bounding box center [1058, 320] width 16 height 16
click at [922, 356] on div at bounding box center [628, 298] width 1257 height 596
click at [922, 325] on div "7.Conciencia" at bounding box center [905, 319] width 57 height 11
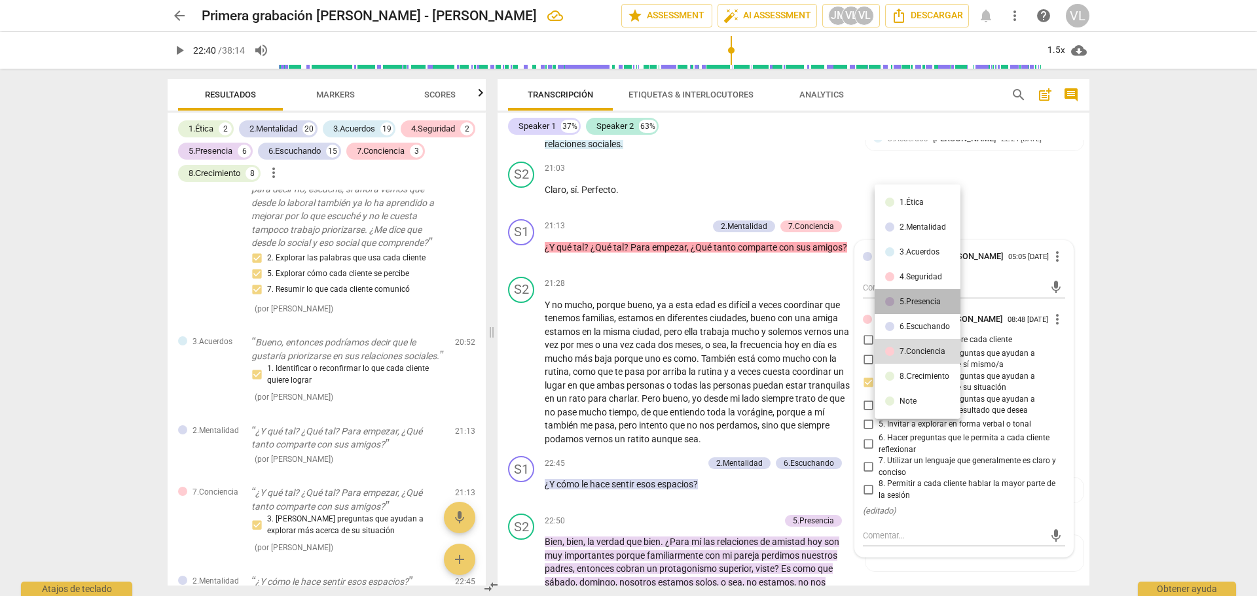
click at [920, 306] on div "5.Presencia" at bounding box center [920, 302] width 41 height 8
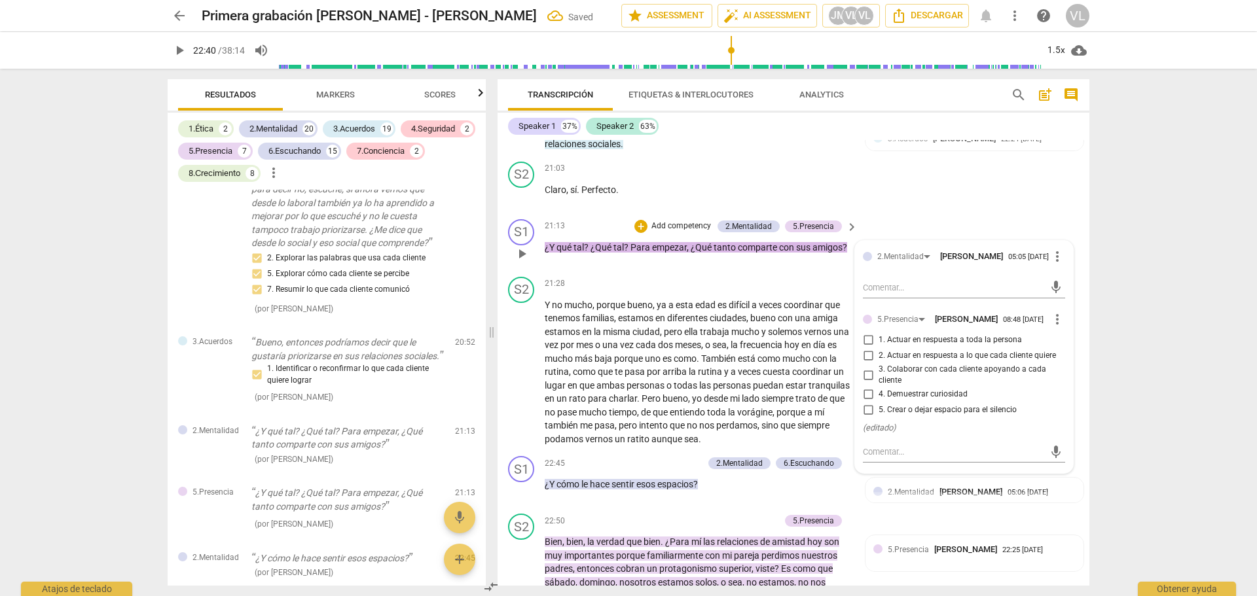
click at [894, 401] on span "4. Demuestrar curiosidad" at bounding box center [923, 395] width 89 height 12
click at [879, 403] on input "4. Demuestrar curiosidad" at bounding box center [868, 395] width 21 height 16
click at [960, 214] on div "S2 play_arrow pause 21:03 + Add competency keyboard_arrow_right Claro , sí . Pe…" at bounding box center [794, 185] width 592 height 58
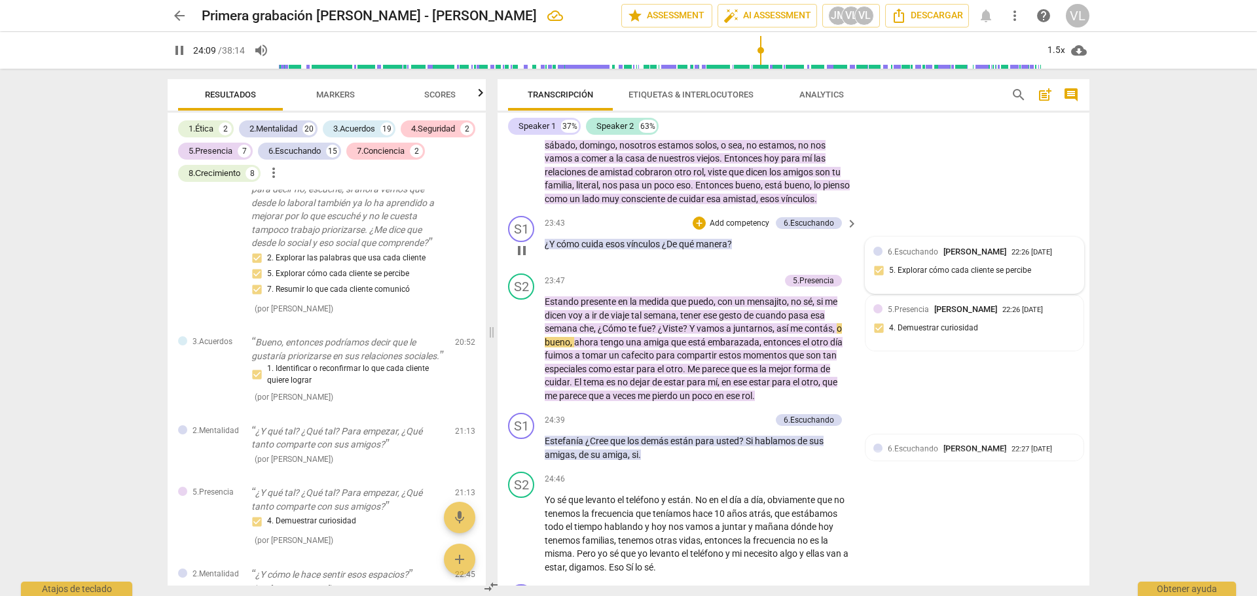
scroll to position [4855, 0]
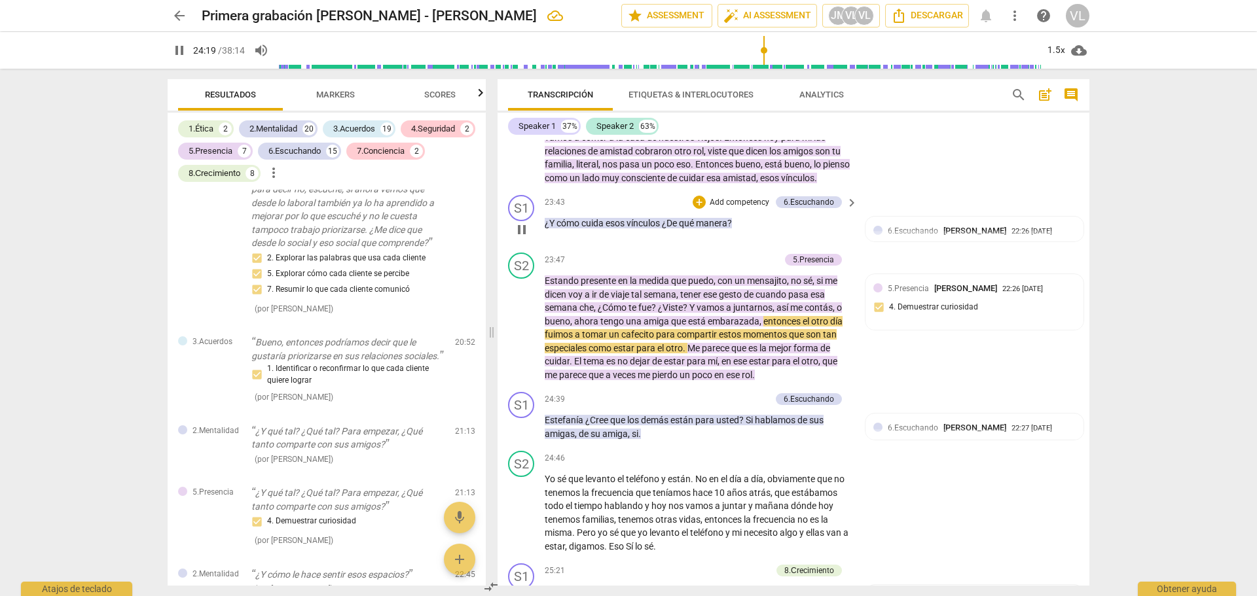
drag, startPoint x: 796, startPoint y: 299, endPoint x: 796, endPoint y: 257, distance: 41.9
click at [796, 257] on div "S1 play_arrow pause 00:01 + Add competency keyboard_arrow_right Hola Estefanía …" at bounding box center [794, 363] width 592 height 446
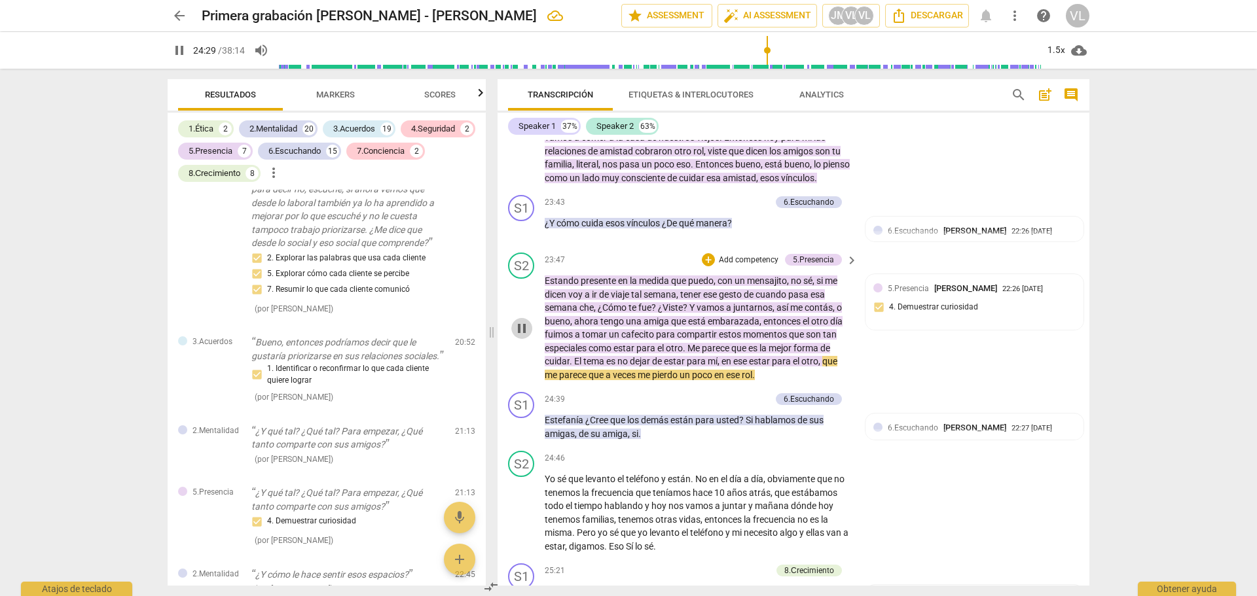
click at [526, 337] on span "pause" at bounding box center [522, 329] width 16 height 16
click at [721, 209] on p "Add competency" at bounding box center [739, 203] width 62 height 12
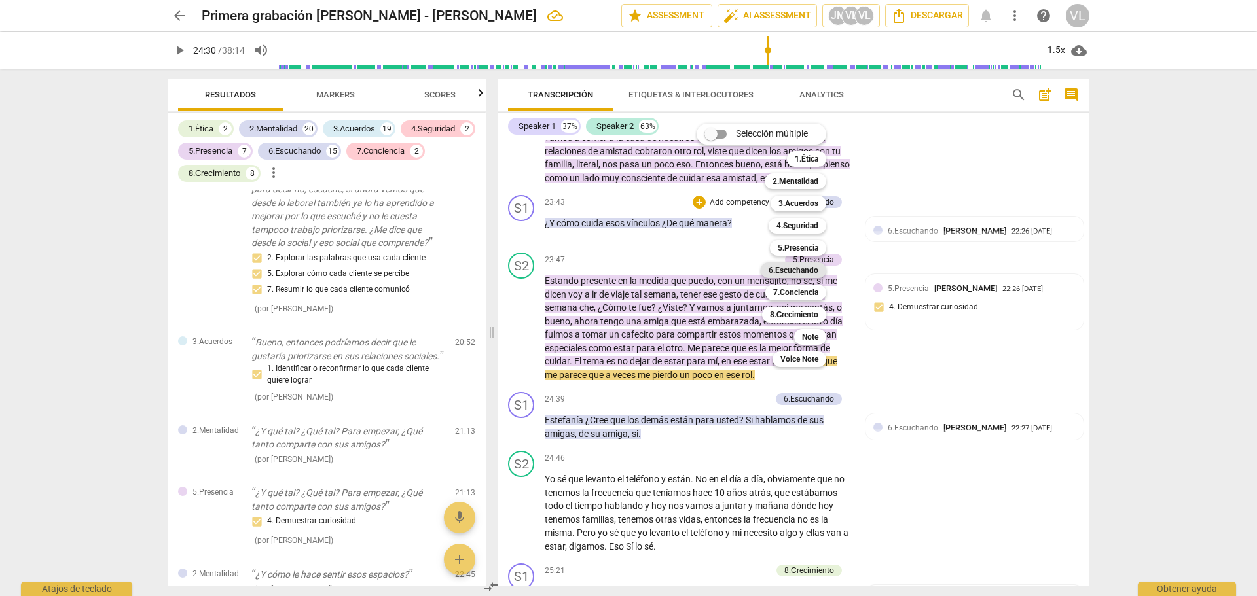
click at [799, 272] on b "6.Escuchando" at bounding box center [794, 271] width 50 height 16
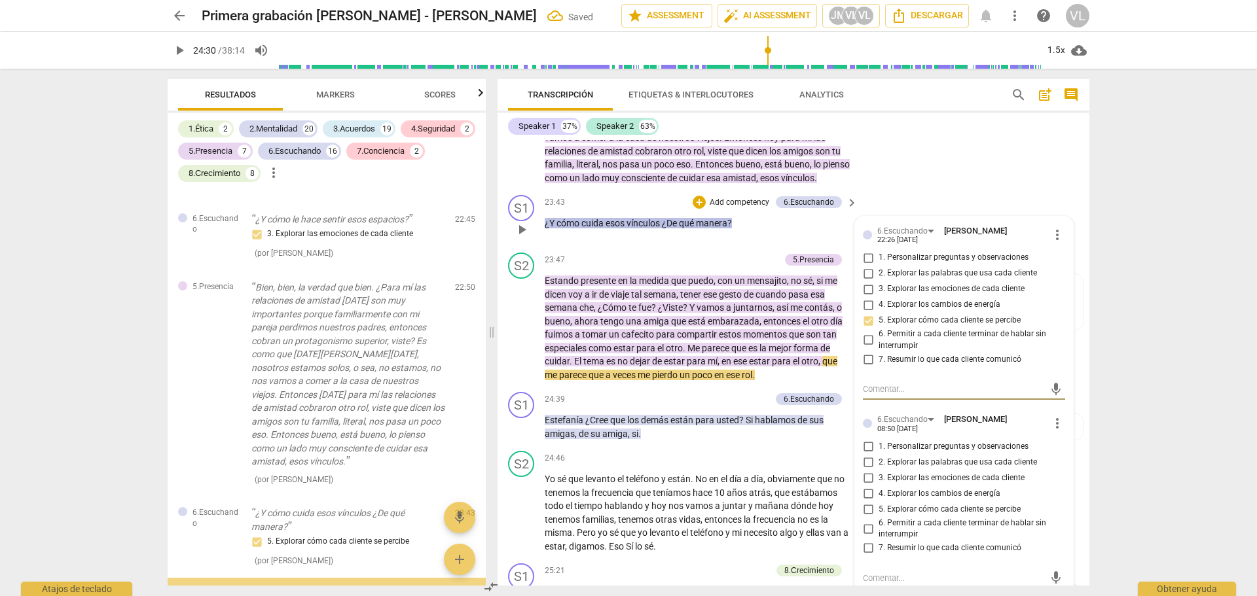
scroll to position [5351, 0]
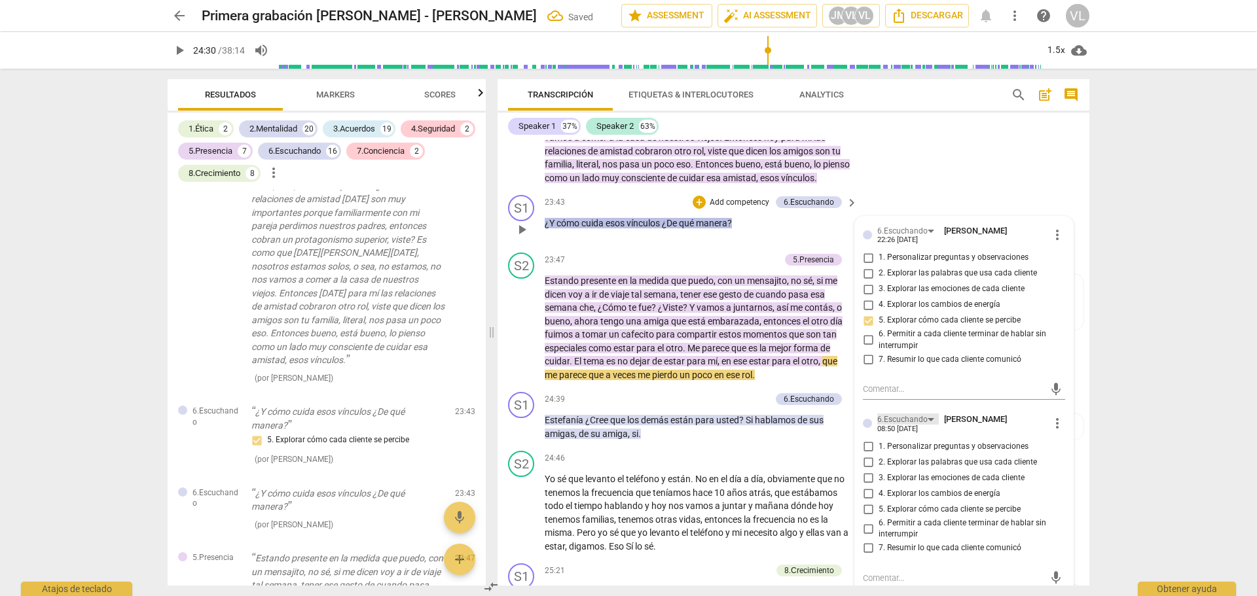
click at [931, 425] on div "6.Escuchando" at bounding box center [908, 419] width 62 height 11
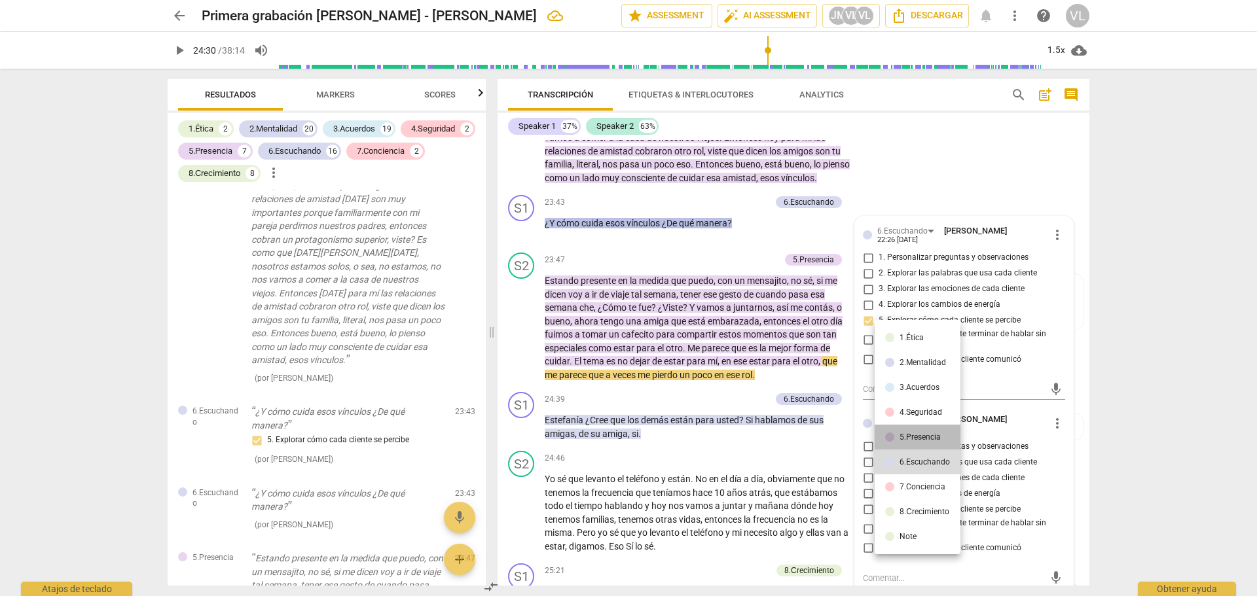
click at [924, 440] on div "5.Presencia" at bounding box center [920, 437] width 41 height 8
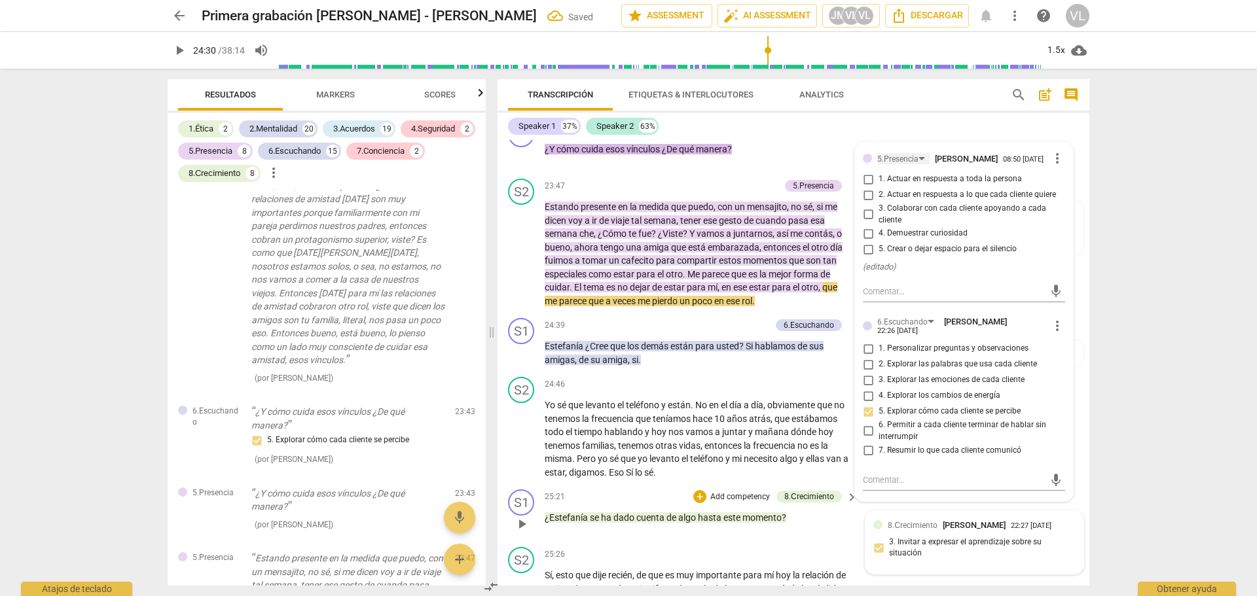
scroll to position [4986, 0]
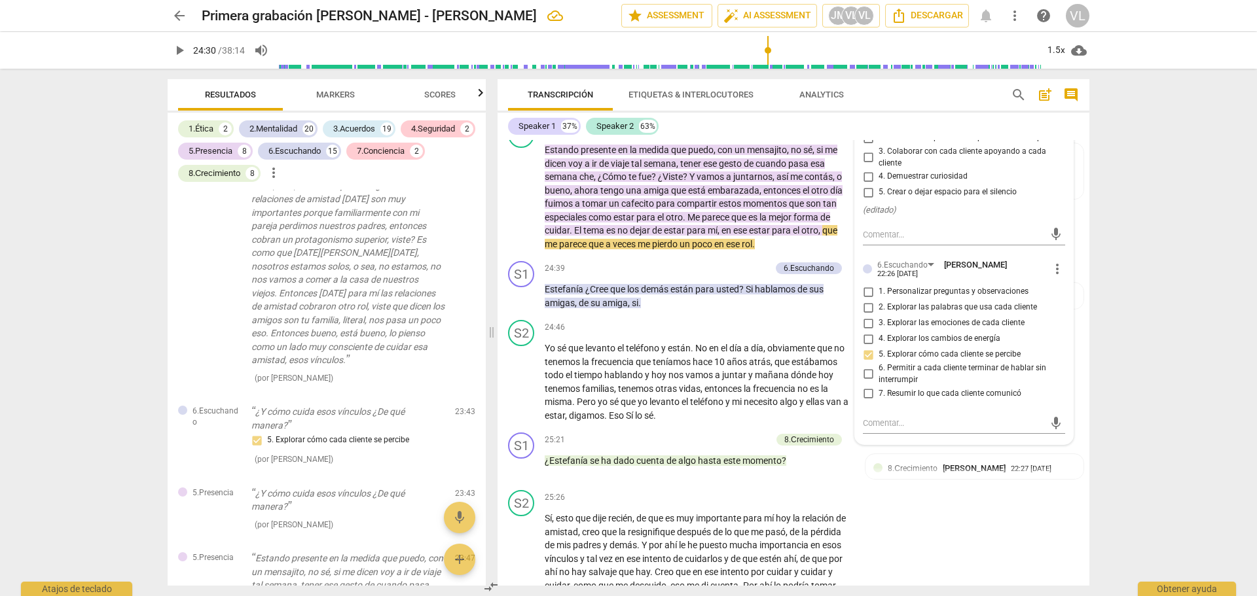
click at [869, 185] on input "4. Demuestrar curiosidad" at bounding box center [868, 177] width 21 height 16
click at [1084, 252] on div "S2 play_arrow pause 23:47 + Add competency 5.Presencia keyboard_arrow_right Est…" at bounding box center [794, 186] width 592 height 139
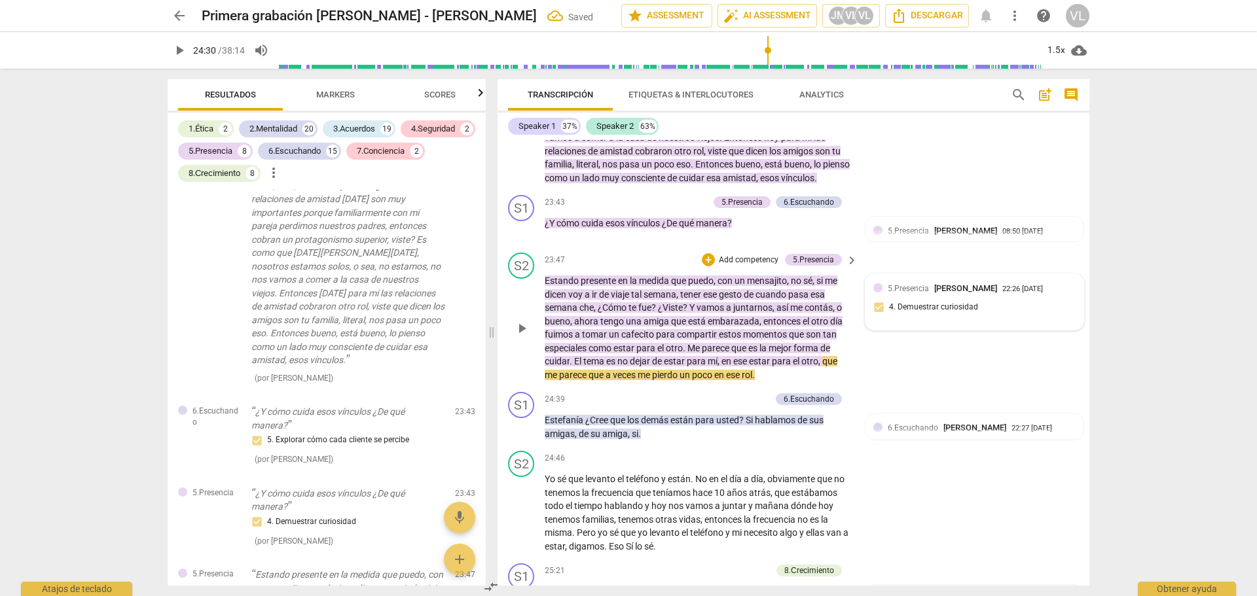
scroll to position [4790, 0]
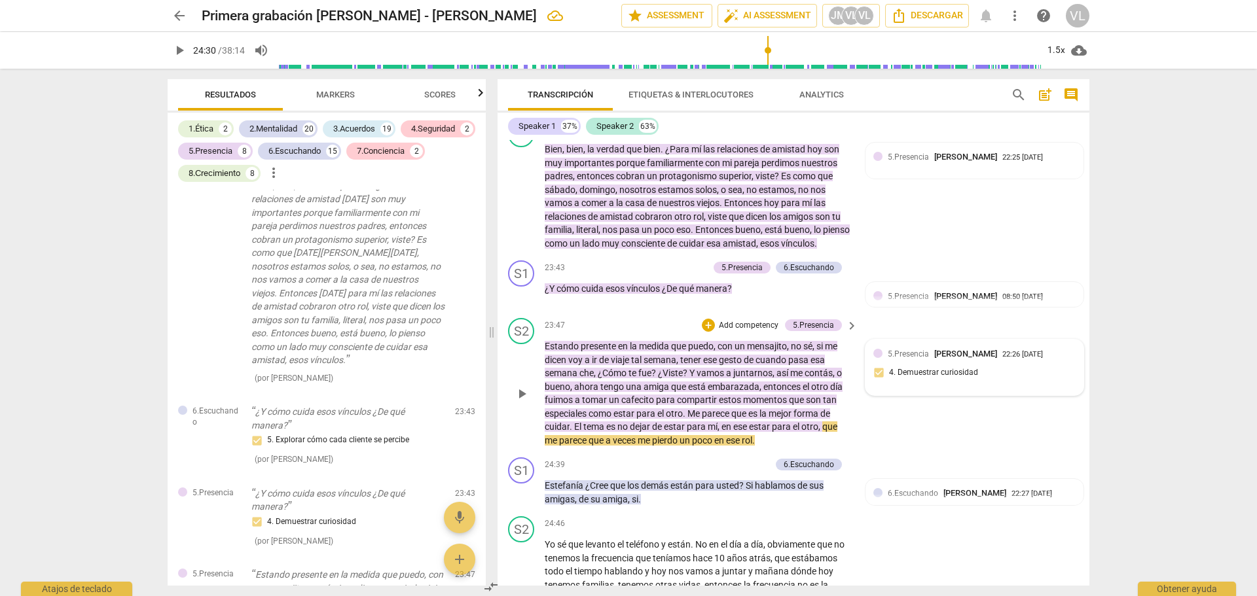
click at [883, 360] on div "5.Presencia Valeria Lavorato 22:26 09-09-2025" at bounding box center [974, 354] width 202 height 12
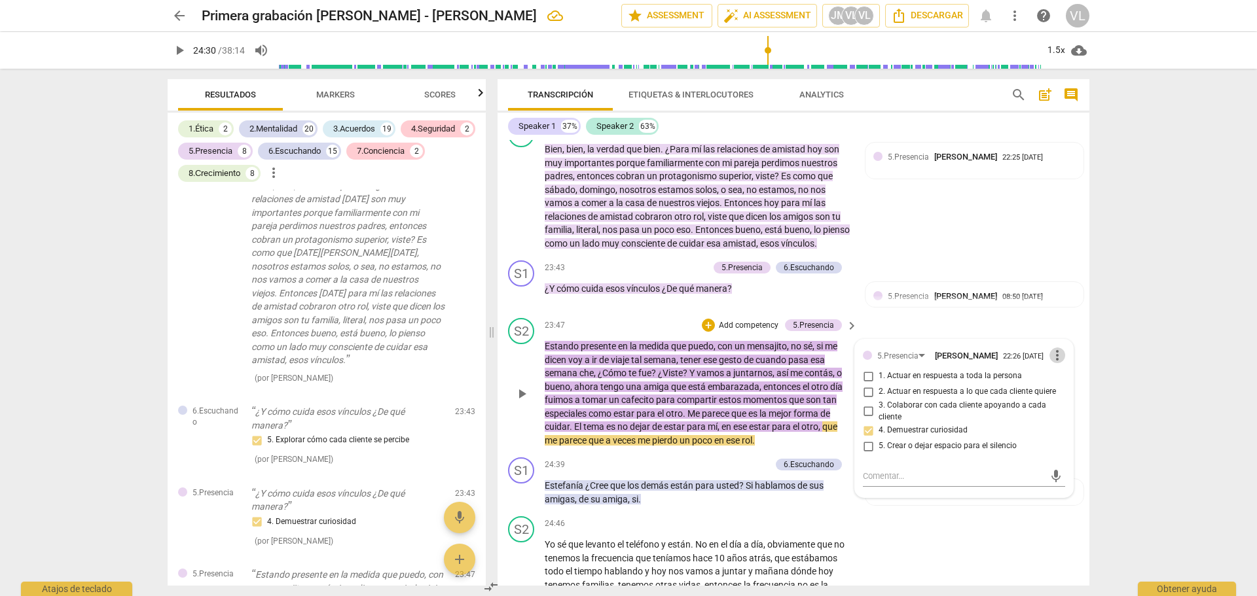
click at [1050, 363] on span "more_vert" at bounding box center [1058, 356] width 16 height 16
click at [1049, 429] on li "Borrar" at bounding box center [1068, 425] width 46 height 25
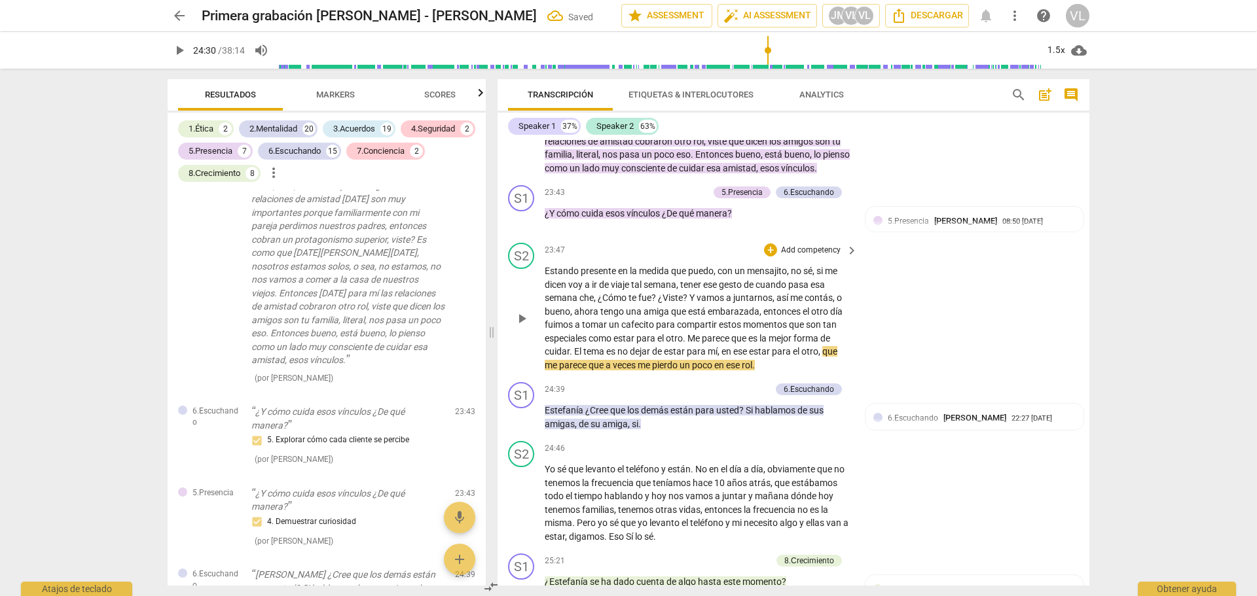
scroll to position [4921, 0]
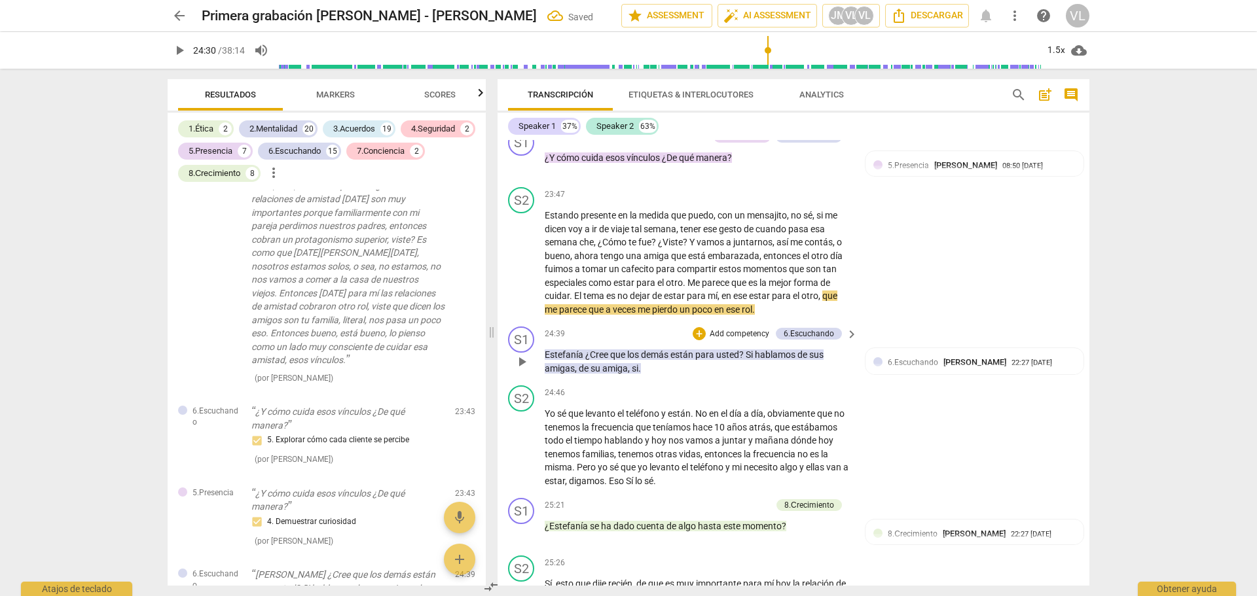
click at [529, 370] on span "play_arrow" at bounding box center [522, 362] width 16 height 16
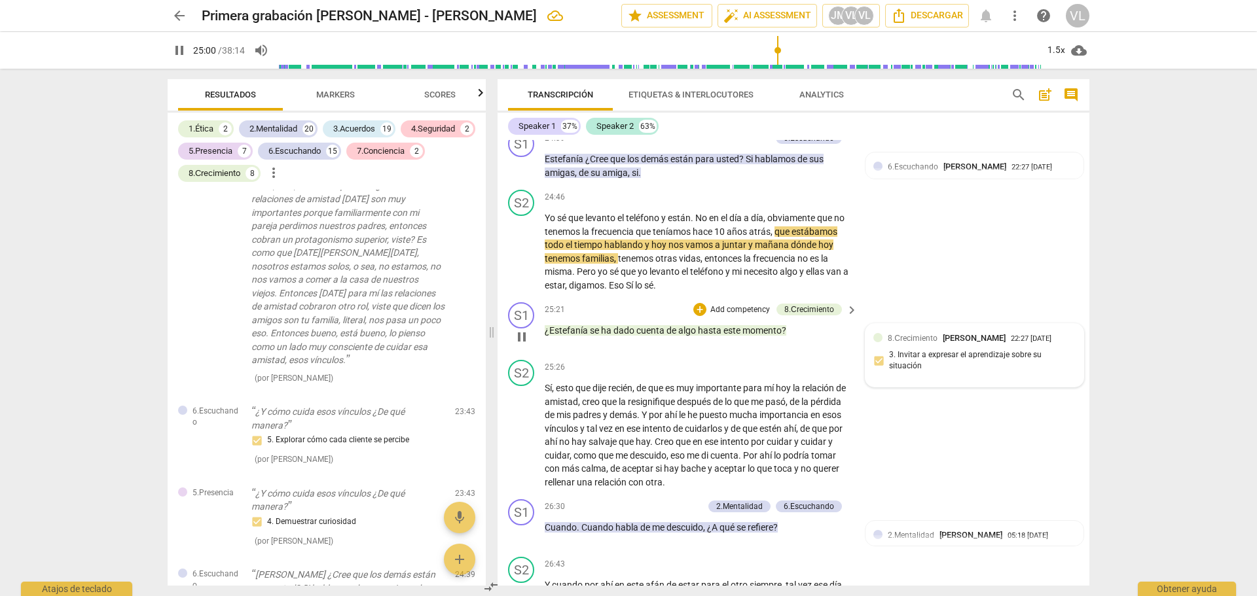
scroll to position [5117, 0]
click at [879, 342] on div at bounding box center [877, 337] width 9 height 9
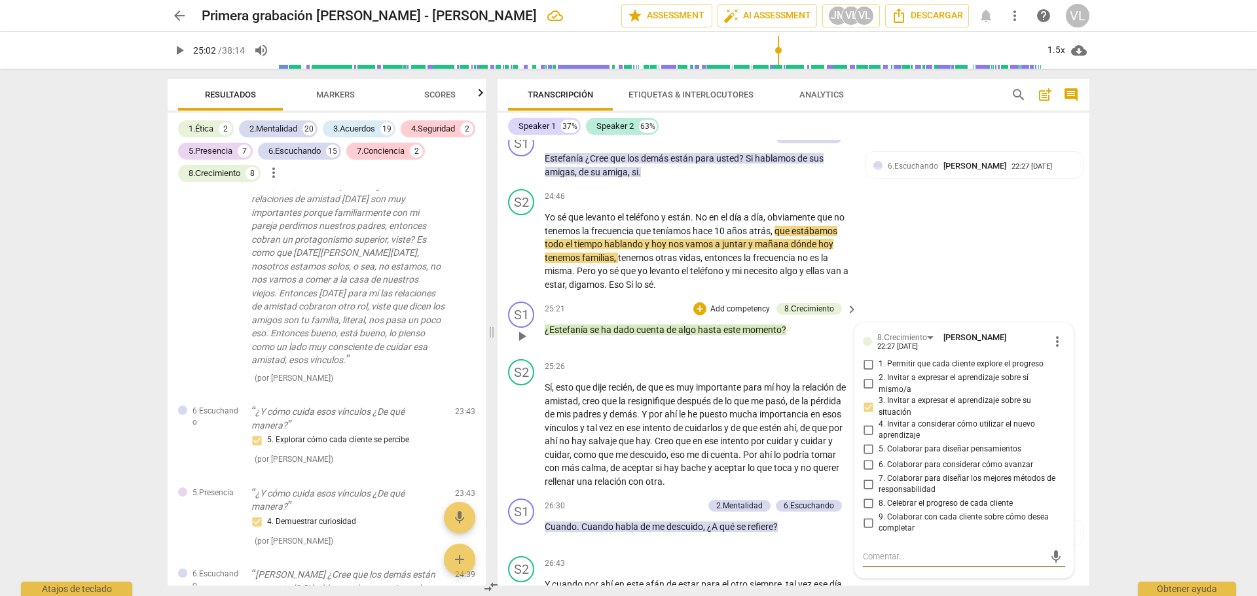
scroll to position [5354, 0]
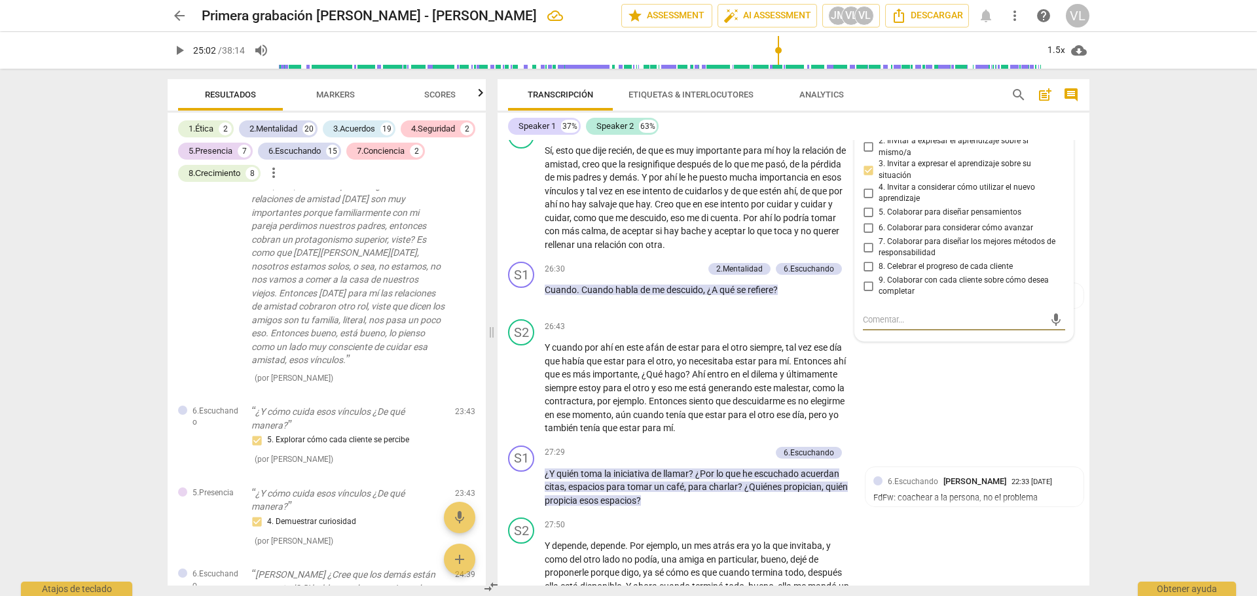
click at [921, 107] on div "8.Сrecimiento" at bounding box center [902, 101] width 50 height 12
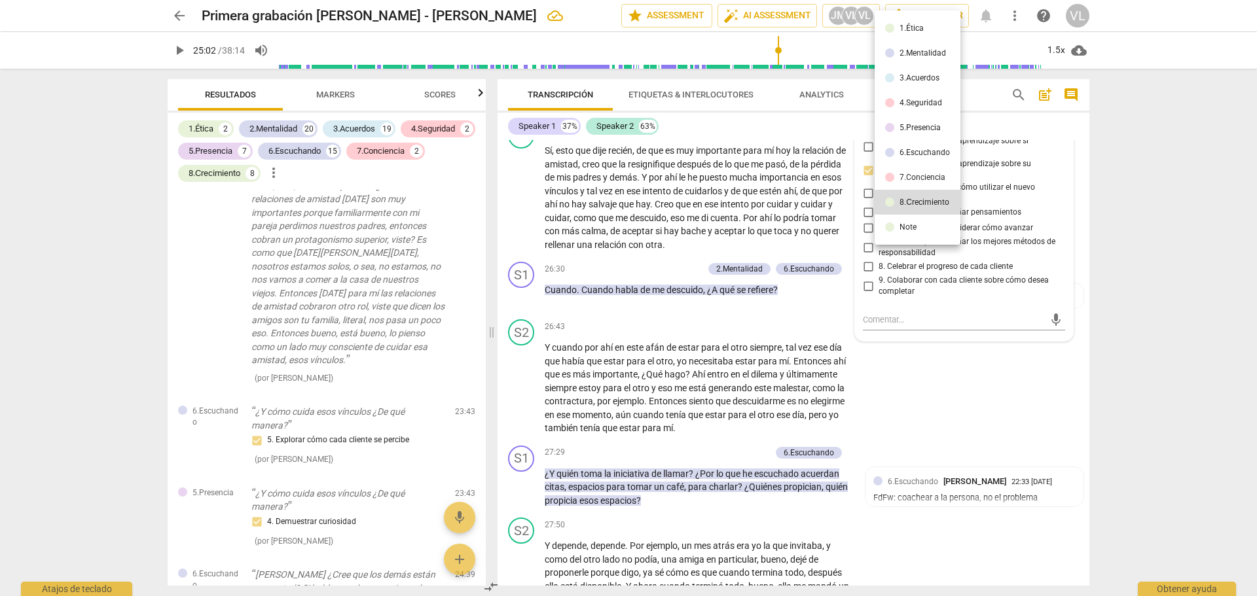
click at [926, 130] on div "5.Presencia" at bounding box center [920, 128] width 41 height 8
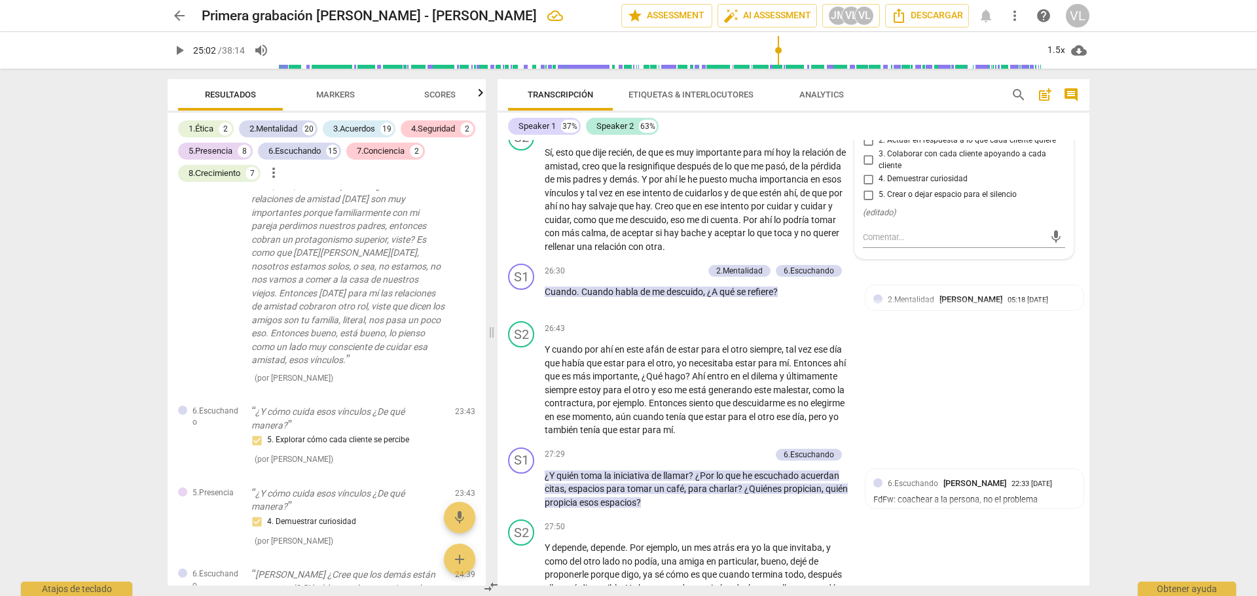
scroll to position [5287, 0]
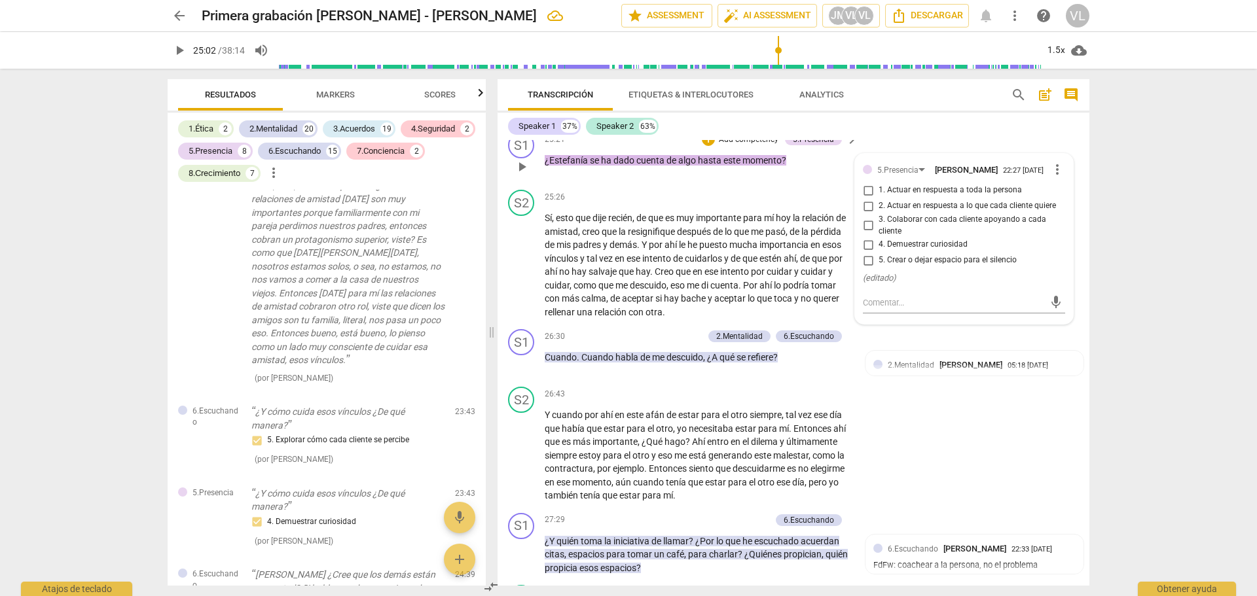
click at [896, 212] on span "2. Actuar en respuesta a lo que cada cliente quiere" at bounding box center [967, 206] width 177 height 12
click at [879, 214] on input "2. Actuar en respuesta a lo que cada cliente quiere" at bounding box center [868, 206] width 21 height 16
click at [871, 324] on div "5.Presencia Valeria Lavorato 22:27 09-09-2025 more_vert 1. Actuar en respuesta …" at bounding box center [964, 239] width 218 height 170
click at [528, 175] on span "play_arrow" at bounding box center [522, 167] width 16 height 16
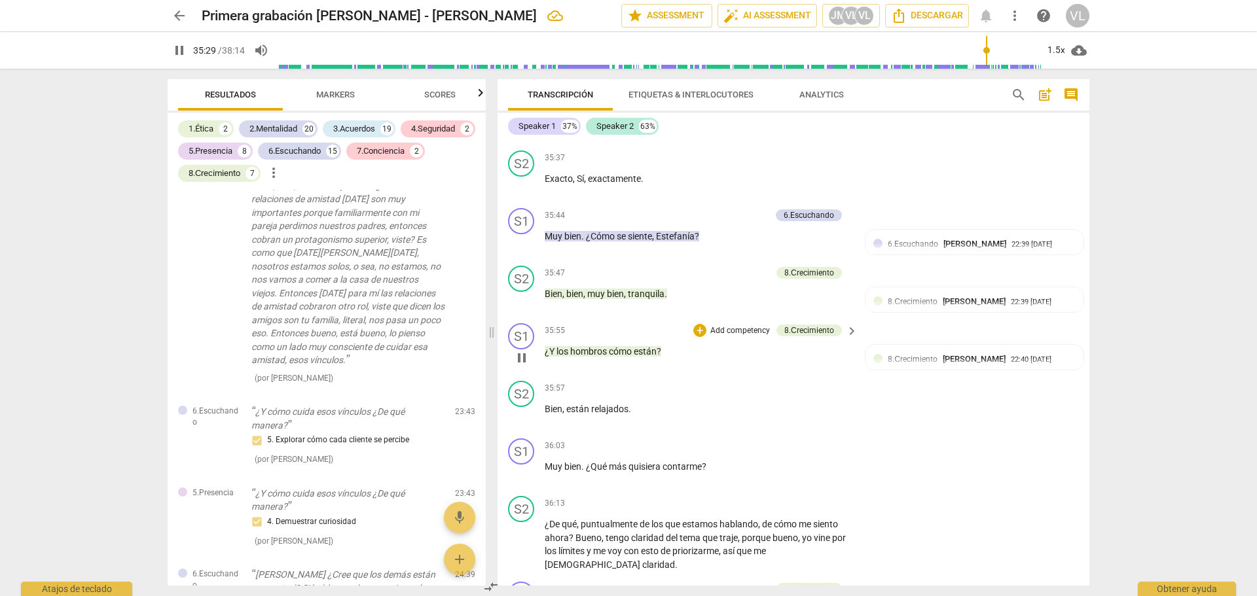
scroll to position [7288, 0]
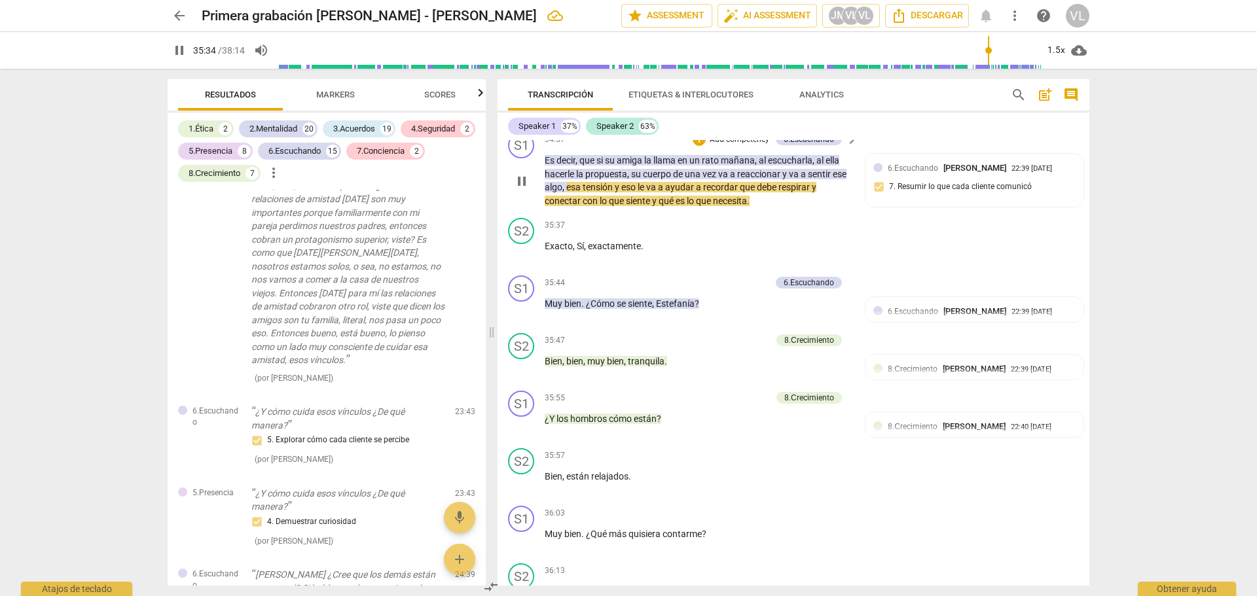
drag, startPoint x: 521, startPoint y: 251, endPoint x: 595, endPoint y: 257, distance: 74.2
click at [521, 189] on span "pause" at bounding box center [522, 182] width 16 height 16
click at [953, 202] on div "6.Escuchando Valeria Lavorato 22:39 09-09-2025 7. Resumir lo que cada cliente c…" at bounding box center [974, 182] width 202 height 40
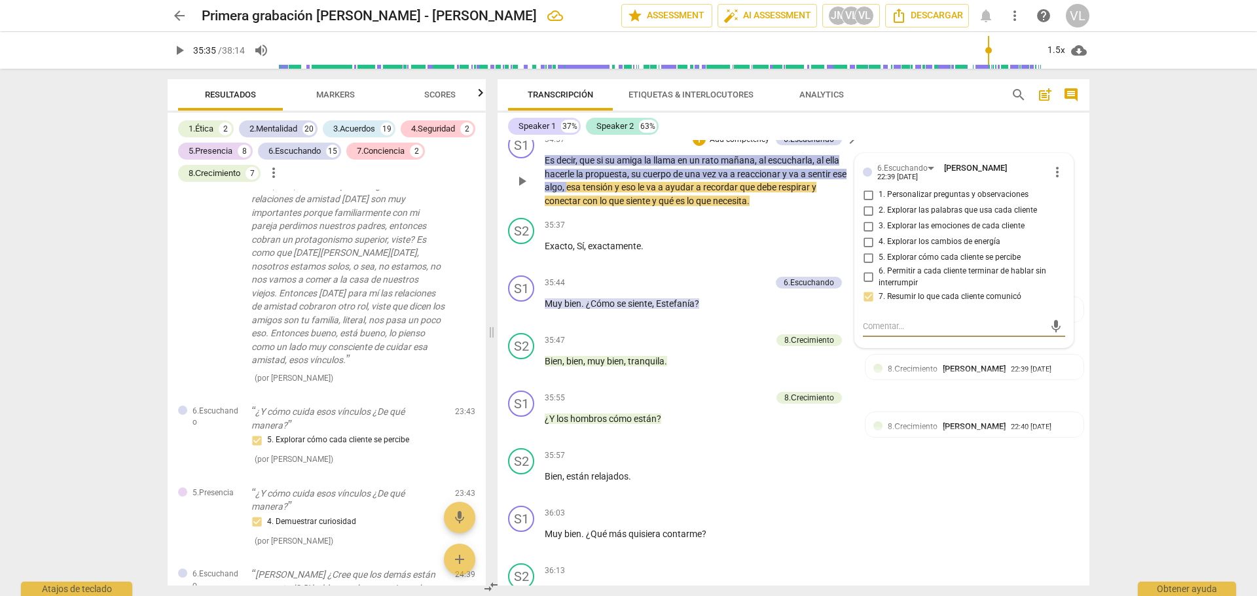
click at [906, 333] on textarea at bounding box center [953, 326] width 181 height 12
click at [1050, 340] on span "send" at bounding box center [1056, 333] width 14 height 14
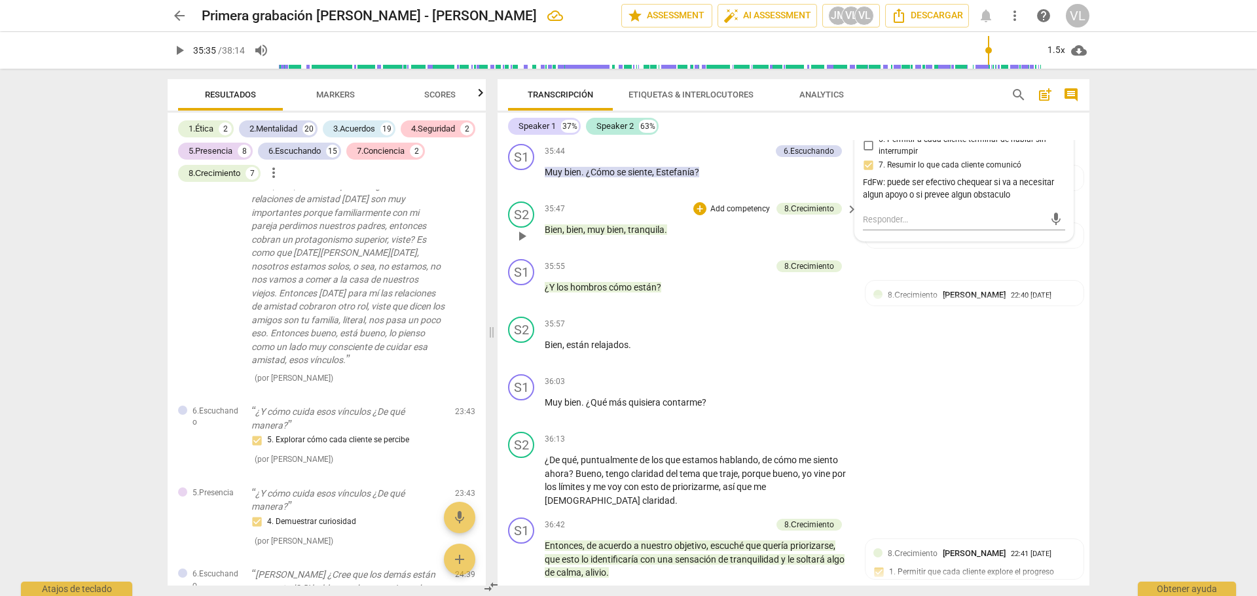
scroll to position [7419, 0]
click at [521, 187] on span "play_arrow" at bounding box center [522, 180] width 16 height 16
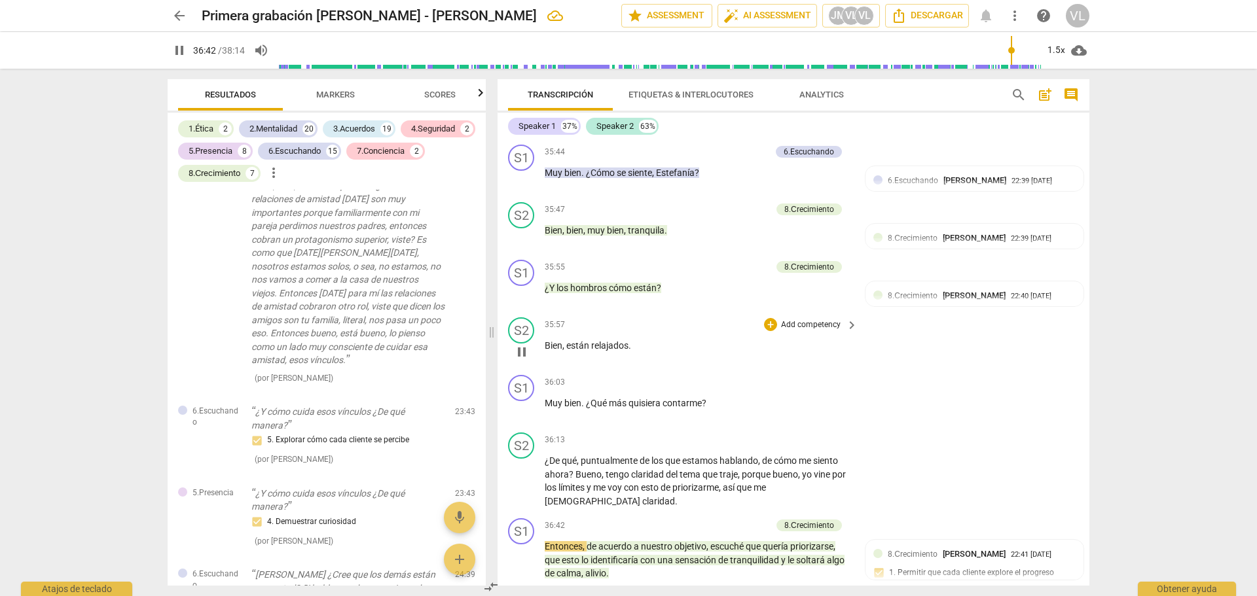
scroll to position [7876, 0]
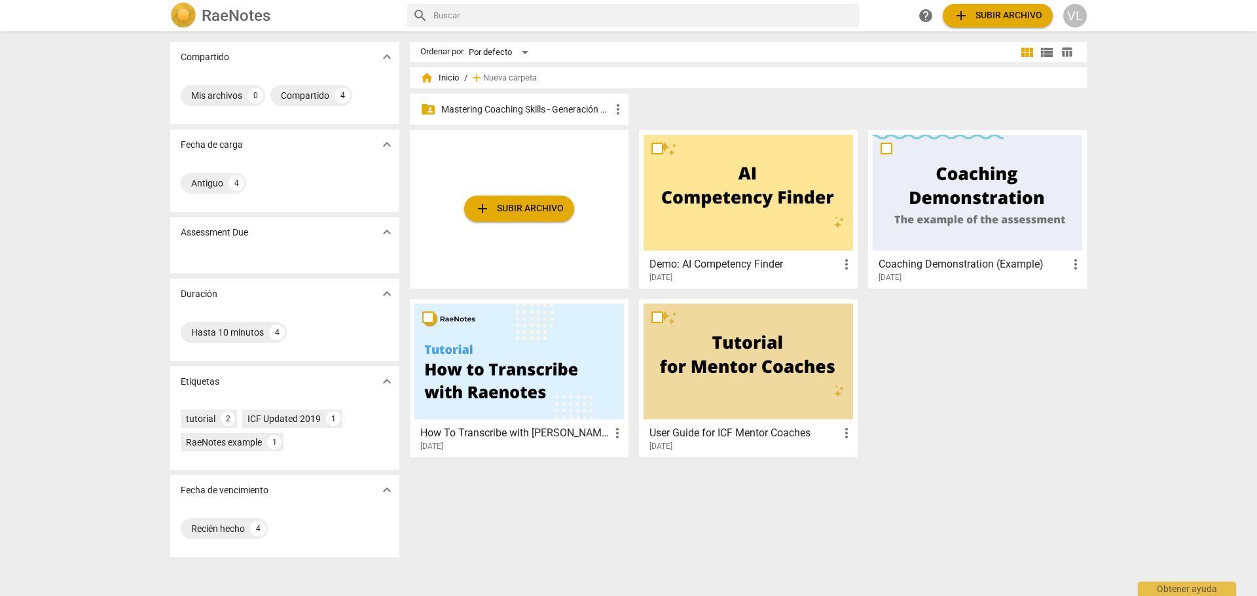
click at [532, 106] on p "Mastering Coaching Skills - Generación 32" at bounding box center [525, 110] width 169 height 14
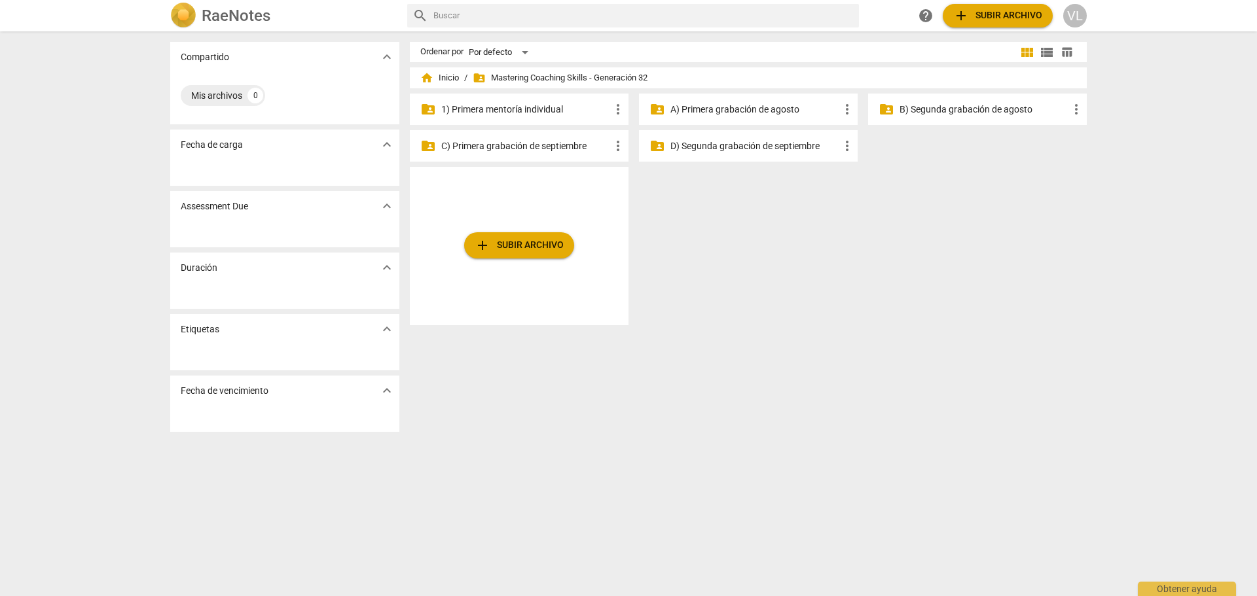
click at [562, 126] on div "folder_shared 1) Primera mentoría individual more_vert folder_shared A) Primera…" at bounding box center [753, 130] width 687 height 73
click at [561, 115] on p "1) Primera mentoría individual" at bounding box center [525, 110] width 169 height 14
